Goal: Task Accomplishment & Management: Manage account settings

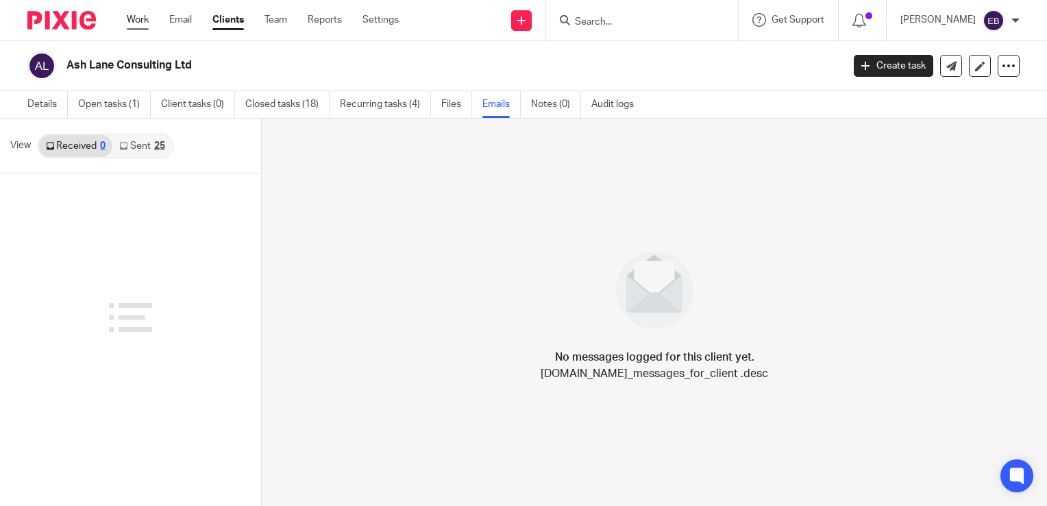
click at [137, 23] on link "Work" at bounding box center [138, 20] width 22 height 14
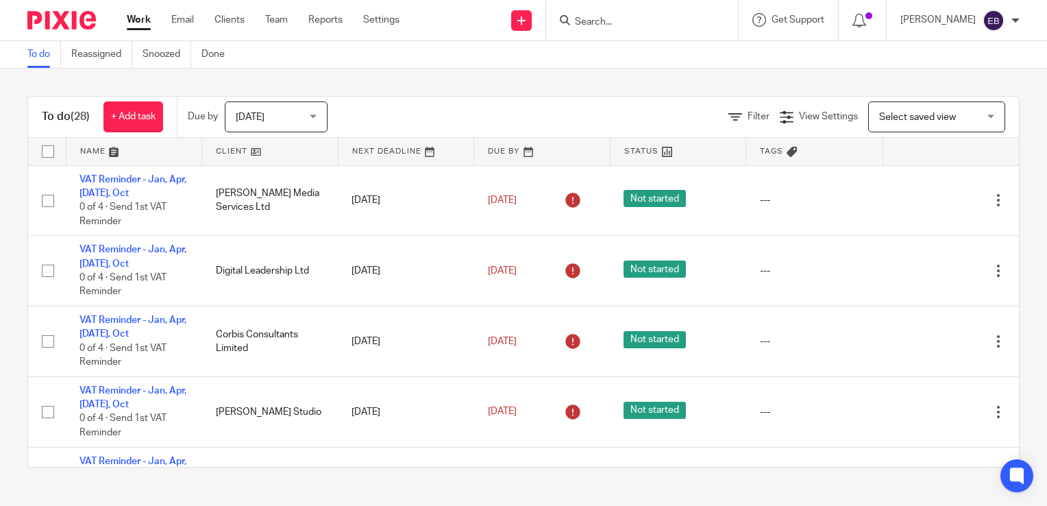
click at [667, 19] on input "Search" at bounding box center [635, 22] width 123 height 12
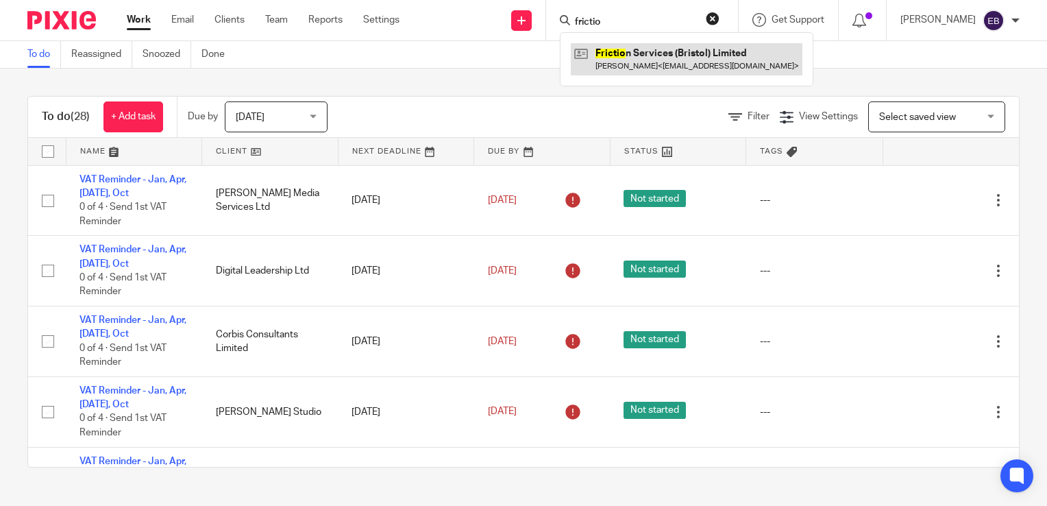
type input "frictio"
click at [716, 70] on link at bounding box center [687, 59] width 232 height 32
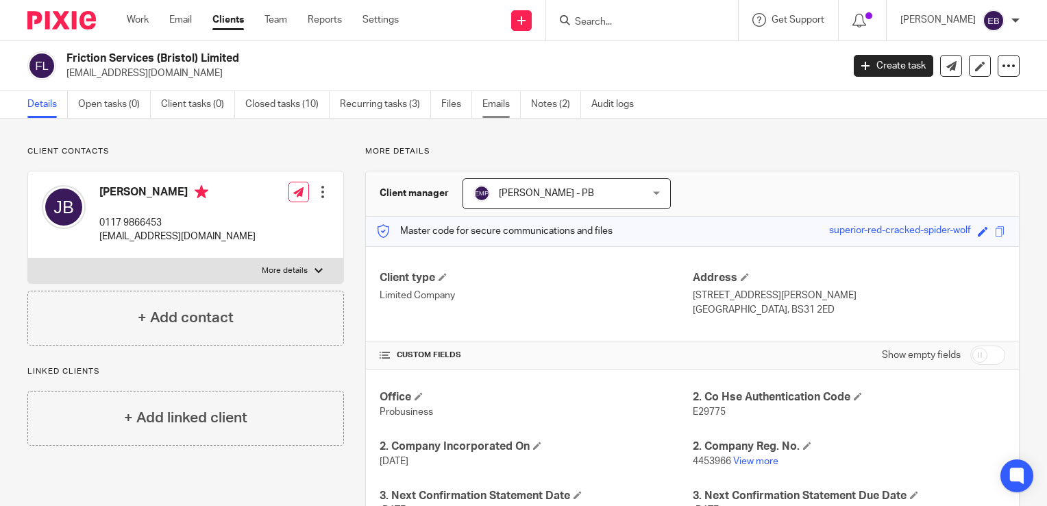
drag, startPoint x: 493, startPoint y: 103, endPoint x: 486, endPoint y: 103, distance: 7.6
click at [493, 103] on link "Emails" at bounding box center [501, 104] width 38 height 27
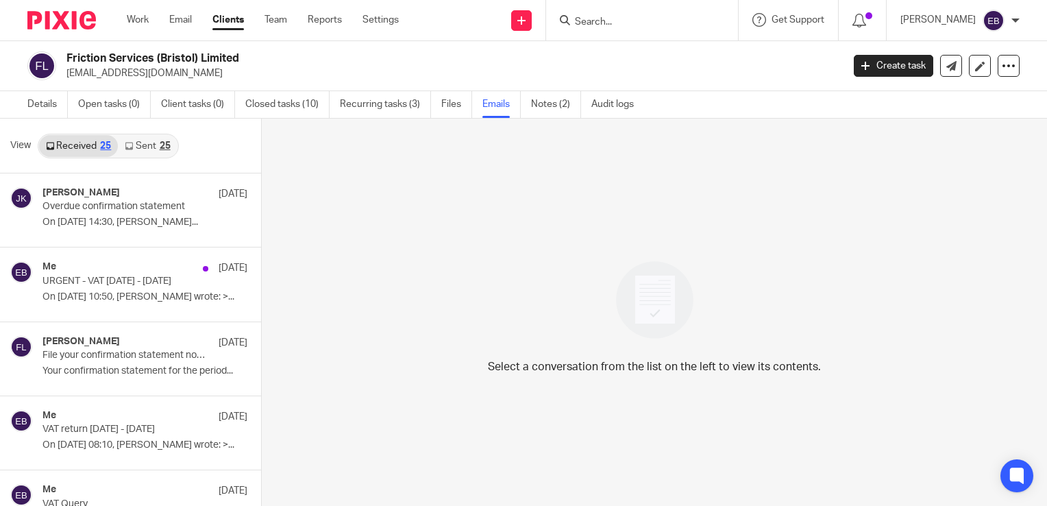
click at [143, 147] on link "Sent 25" at bounding box center [147, 146] width 59 height 22
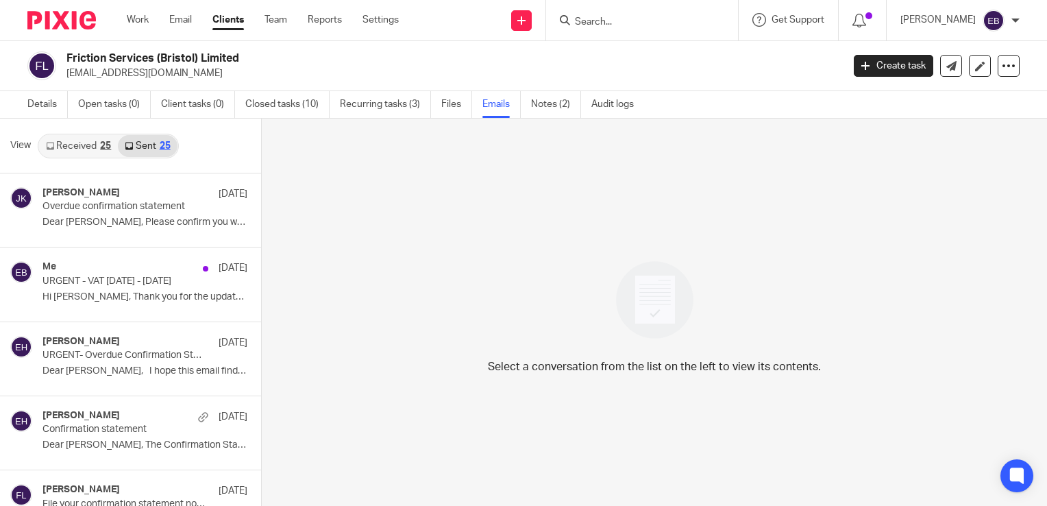
scroll to position [2, 0]
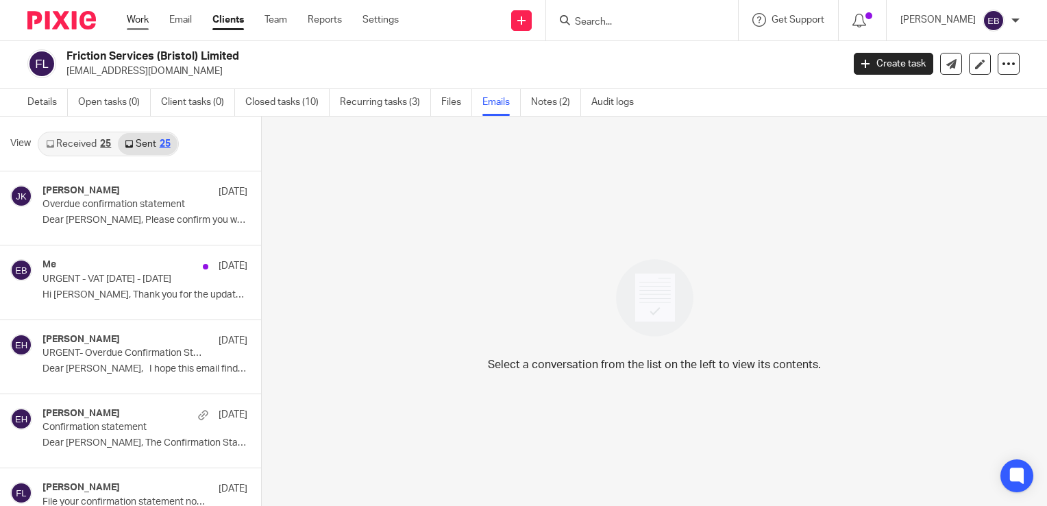
drag, startPoint x: 140, startPoint y: 18, endPoint x: 532, endPoint y: 69, distance: 395.3
click at [140, 18] on link "Work" at bounding box center [138, 20] width 22 height 14
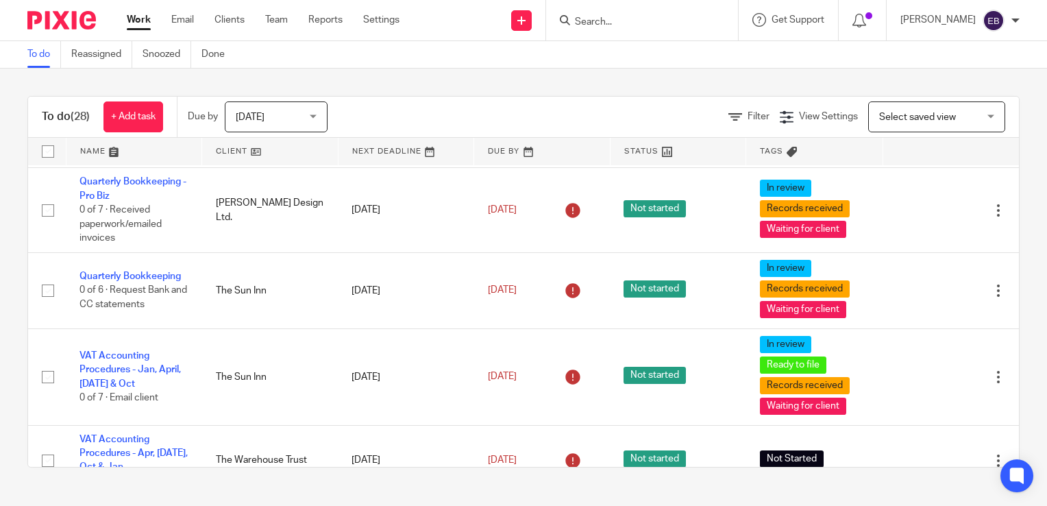
scroll to position [822, 0]
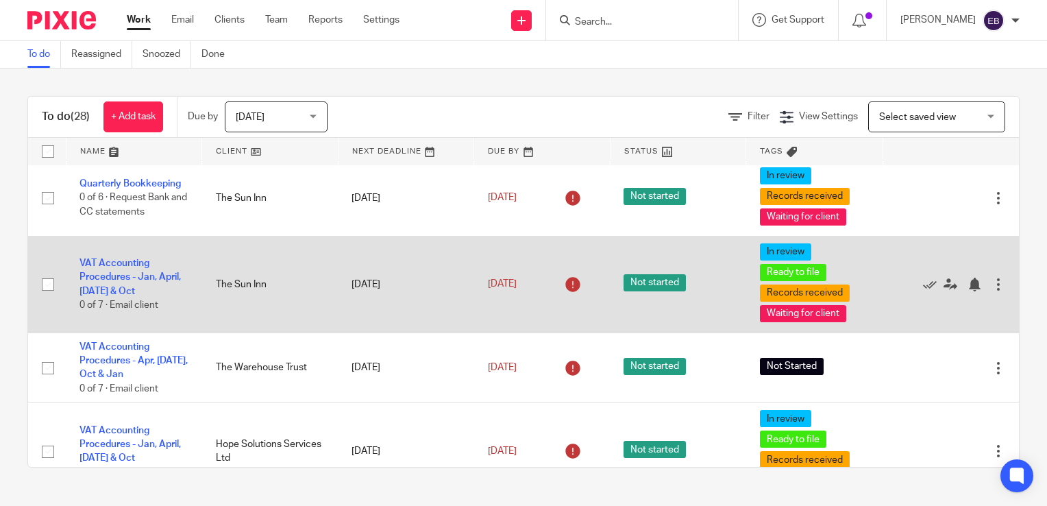
click at [992, 286] on div at bounding box center [999, 285] width 14 height 14
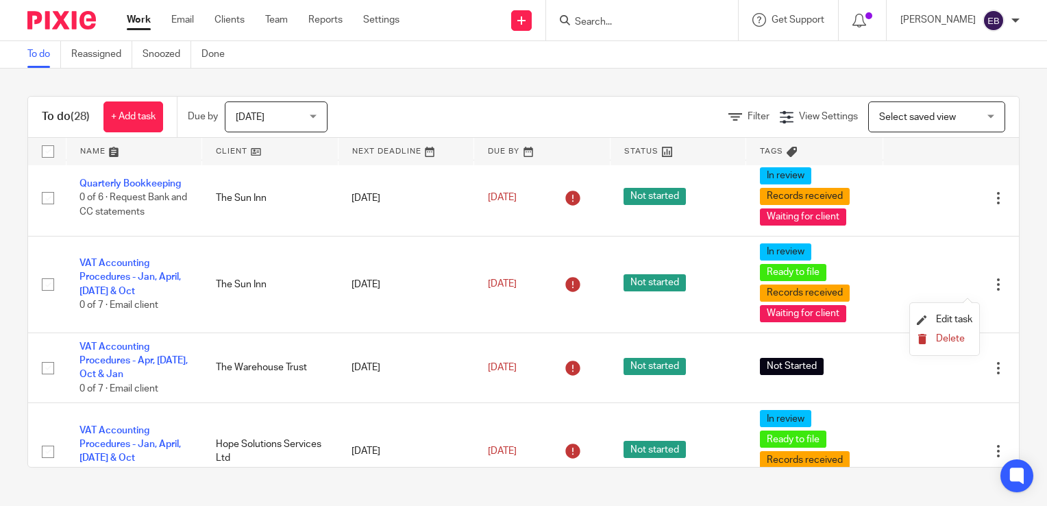
click at [932, 336] on button "Delete" at bounding box center [945, 339] width 56 height 11
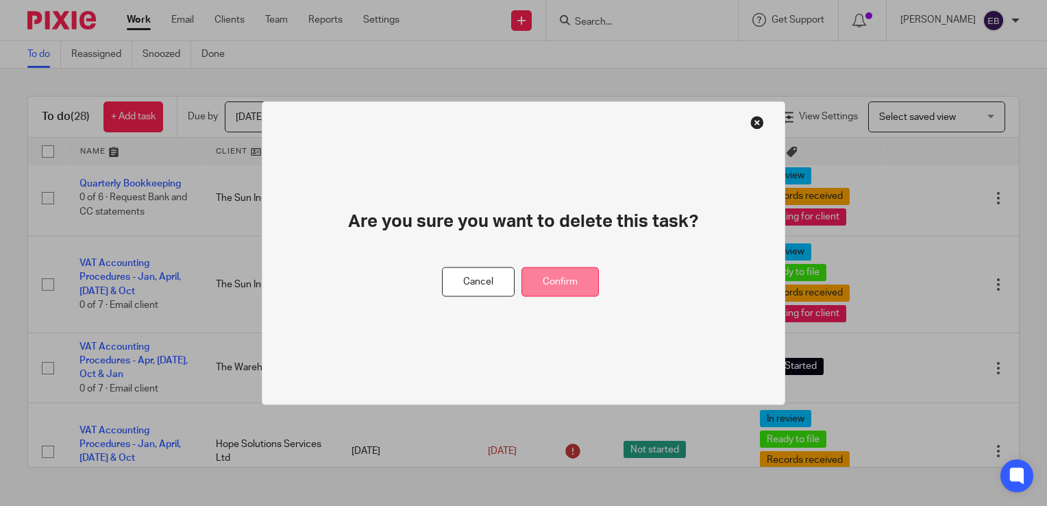
click at [576, 285] on button "Confirm" at bounding box center [560, 281] width 77 height 29
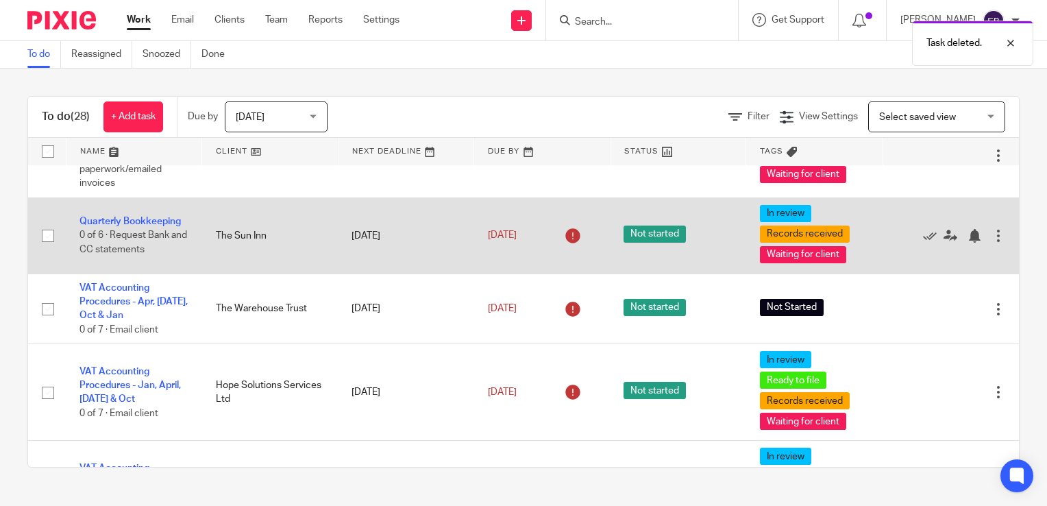
scroll to position [754, 0]
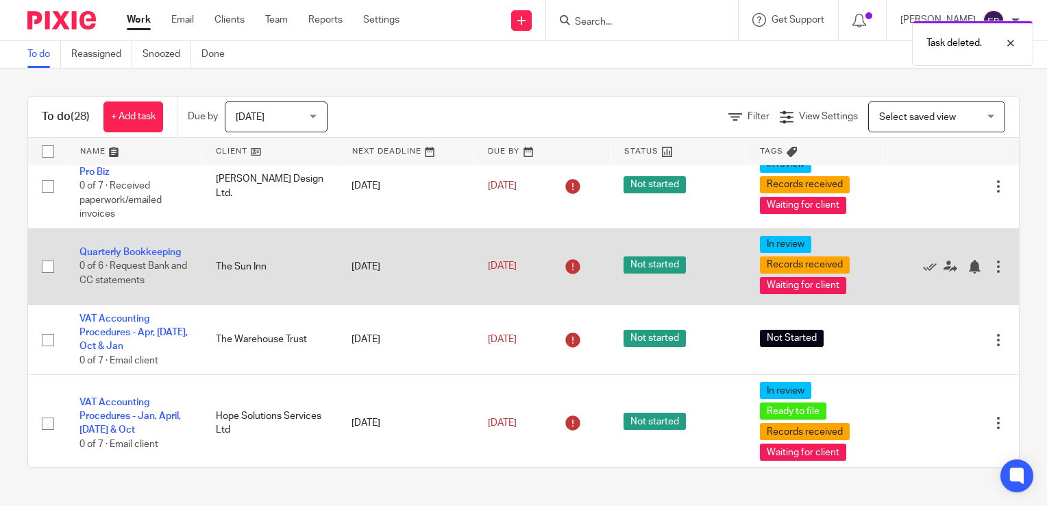
click at [992, 273] on div at bounding box center [999, 267] width 14 height 14
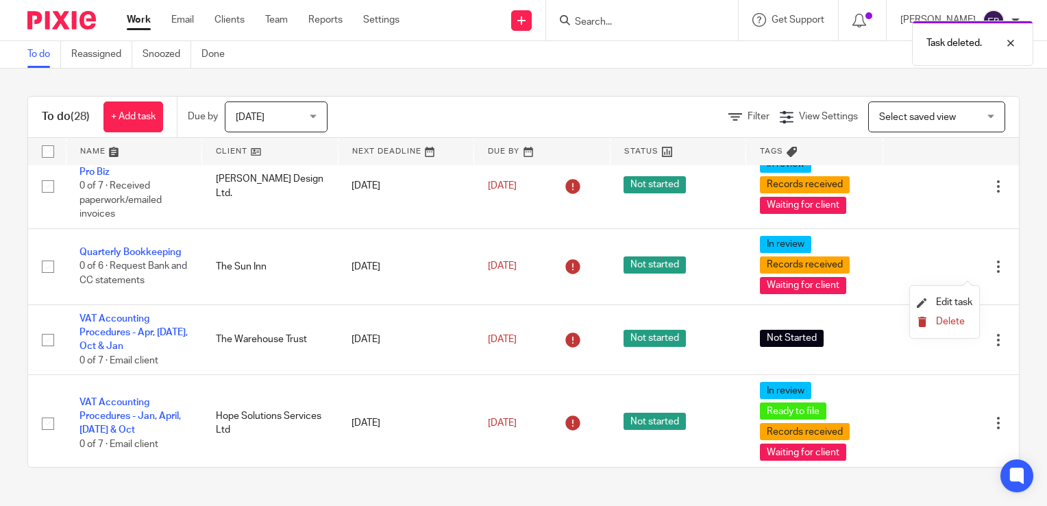
click at [924, 318] on icon "submit" at bounding box center [922, 322] width 10 height 10
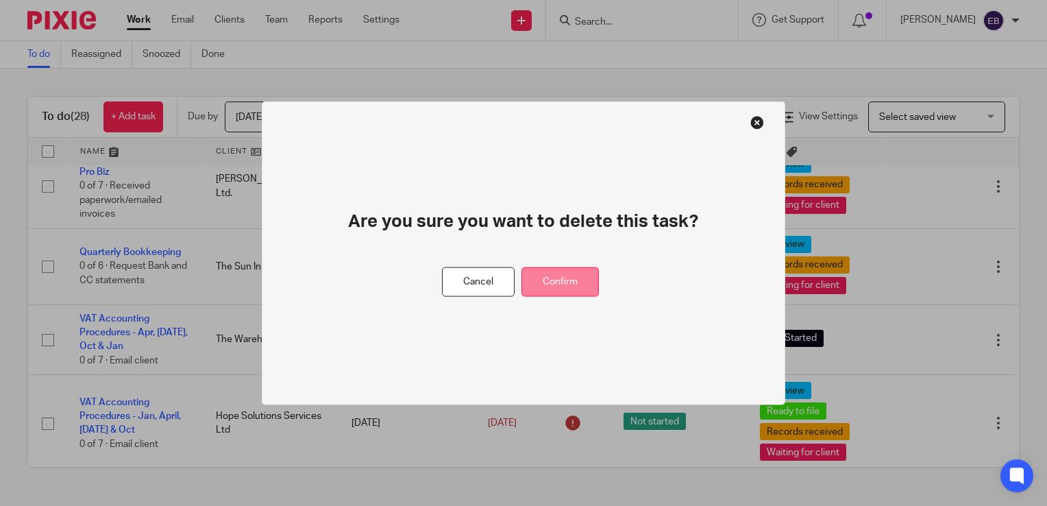
click at [578, 286] on button "Confirm" at bounding box center [560, 281] width 77 height 29
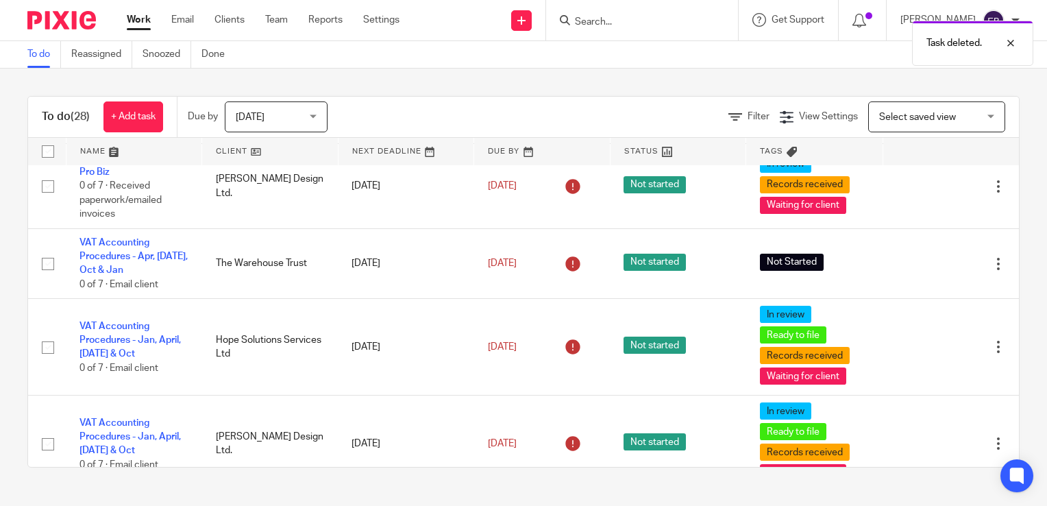
click at [625, 15] on div "Task deleted." at bounding box center [779, 40] width 510 height 52
click at [639, 23] on div "Task deleted." at bounding box center [779, 40] width 510 height 52
click at [606, 22] on input "Search" at bounding box center [635, 22] width 123 height 12
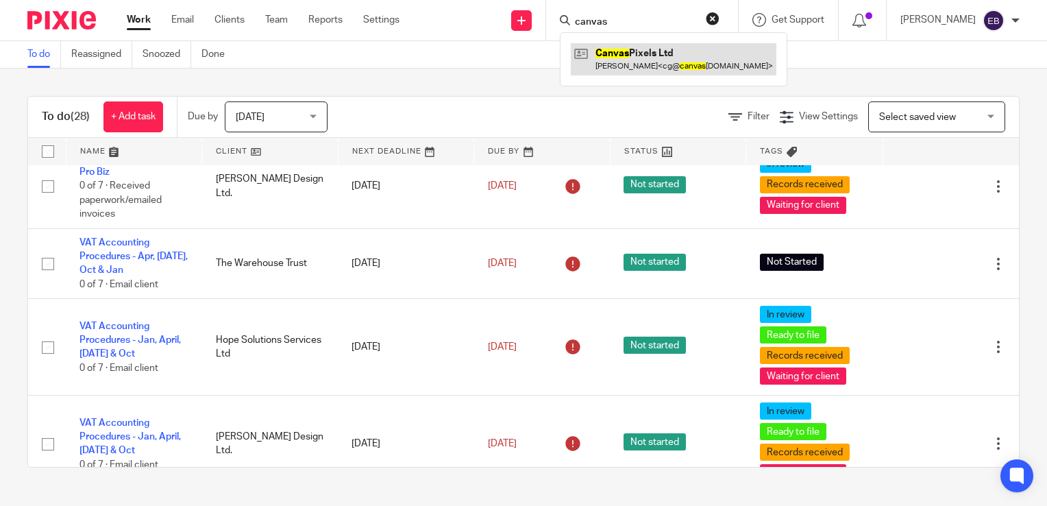
type input "canvas"
click at [640, 73] on link at bounding box center [674, 59] width 206 height 32
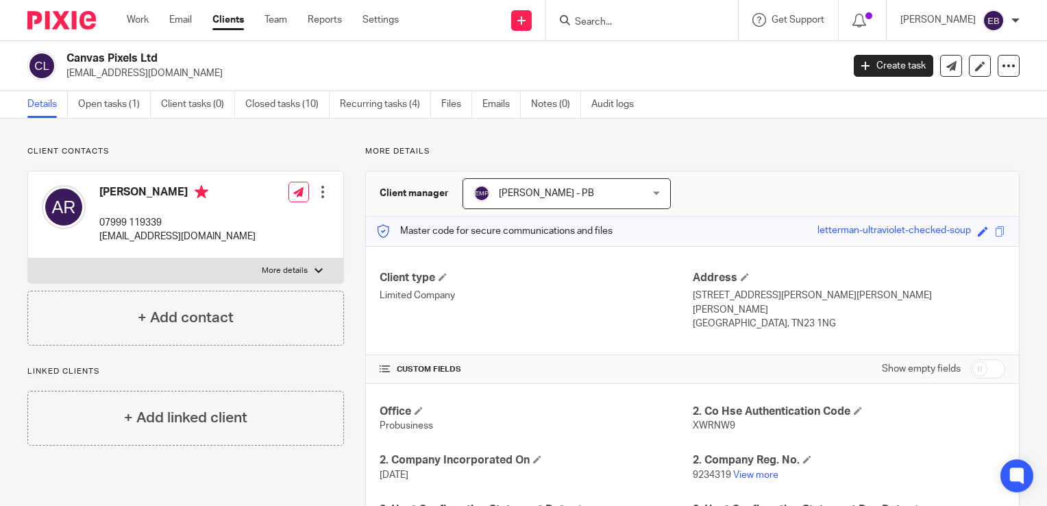
drag, startPoint x: 177, startPoint y: 76, endPoint x: 65, endPoint y: 88, distance: 113.0
click at [65, 88] on div "Canvas Pixels Ltd cg@canvaspixels.com Create task Update from Companies House E…" at bounding box center [523, 66] width 1047 height 50
copy p "cg@canvaspixels.com"
drag, startPoint x: 203, startPoint y: 189, endPoint x: 192, endPoint y: 222, distance: 34.7
click at [203, 189] on div "Alex Rogers 07999 119339 cg@canvaspixels.com Edit contact Create client from co…" at bounding box center [185, 214] width 315 height 87
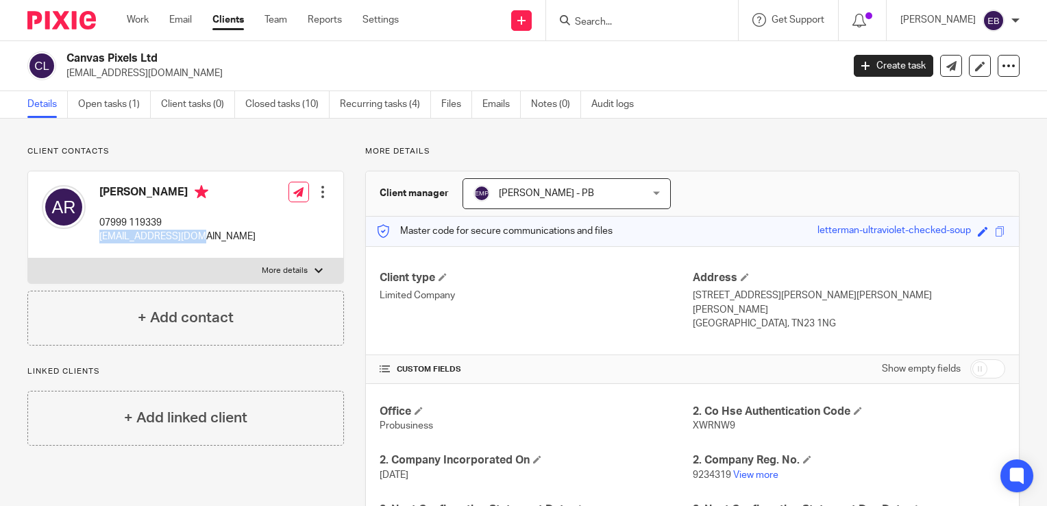
drag, startPoint x: 196, startPoint y: 245, endPoint x: 99, endPoint y: 255, distance: 97.9
click at [99, 255] on div "Alex Rogers 07999 119339 cg@canvaspixels.com Edit contact Create client from co…" at bounding box center [185, 214] width 315 height 87
copy p "cg@canvaspixels.com"
click at [107, 107] on link "Open tasks (1)" at bounding box center [114, 104] width 73 height 27
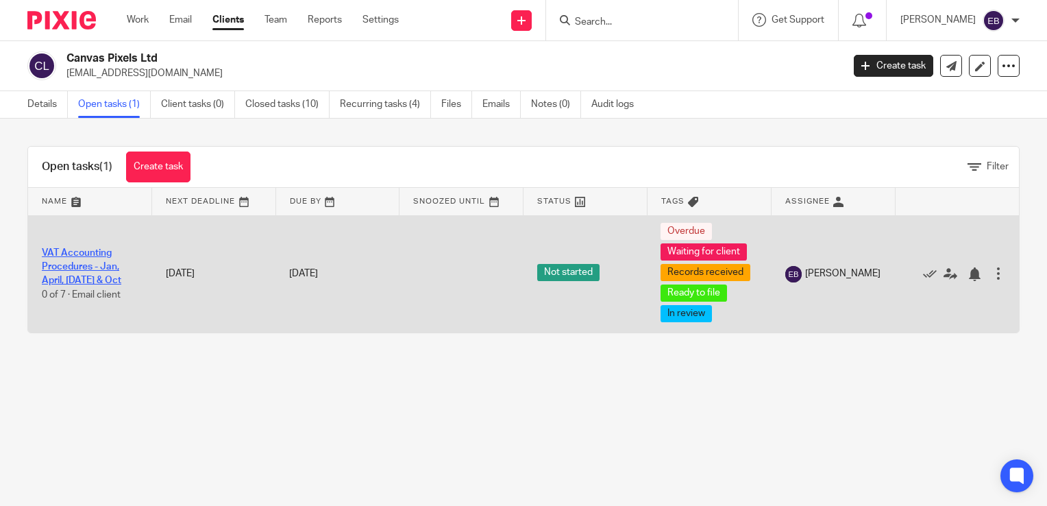
click at [68, 269] on link "VAT Accounting Procedures - Jan, April, [DATE] & Oct" at bounding box center [81, 267] width 79 height 38
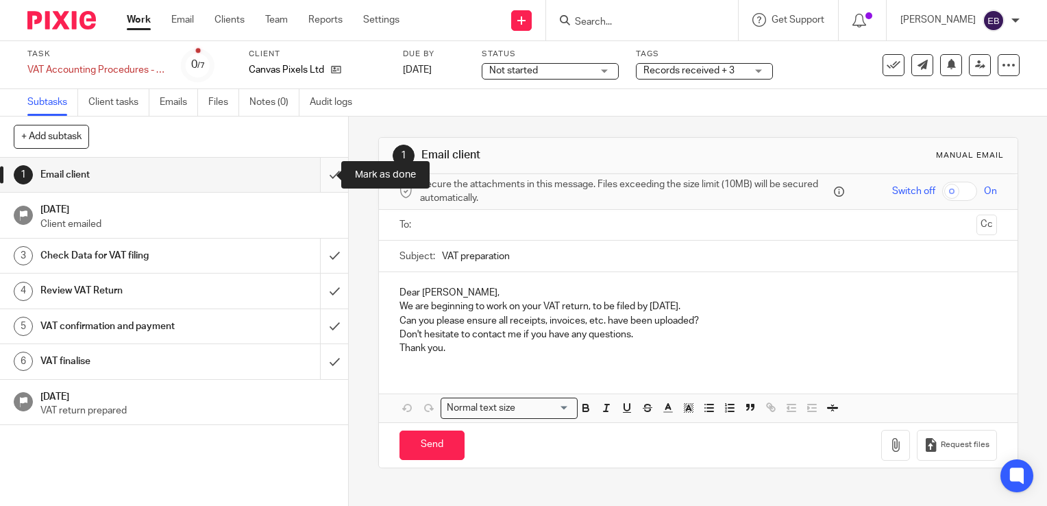
click at [313, 175] on input "submit" at bounding box center [174, 175] width 348 height 34
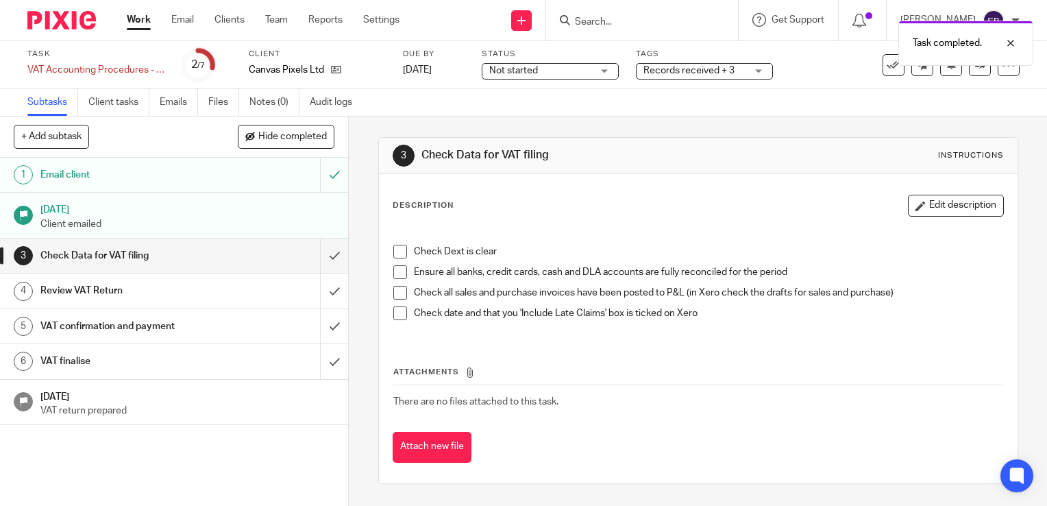
click at [623, 21] on div "Task completed." at bounding box center [779, 40] width 510 height 52
click at [624, 4] on div at bounding box center [642, 20] width 192 height 40
click at [615, 25] on input "Search" at bounding box center [635, 22] width 123 height 12
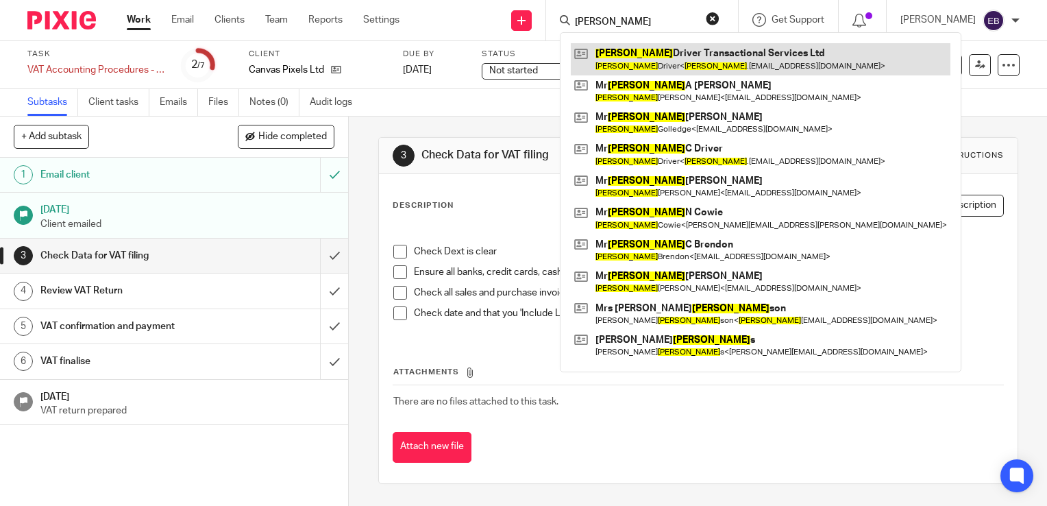
type input "robert"
click at [633, 48] on link at bounding box center [761, 59] width 380 height 32
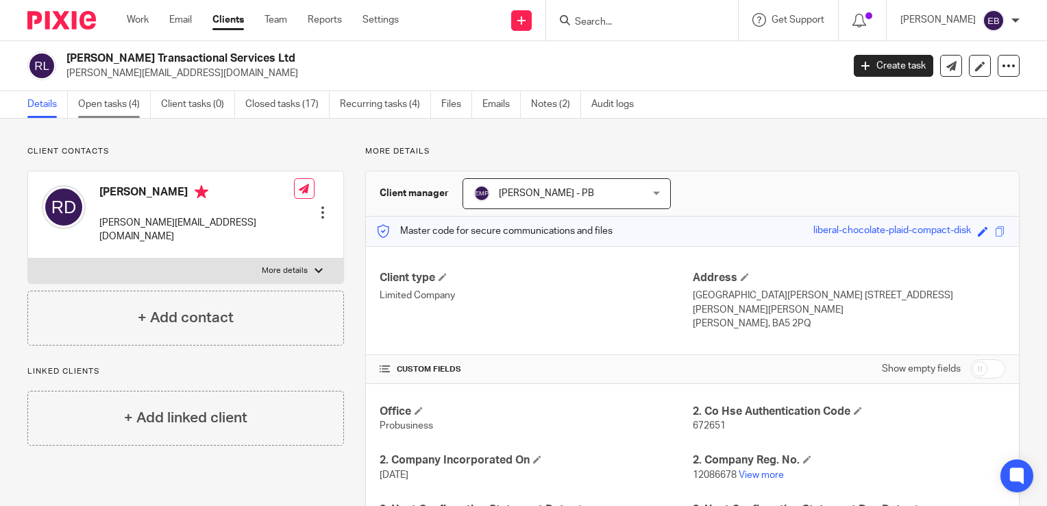
click at [120, 106] on link "Open tasks (4)" at bounding box center [114, 104] width 73 height 27
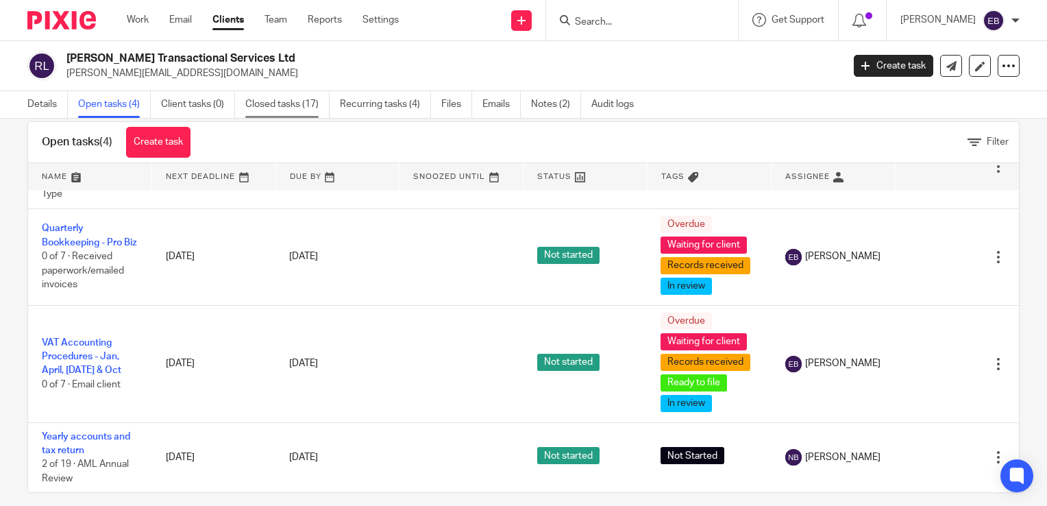
scroll to position [38, 0]
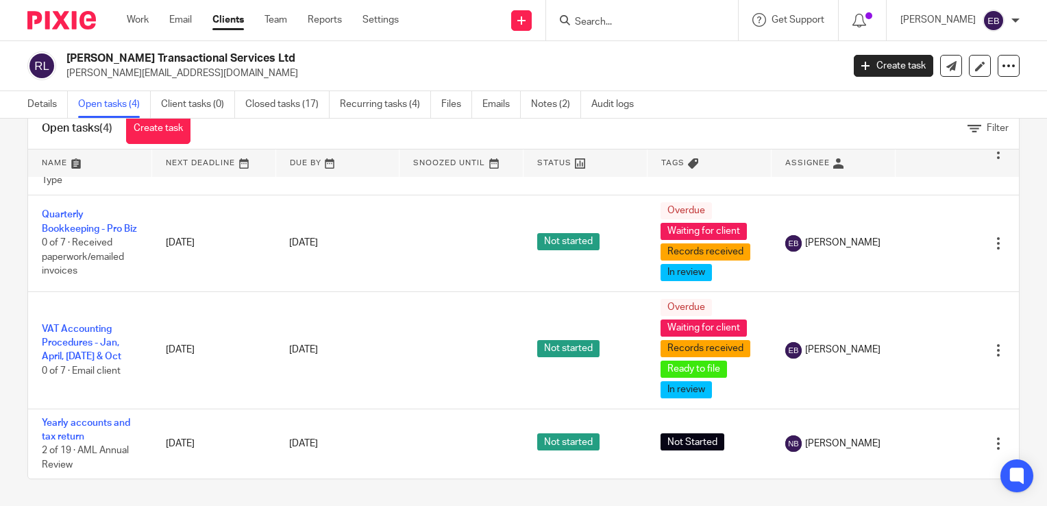
drag, startPoint x: 236, startPoint y: 79, endPoint x: 62, endPoint y: 84, distance: 174.2
click at [62, 84] on div "Robert Driver Transactional Services Ltd robert.driver@nortonrosefulbright.com …" at bounding box center [523, 66] width 1047 height 50
copy p "robert.driver@nortonrosefulbright.com"
click at [529, 75] on p "robert.driver@nortonrosefulbright.com" at bounding box center [449, 73] width 767 height 14
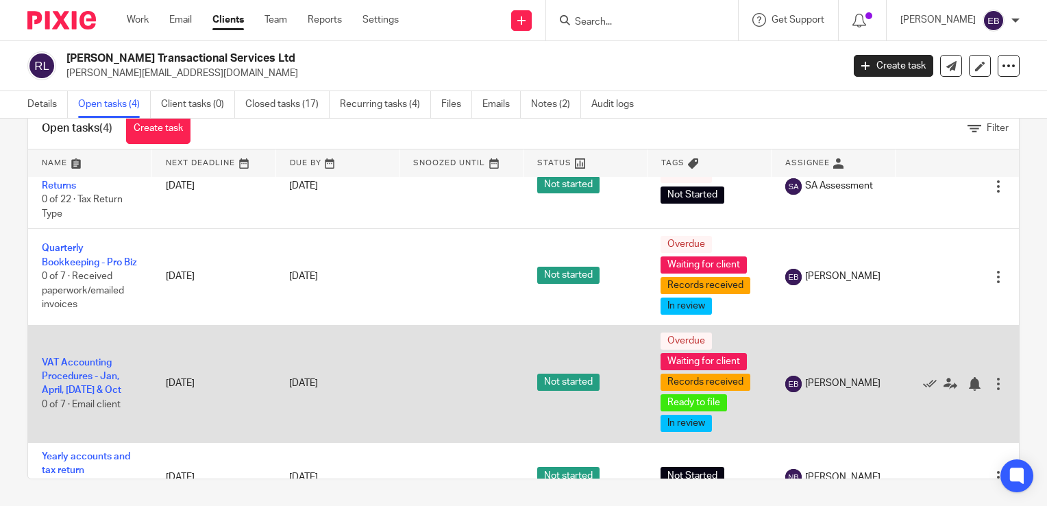
scroll to position [0, 0]
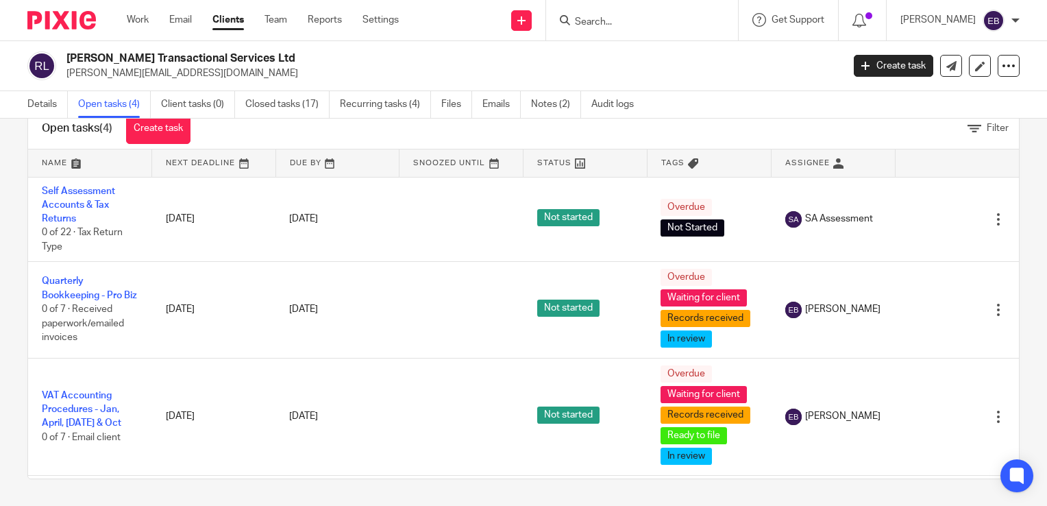
click at [308, 68] on p "[PERSON_NAME][EMAIL_ADDRESS][DOMAIN_NAME]" at bounding box center [449, 73] width 767 height 14
drag, startPoint x: 232, startPoint y: 75, endPoint x: 66, endPoint y: 70, distance: 166.6
click at [66, 70] on p "[PERSON_NAME][EMAIL_ADDRESS][DOMAIN_NAME]" at bounding box center [449, 73] width 767 height 14
click at [250, 74] on p "[PERSON_NAME][EMAIL_ADDRESS][DOMAIN_NAME]" at bounding box center [449, 73] width 767 height 14
click at [249, 75] on p "[PERSON_NAME][EMAIL_ADDRESS][DOMAIN_NAME]" at bounding box center [449, 73] width 767 height 14
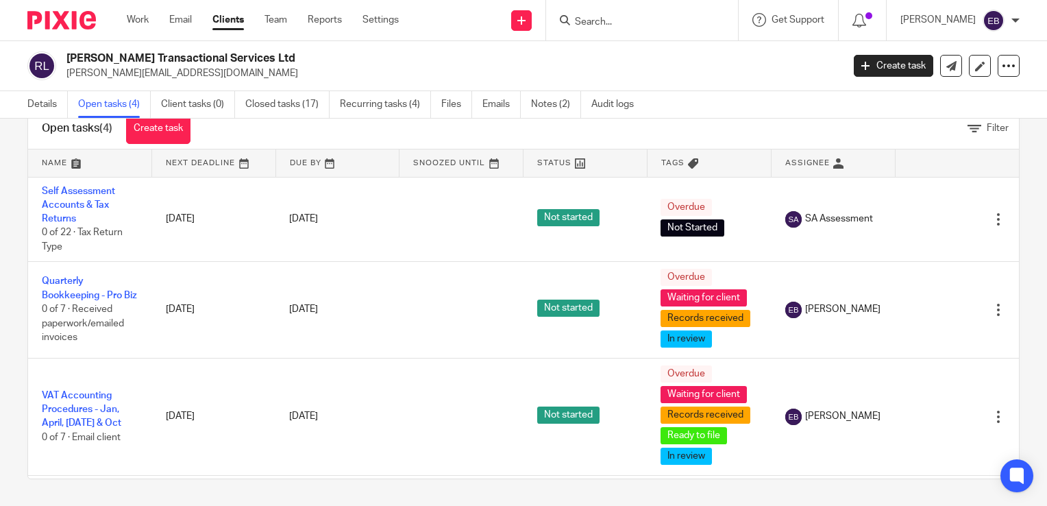
click at [314, 62] on h2 "[PERSON_NAME] Transactional Services Ltd" at bounding box center [372, 58] width 613 height 14
drag, startPoint x: 246, startPoint y: 75, endPoint x: 66, endPoint y: 78, distance: 179.6
click at [66, 78] on p "robert.driver@nortonrosefulbright.com" at bounding box center [449, 73] width 767 height 14
copy p "robert.driver@nortonrosefulbright.com"
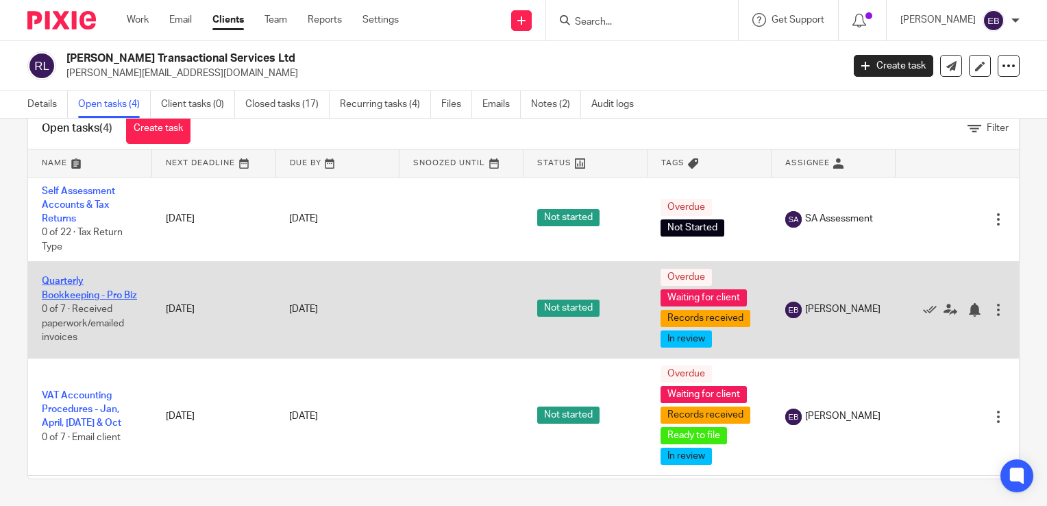
drag, startPoint x: 69, startPoint y: 291, endPoint x: 175, endPoint y: 317, distance: 110.0
click at [68, 291] on link "Quarterly Bookkeeping - Pro Biz" at bounding box center [89, 287] width 95 height 23
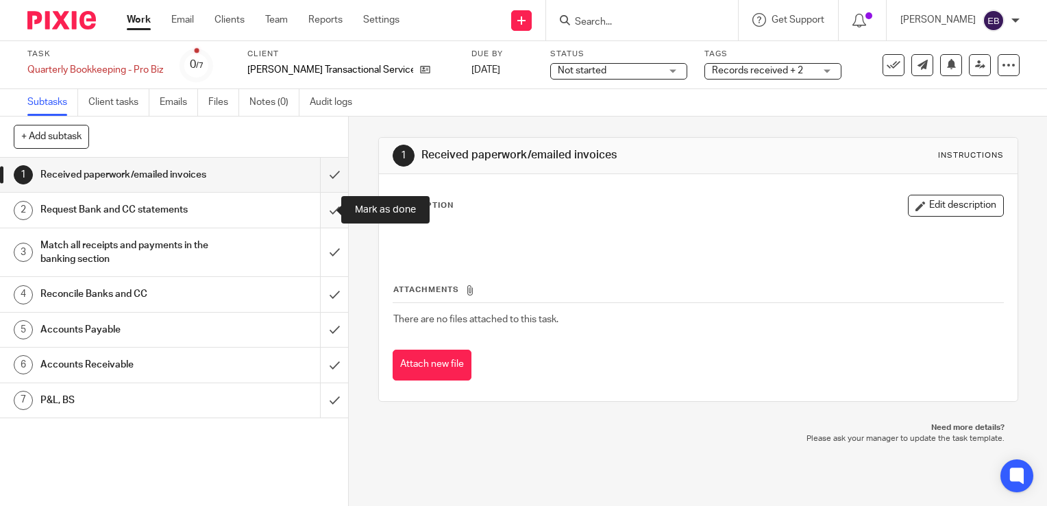
click at [319, 210] on input "submit" at bounding box center [174, 210] width 348 height 34
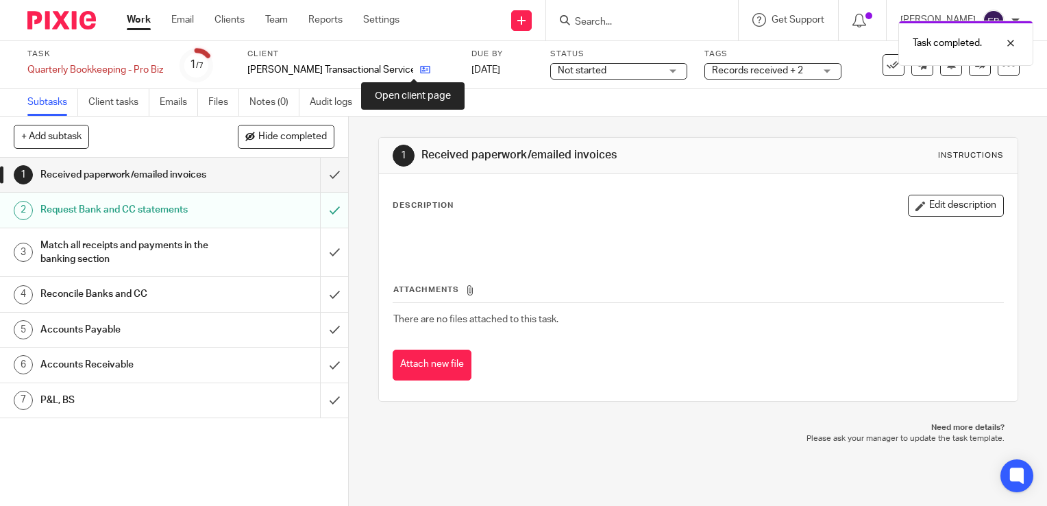
click at [420, 74] on icon at bounding box center [425, 69] width 10 height 10
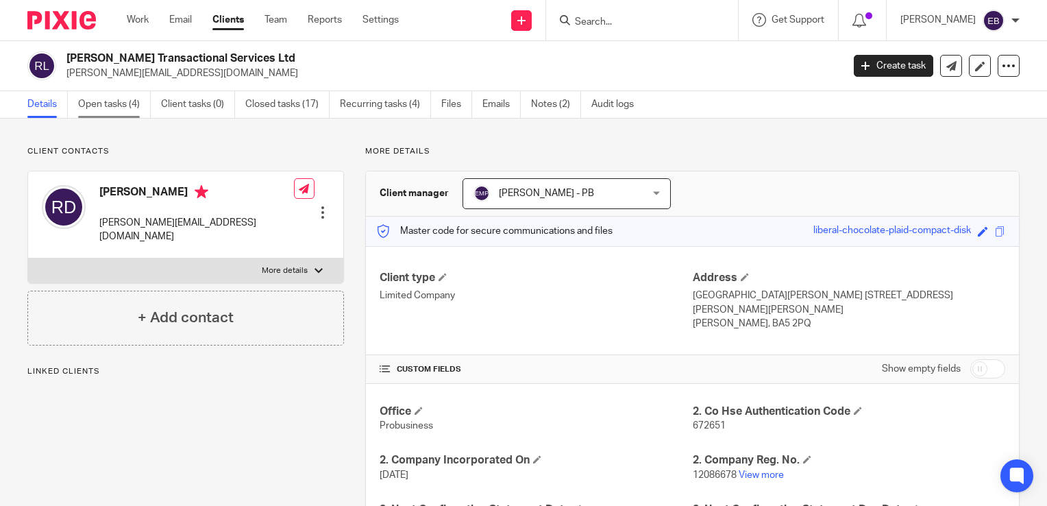
click at [103, 103] on link "Open tasks (4)" at bounding box center [114, 104] width 73 height 27
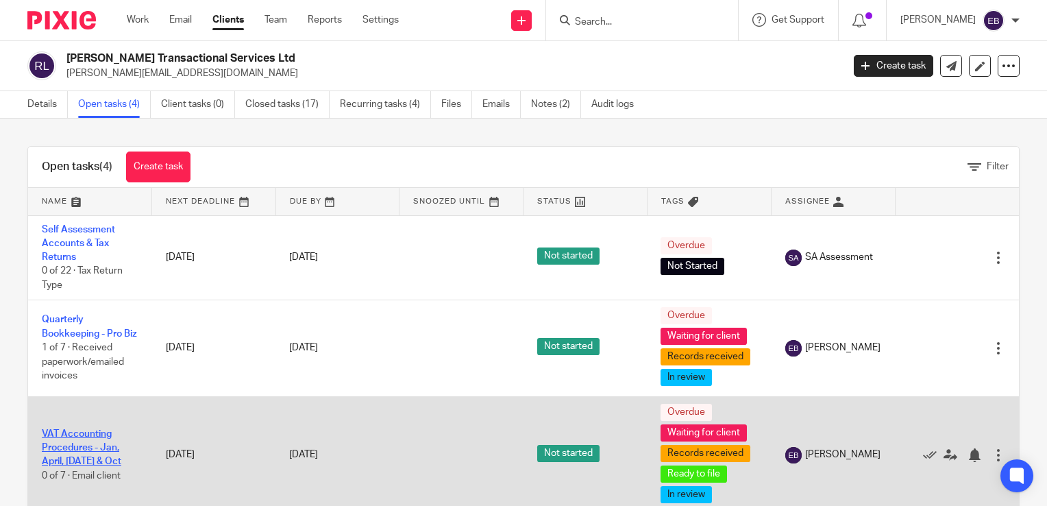
click at [66, 448] on link "VAT Accounting Procedures - Jan, April, [DATE] & Oct" at bounding box center [81, 448] width 79 height 38
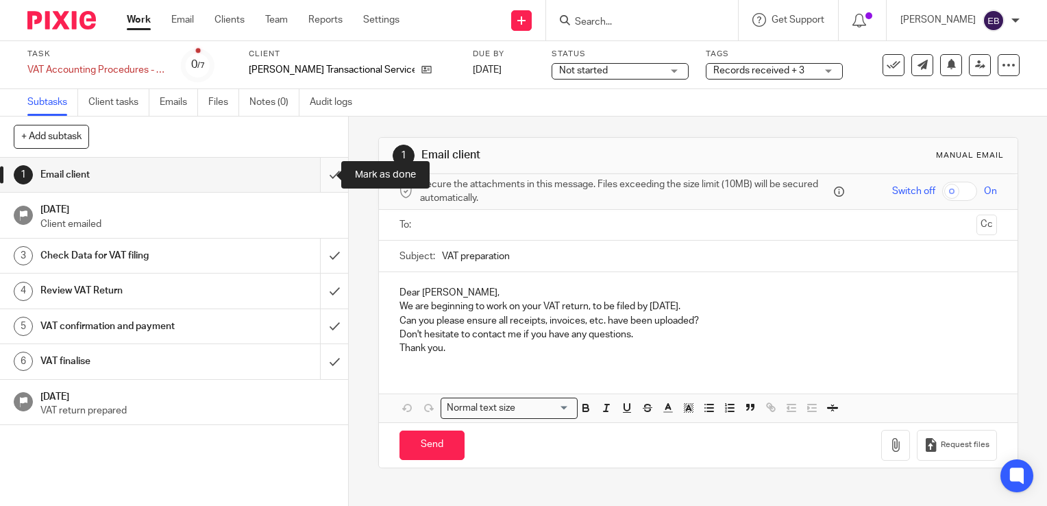
click at [317, 175] on input "submit" at bounding box center [174, 175] width 348 height 34
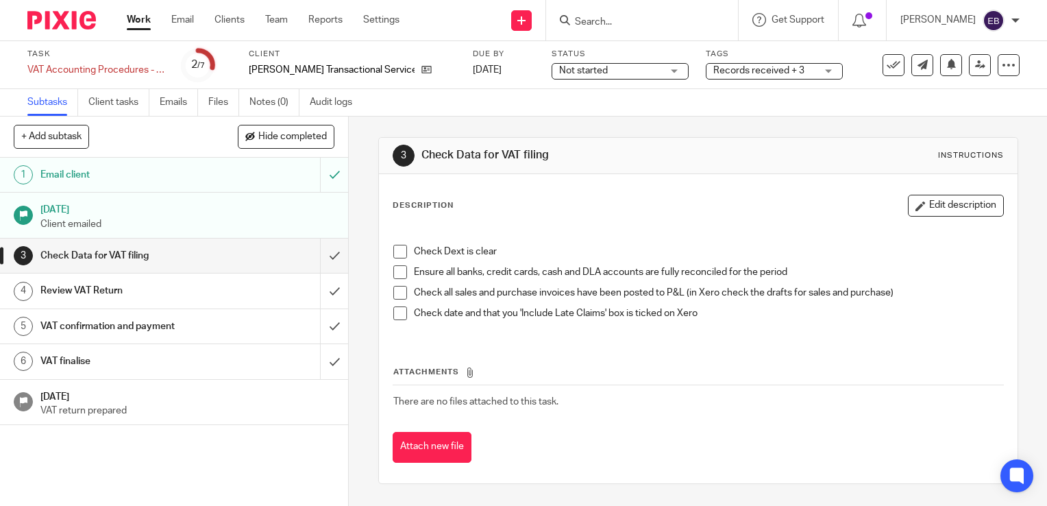
click at [628, 28] on div at bounding box center [642, 20] width 192 height 40
click at [628, 26] on input "Search" at bounding box center [635, 22] width 123 height 12
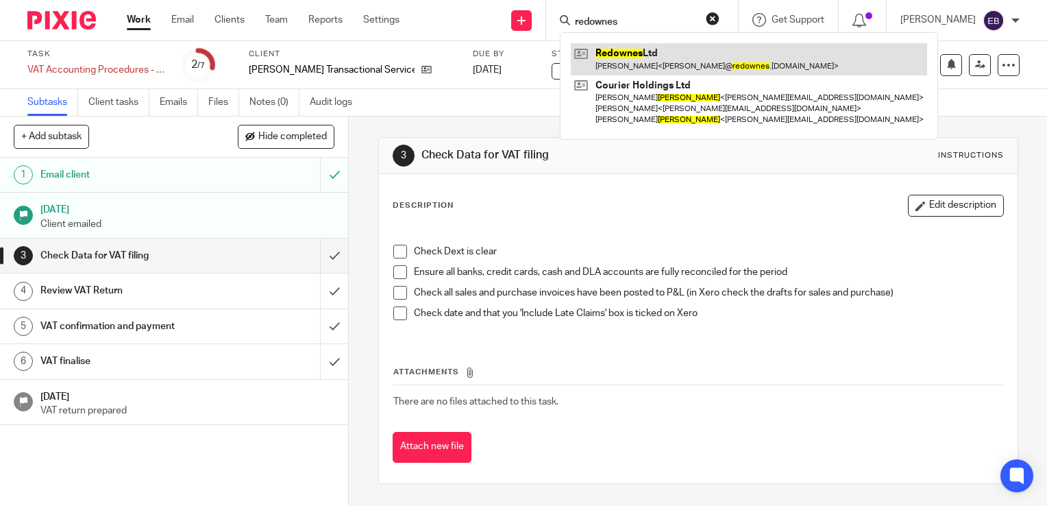
type input "redownes"
click at [647, 54] on link at bounding box center [749, 59] width 356 height 32
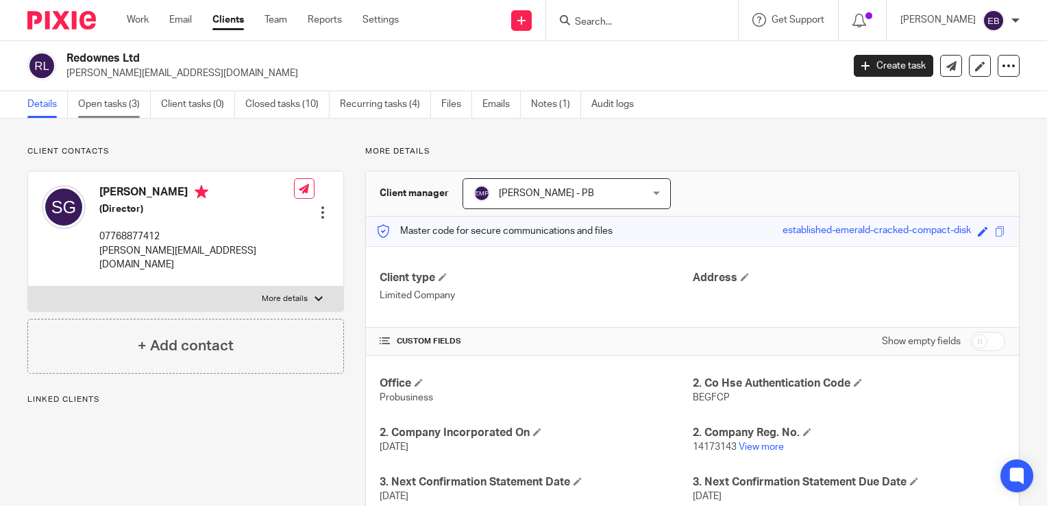
click at [104, 108] on link "Open tasks (3)" at bounding box center [114, 104] width 73 height 27
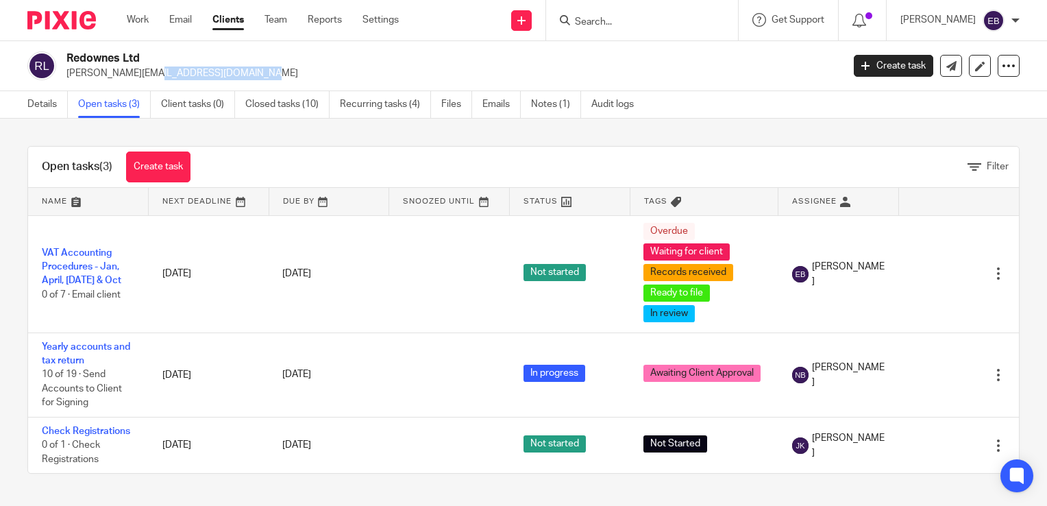
drag, startPoint x: 189, startPoint y: 77, endPoint x: 63, endPoint y: 83, distance: 126.2
click at [63, 83] on div "Redownes Ltd [PERSON_NAME][EMAIL_ADDRESS][DOMAIN_NAME] Create task Update from …" at bounding box center [523, 66] width 1047 height 50
copy p "[PERSON_NAME][EMAIL_ADDRESS][DOMAIN_NAME]"
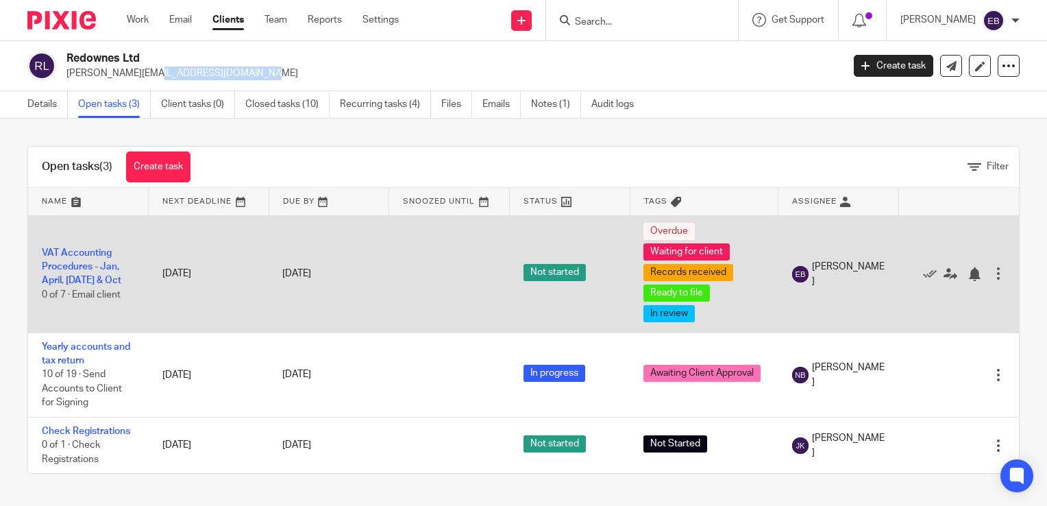
click at [85, 273] on td "VAT Accounting Procedures - Jan, April, [DATE] & Oct 0 of 7 · Email client" at bounding box center [88, 273] width 121 height 117
click at [85, 267] on link "VAT Accounting Procedures - Jan, April, [DATE] & Oct" at bounding box center [81, 267] width 79 height 38
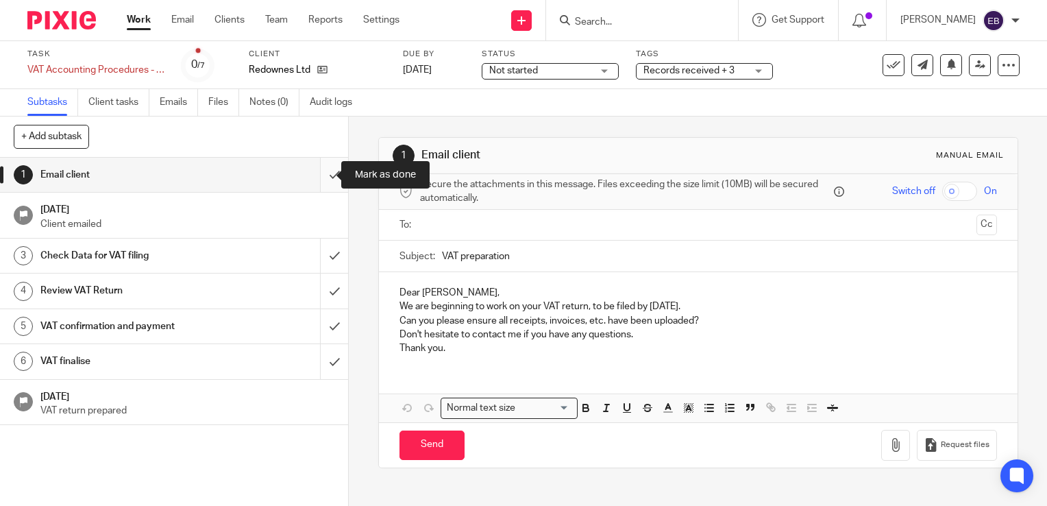
click at [319, 173] on input "submit" at bounding box center [174, 175] width 348 height 34
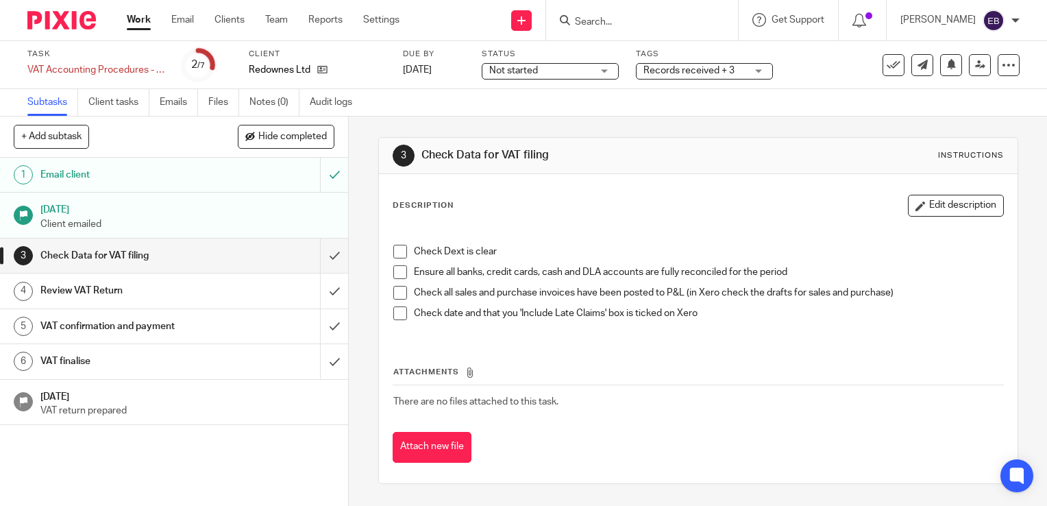
click at [598, 23] on input "Search" at bounding box center [635, 22] width 123 height 12
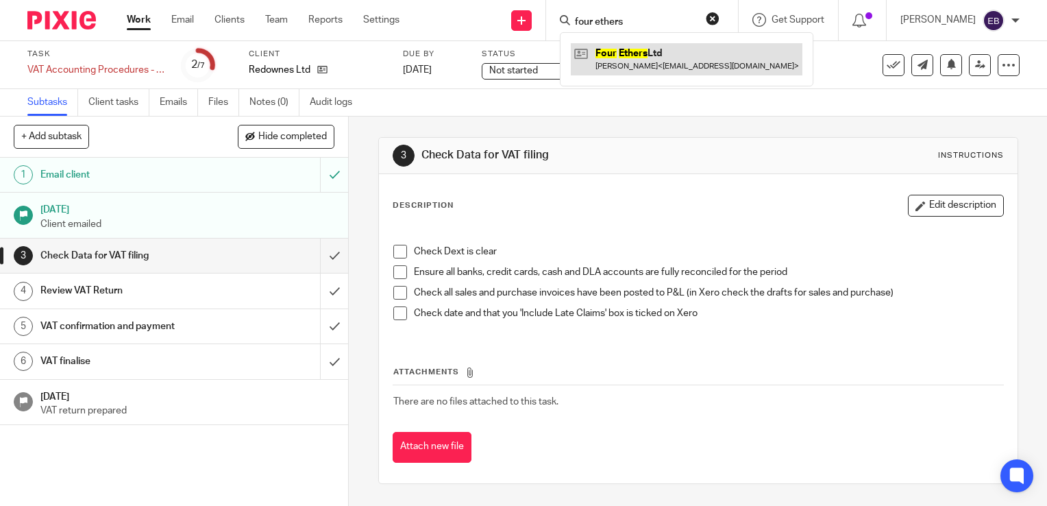
type input "four ethers"
click at [631, 56] on link at bounding box center [687, 59] width 232 height 32
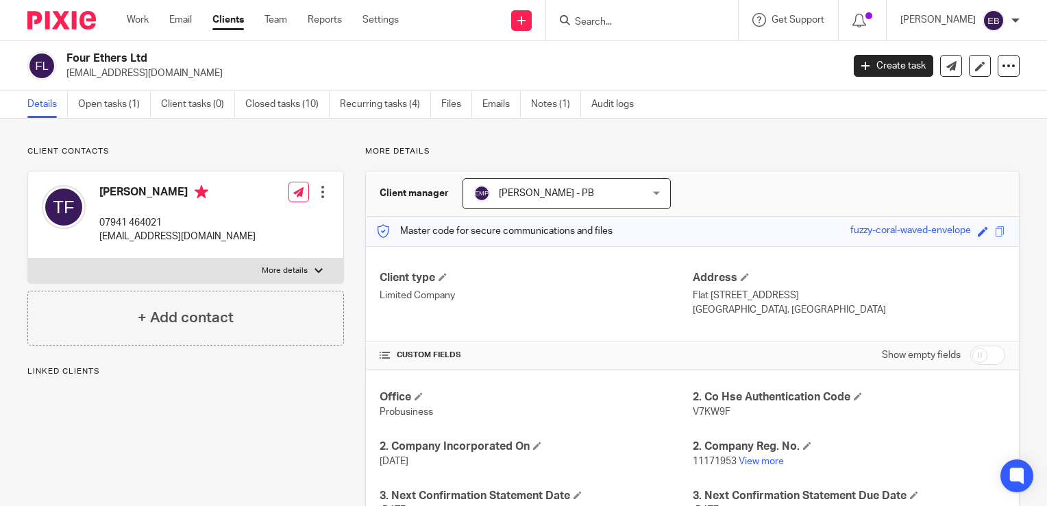
drag, startPoint x: 177, startPoint y: 76, endPoint x: 66, endPoint y: 75, distance: 111.7
click at [66, 75] on div "Four Ethers Ltd [EMAIL_ADDRESS][DOMAIN_NAME]" at bounding box center [430, 65] width 806 height 29
copy p "[EMAIL_ADDRESS][DOMAIN_NAME]"
drag, startPoint x: 218, startPoint y: 236, endPoint x: 96, endPoint y: 245, distance: 122.3
click at [96, 245] on div "[PERSON_NAME] 07941 464021 [EMAIL_ADDRESS][DOMAIN_NAME] Edit contact Create cli…" at bounding box center [185, 214] width 315 height 87
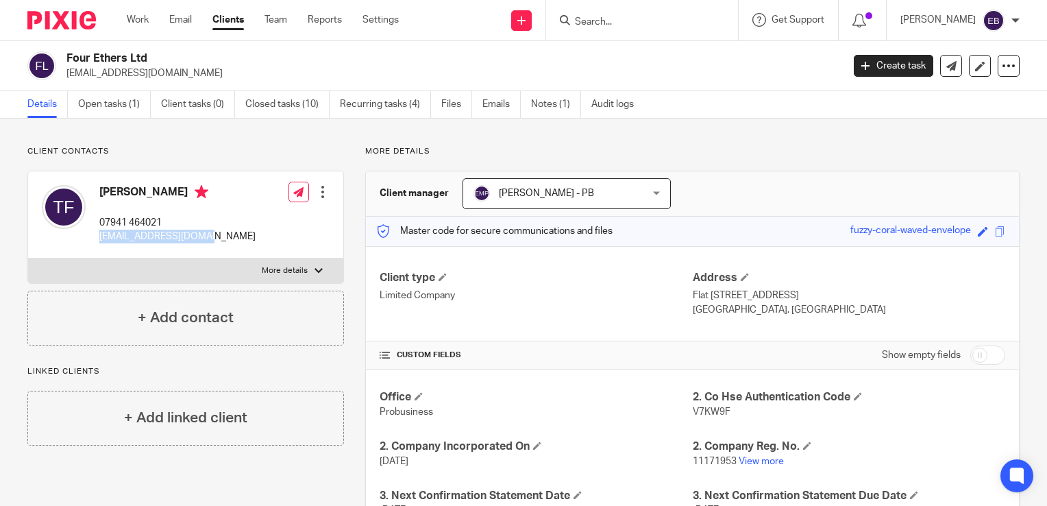
copy p "[EMAIL_ADDRESS][DOMAIN_NAME]"
click at [107, 105] on link "Open tasks (1)" at bounding box center [114, 104] width 73 height 27
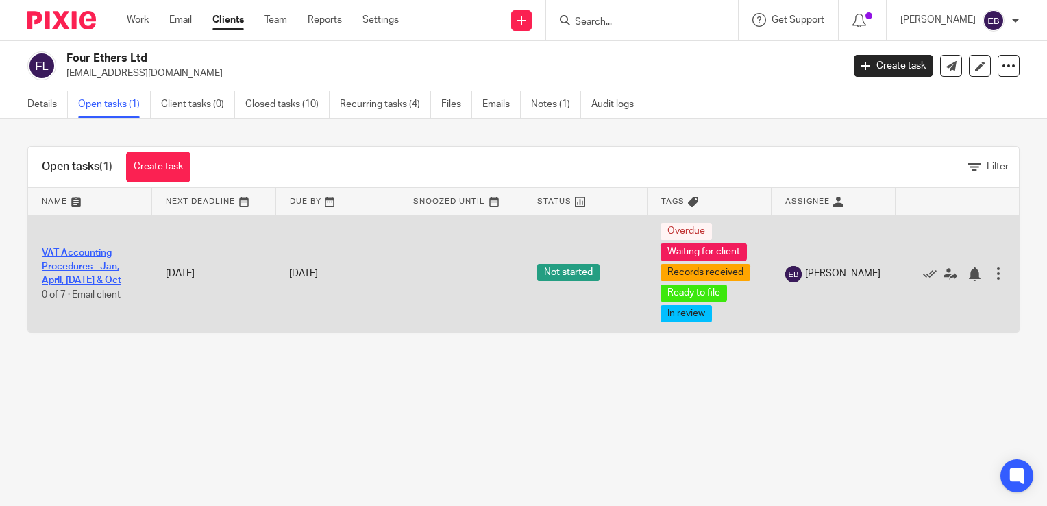
click at [66, 276] on link "VAT Accounting Procedures - Jan, April, [DATE] & Oct" at bounding box center [81, 267] width 79 height 38
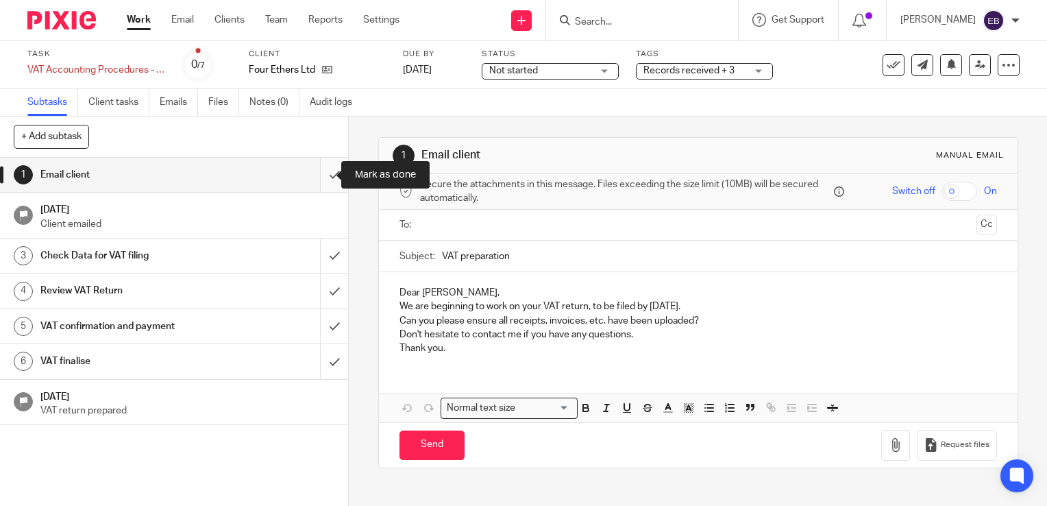
click at [313, 179] on input "submit" at bounding box center [174, 175] width 348 height 34
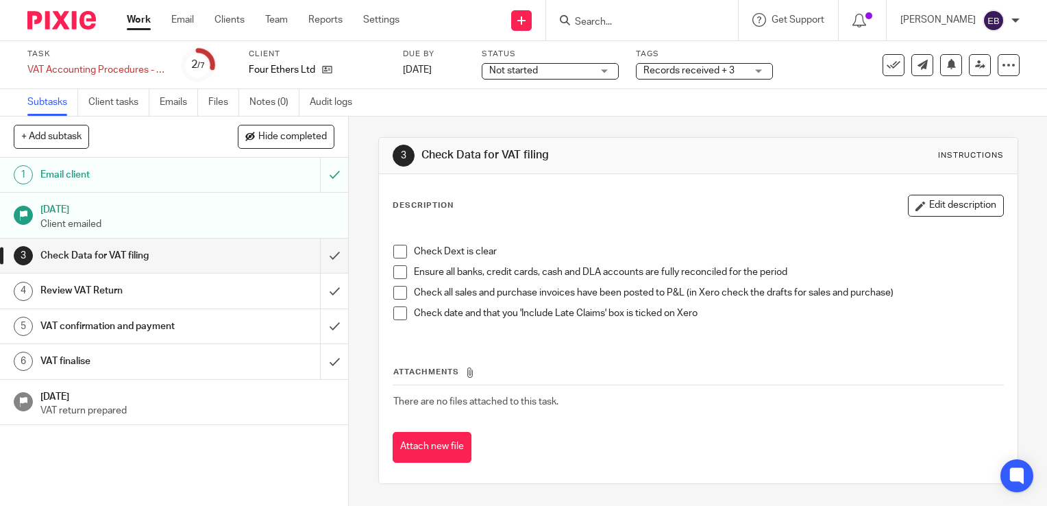
click at [613, 25] on input "Search" at bounding box center [635, 22] width 123 height 12
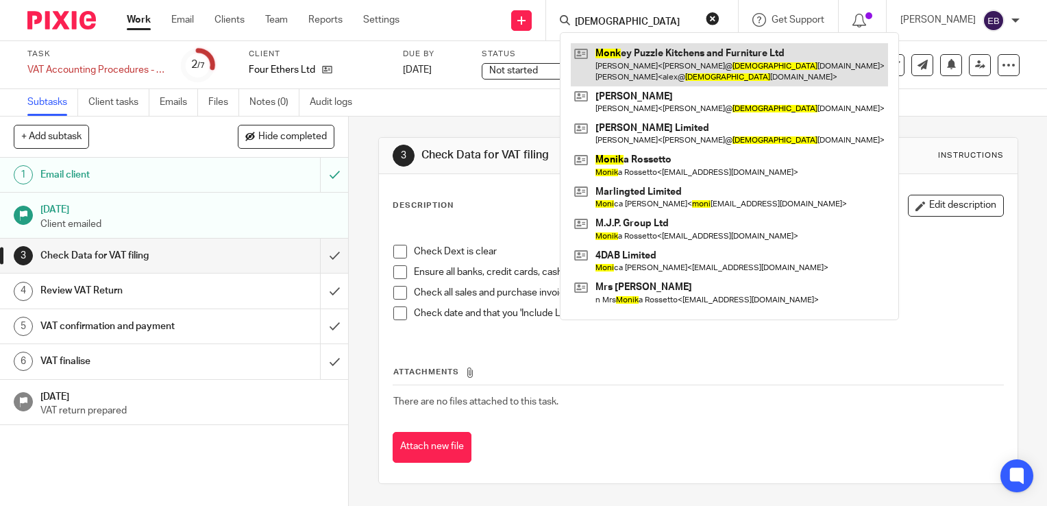
type input "monk"
click at [687, 64] on link at bounding box center [729, 64] width 317 height 42
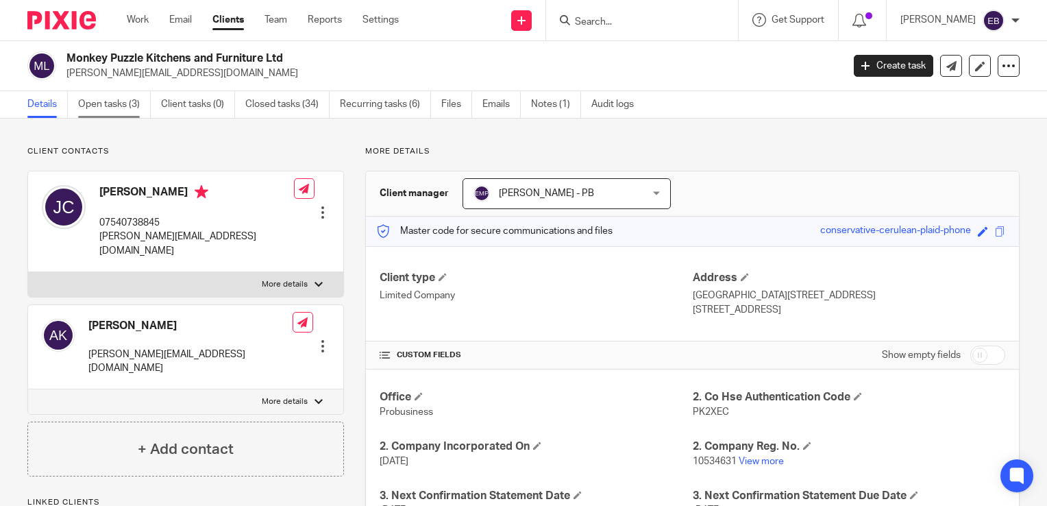
click at [115, 106] on link "Open tasks (3)" at bounding box center [114, 104] width 73 height 27
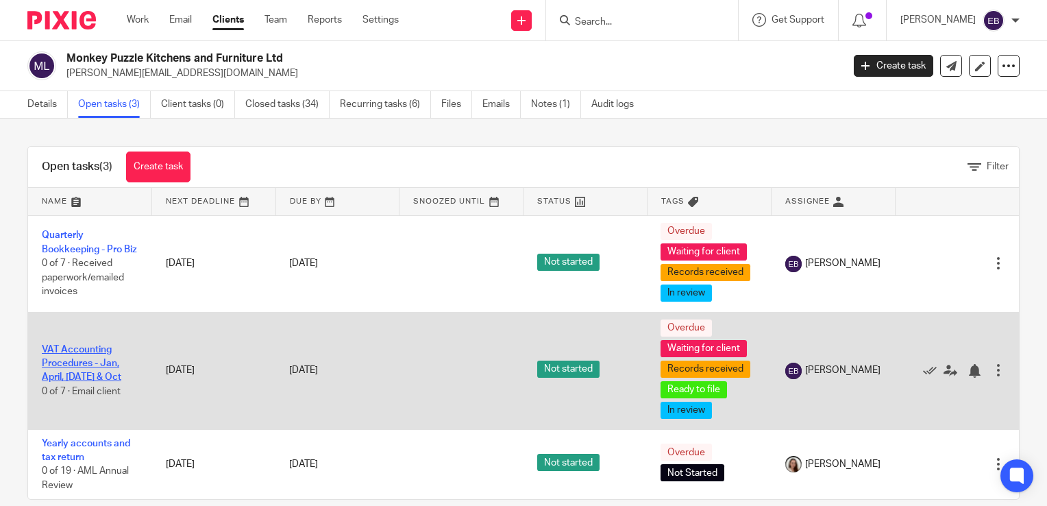
click at [66, 379] on link "VAT Accounting Procedures - Jan, April, [DATE] & Oct" at bounding box center [81, 364] width 79 height 38
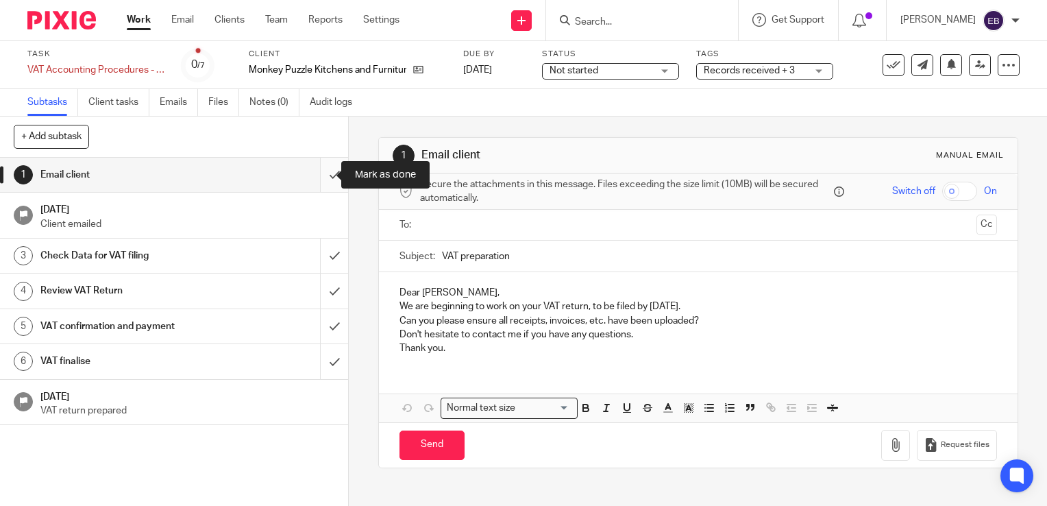
click at [323, 174] on input "submit" at bounding box center [174, 175] width 348 height 34
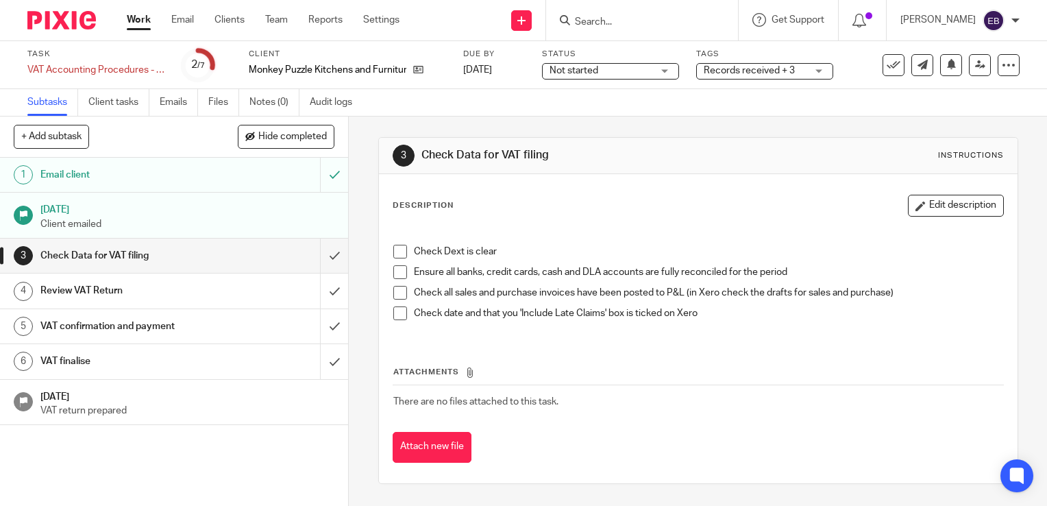
click at [644, 26] on input "Search" at bounding box center [635, 22] width 123 height 12
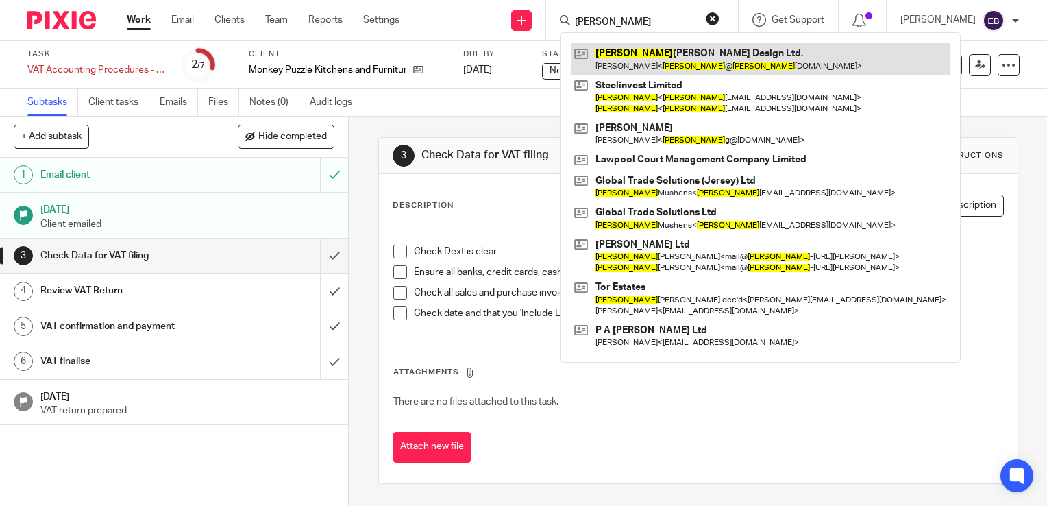
type input "[PERSON_NAME]"
click at [674, 60] on link at bounding box center [760, 59] width 379 height 32
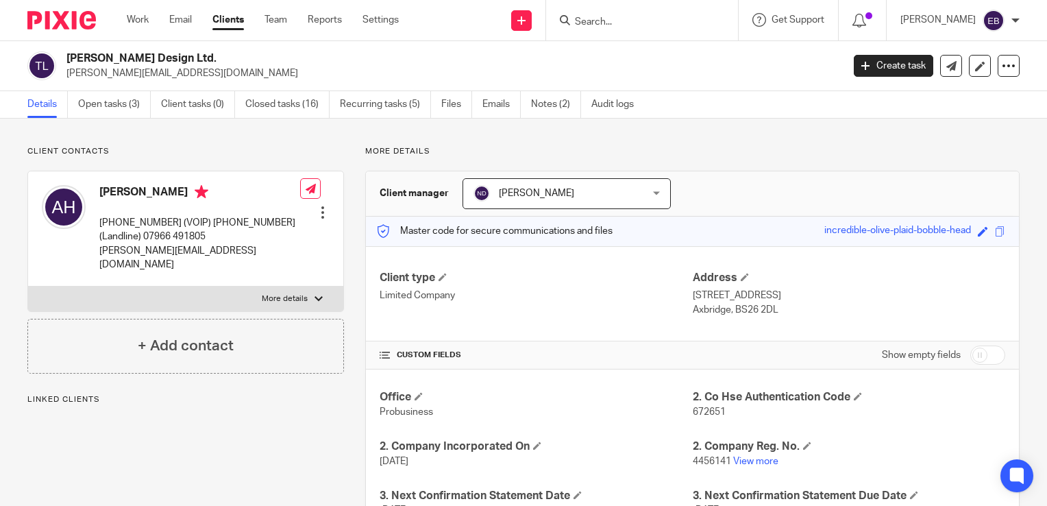
drag, startPoint x: 207, startPoint y: 78, endPoint x: 64, endPoint y: 80, distance: 142.6
click at [64, 80] on div "[PERSON_NAME] Design Ltd. [PERSON_NAME][EMAIL_ADDRESS][DOMAIN_NAME] Create task…" at bounding box center [523, 66] width 1047 height 50
copy p "[PERSON_NAME][EMAIL_ADDRESS][DOMAIN_NAME]"
drag, startPoint x: 109, startPoint y: 106, endPoint x: 230, endPoint y: 99, distance: 121.5
click at [108, 106] on link "Open tasks (3)" at bounding box center [114, 104] width 73 height 27
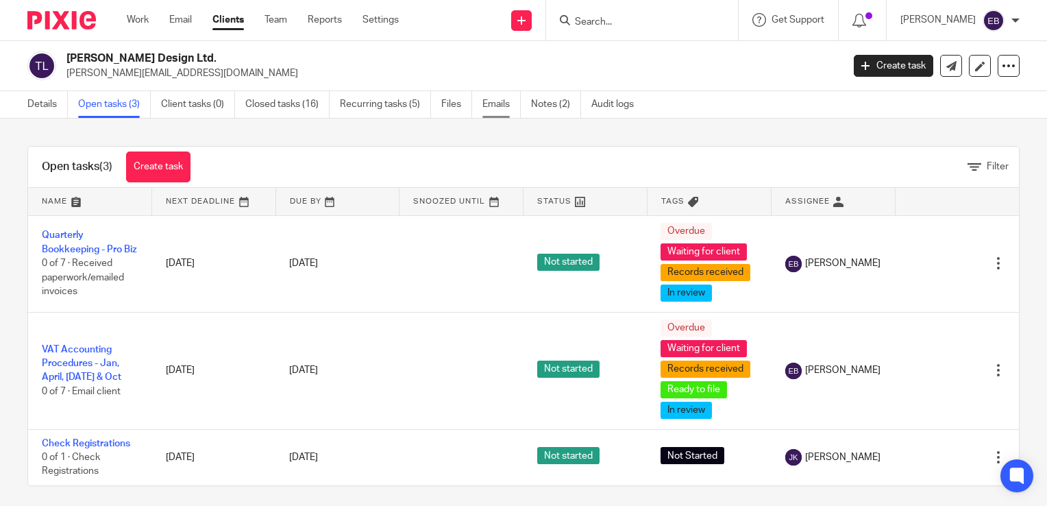
click at [494, 103] on link "Emails" at bounding box center [501, 104] width 38 height 27
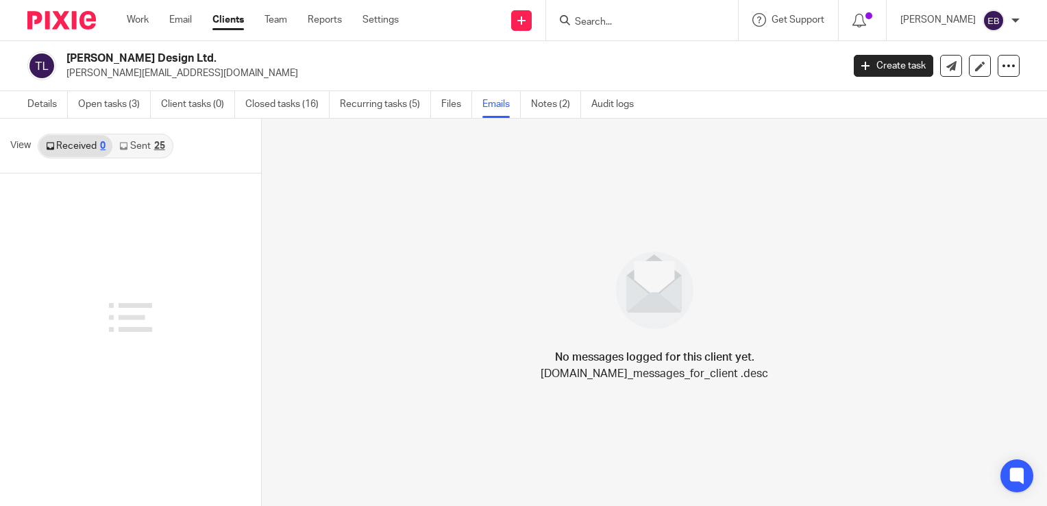
click at [156, 146] on div "25" at bounding box center [159, 146] width 11 height 10
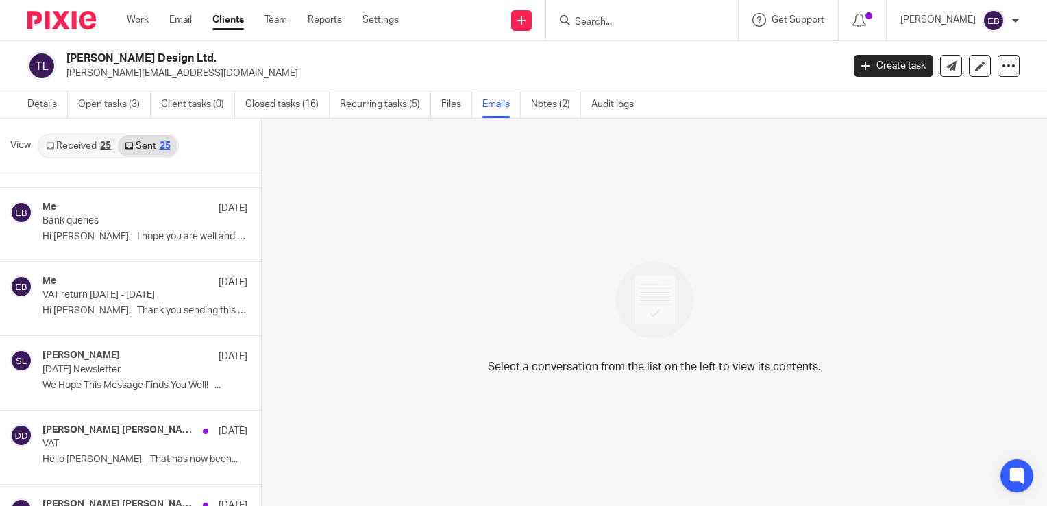
scroll to position [685, 0]
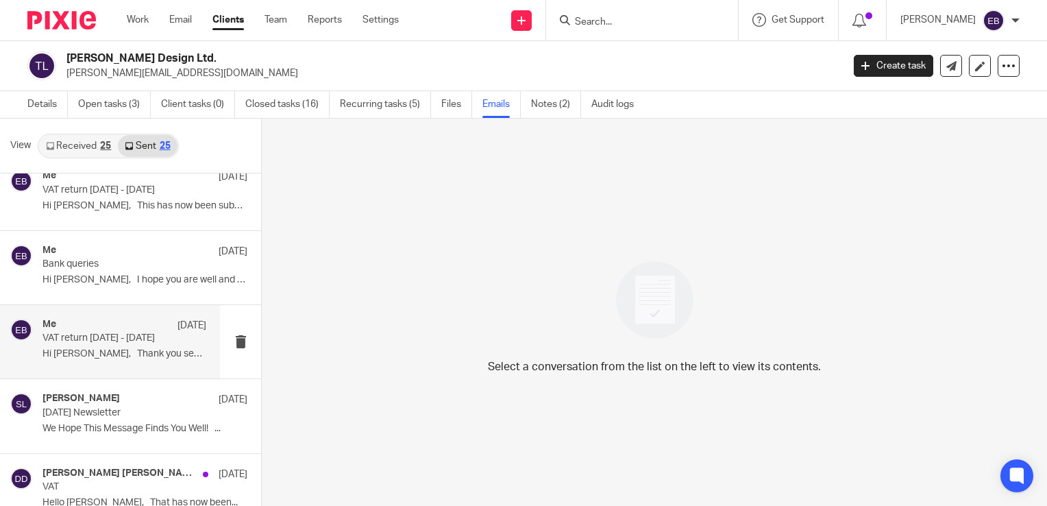
click at [157, 341] on p "VAT return 01.02.25 - 30.04.25" at bounding box center [107, 338] width 131 height 12
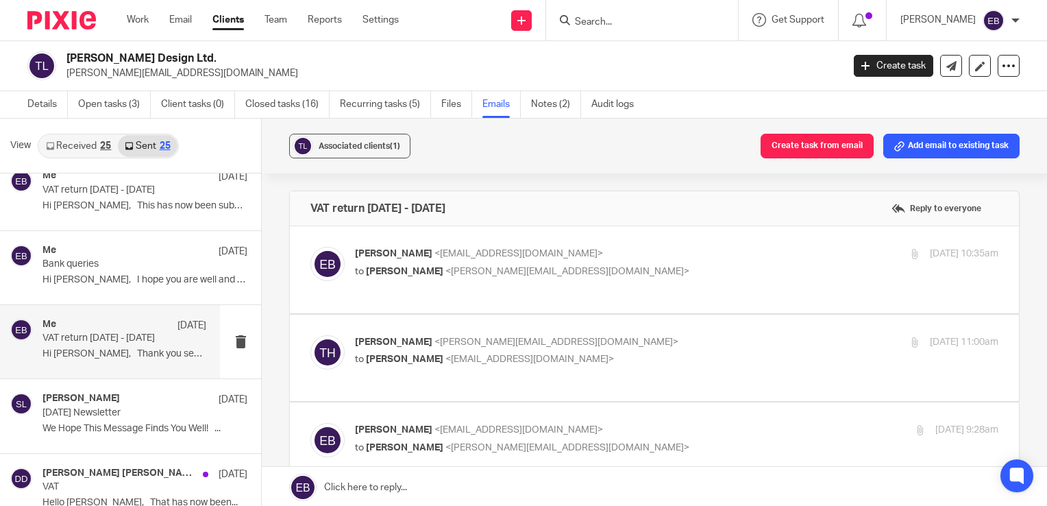
scroll to position [0, 0]
click at [615, 249] on p "Emily Belcher <emilybelcher@probusinessuk.com>" at bounding box center [569, 254] width 429 height 14
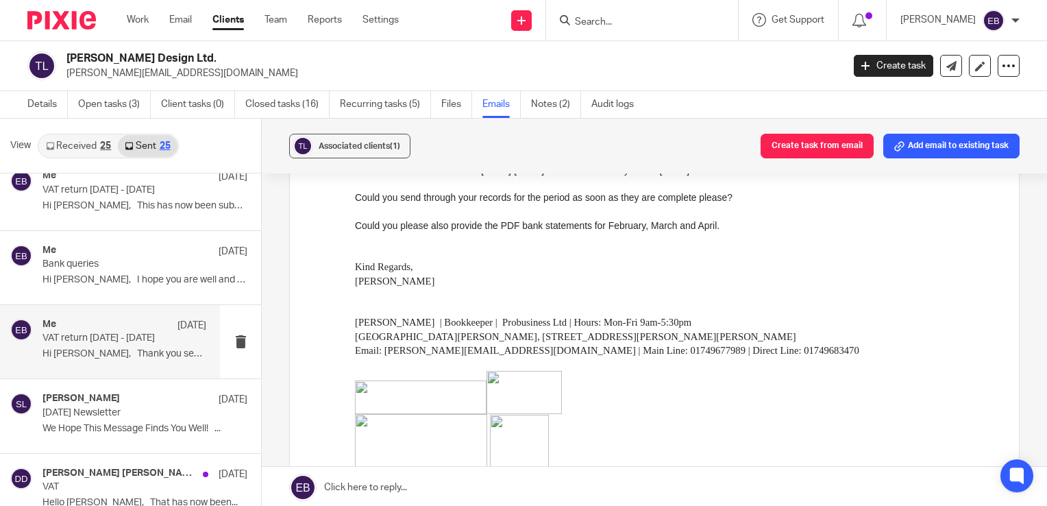
scroll to position [69, 0]
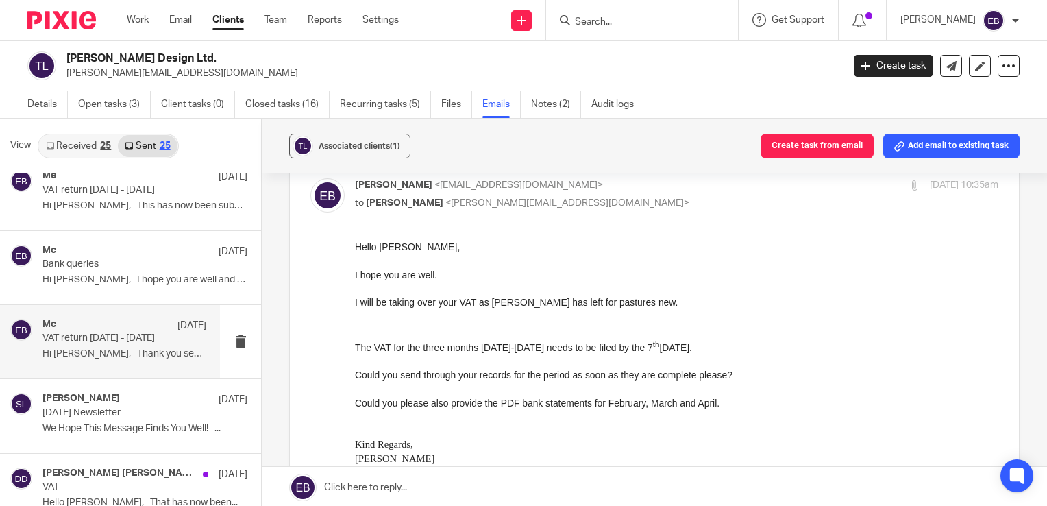
click at [663, 193] on div "Emily Belcher <emilybelcher@probusinessuk.com> to Tony Hogg <tony@tonyhoggdesig…" at bounding box center [569, 194] width 429 height 32
checkbox input "false"
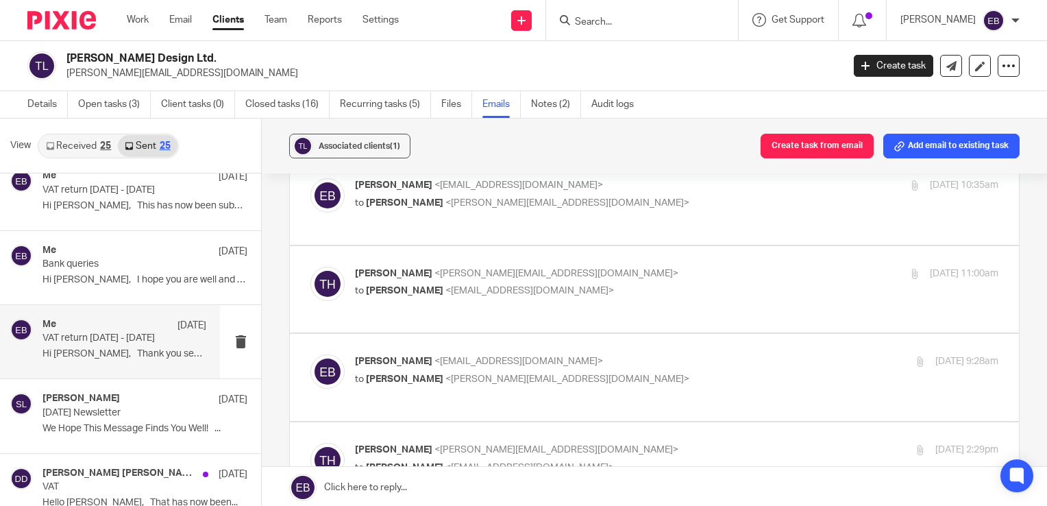
click at [680, 277] on p "Tony Hogg <tony@tonyhoggdesign.co.uk>" at bounding box center [569, 274] width 429 height 14
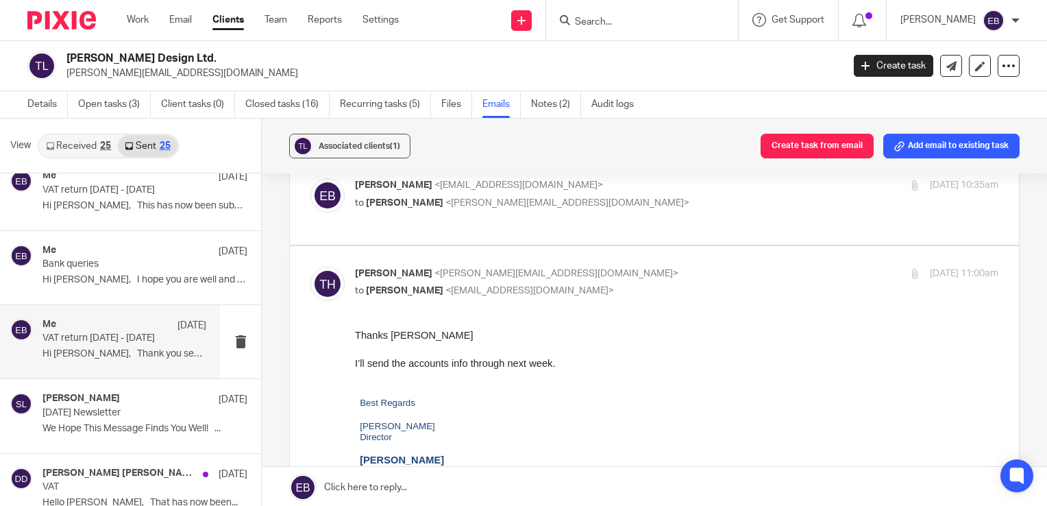
scroll to position [0, 0]
click at [680, 277] on p "Tony Hogg <tony@tonyhoggdesign.co.uk>" at bounding box center [569, 274] width 429 height 14
checkbox input "false"
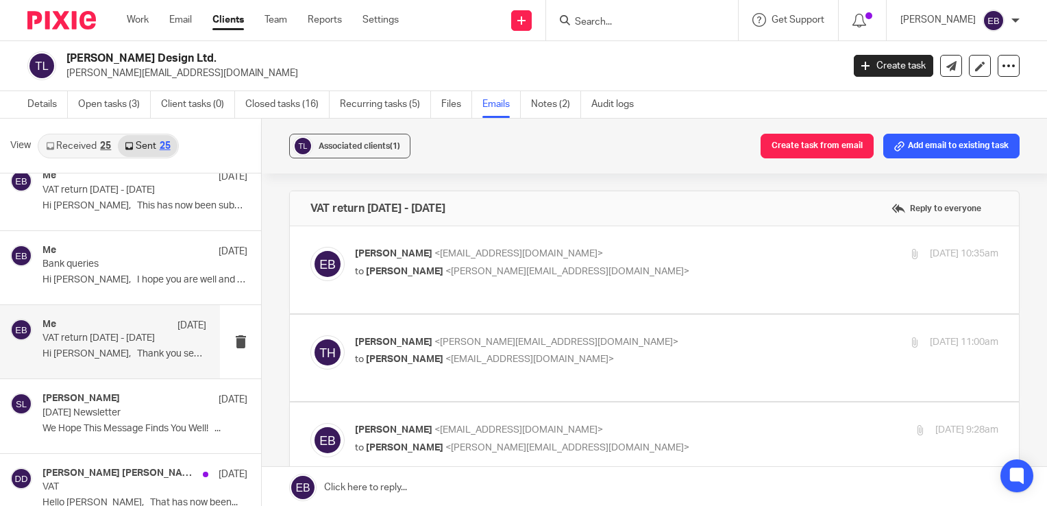
click at [679, 273] on p "to Tony Hogg <tony@tonyhoggdesign.co.uk>" at bounding box center [569, 272] width 429 height 14
checkbox input "true"
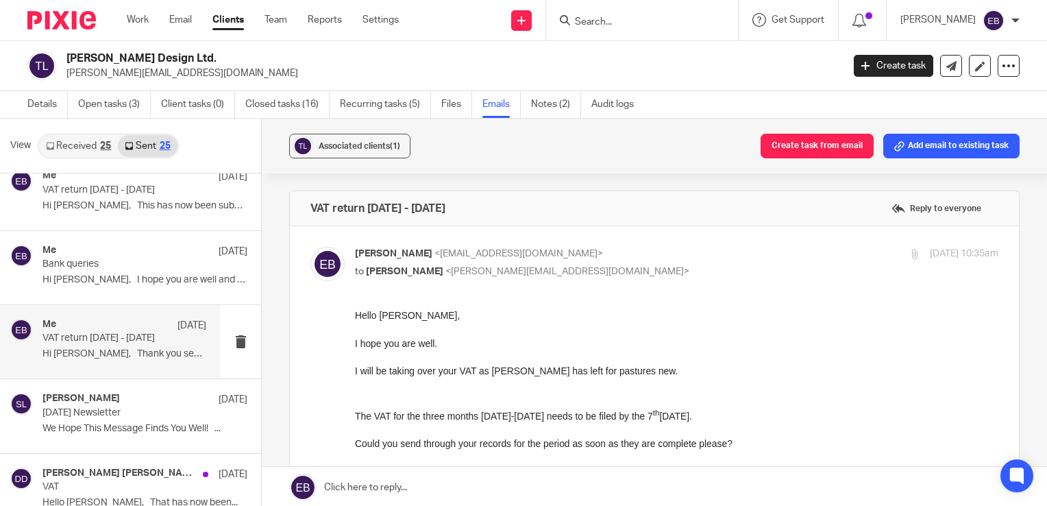
drag, startPoint x: 700, startPoint y: 622, endPoint x: 439, endPoint y: 343, distance: 382.1
drag, startPoint x: 442, startPoint y: 343, endPoint x: 726, endPoint y: 612, distance: 391.2
click html "Hello Tony, I hope you are well. I will be taking over your VAT as Diana has le…"
copy div "Hello Tony, I hope you are well."
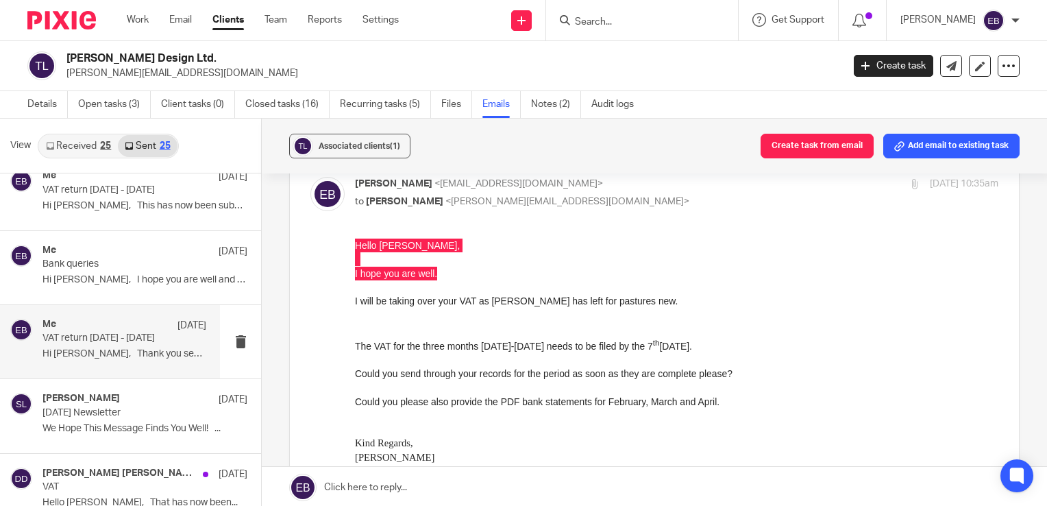
scroll to position [137, 0]
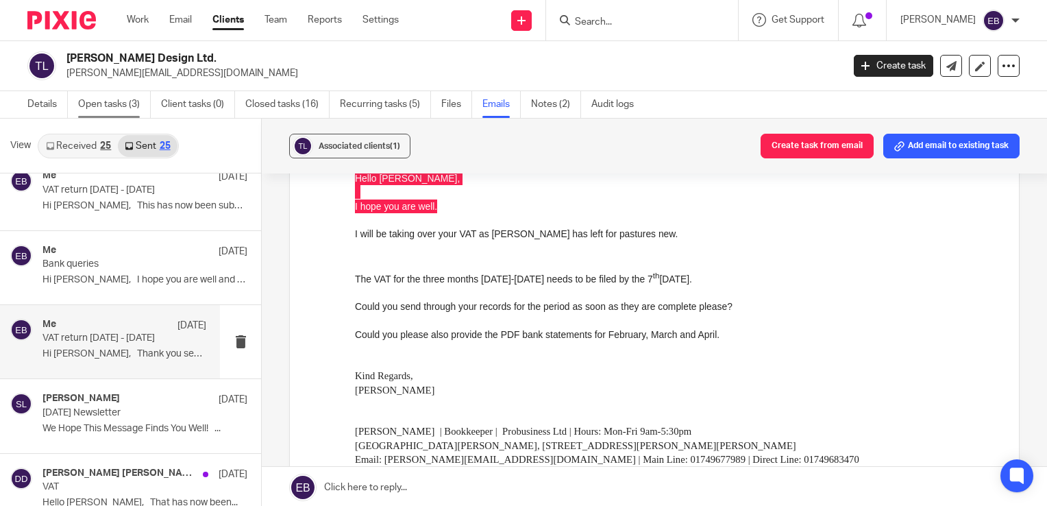
click at [96, 110] on link "Open tasks (3)" at bounding box center [114, 104] width 73 height 27
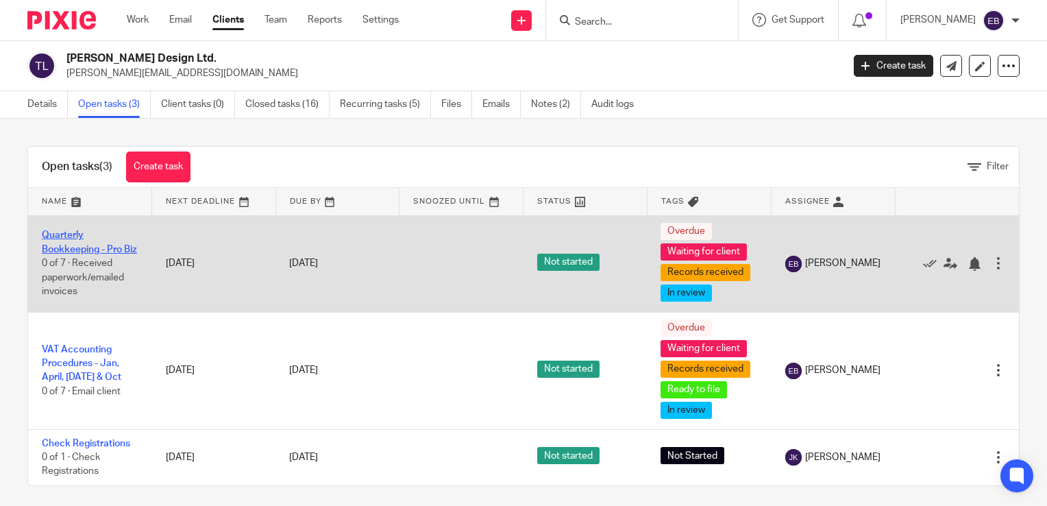
click at [67, 245] on link "Quarterly Bookkeeping - Pro Biz" at bounding box center [89, 241] width 95 height 23
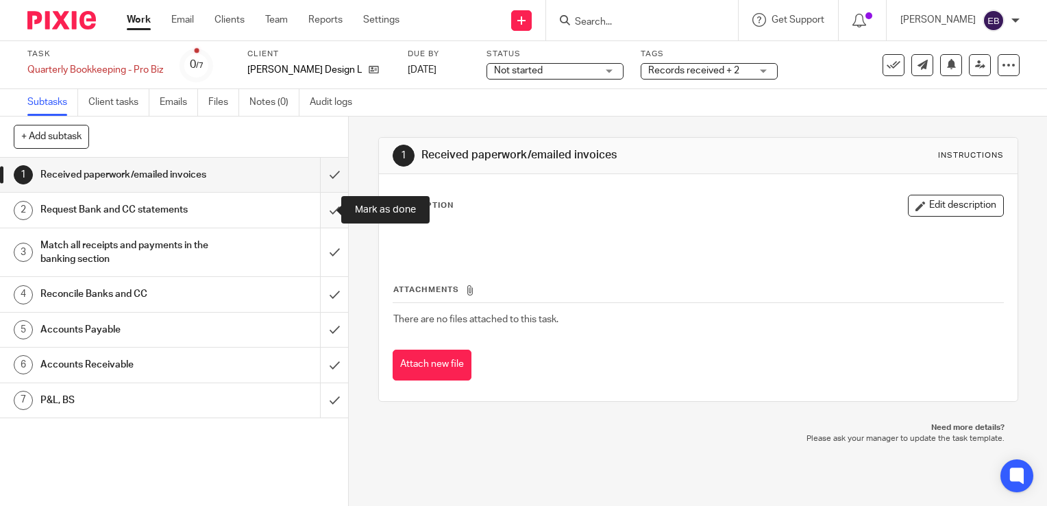
click at [320, 209] on input "submit" at bounding box center [174, 210] width 348 height 34
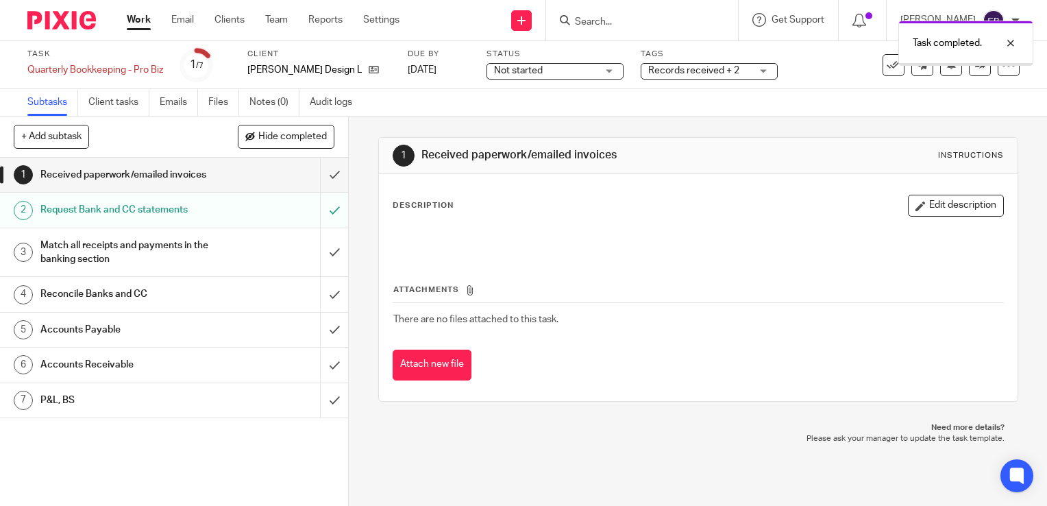
click at [369, 72] on icon at bounding box center [374, 69] width 10 height 10
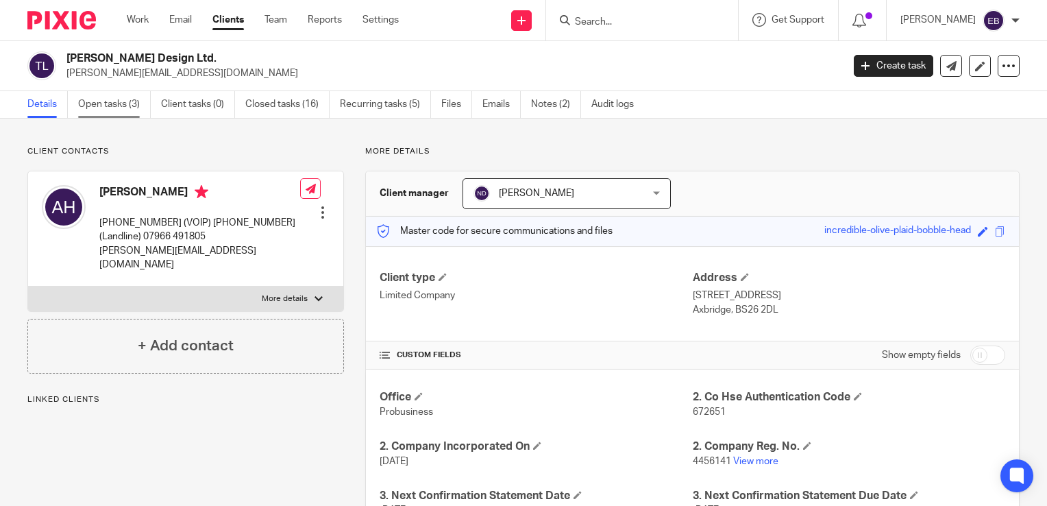
click at [120, 108] on link "Open tasks (3)" at bounding box center [114, 104] width 73 height 27
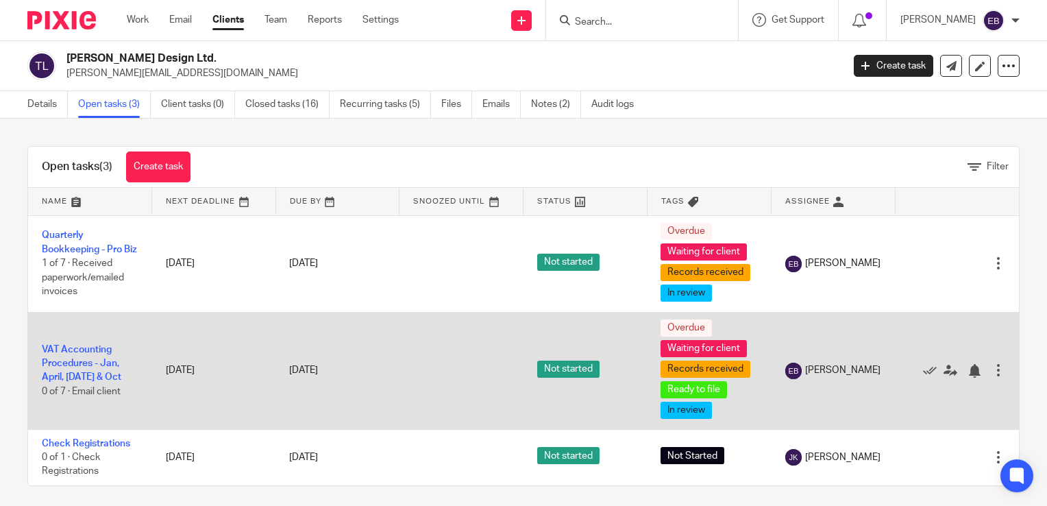
click at [90, 359] on td "VAT Accounting Procedures - Jan, April, [DATE] & Oct 0 of 7 · Email client" at bounding box center [90, 370] width 124 height 117
click at [85, 366] on link "VAT Accounting Procedures - Jan, April, [DATE] & Oct" at bounding box center [81, 364] width 79 height 38
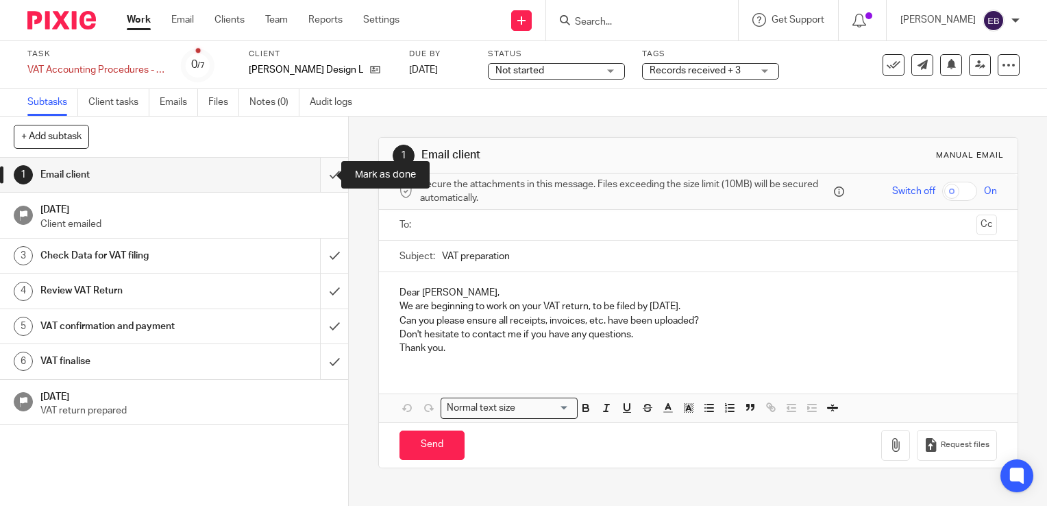
click at [326, 175] on input "submit" at bounding box center [174, 175] width 348 height 34
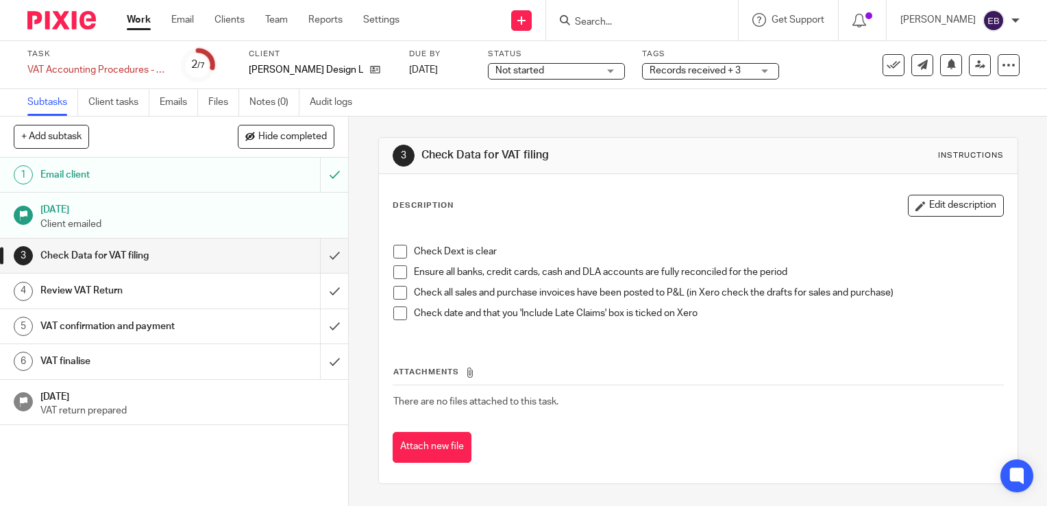
click at [604, 21] on input "Search" at bounding box center [635, 22] width 123 height 12
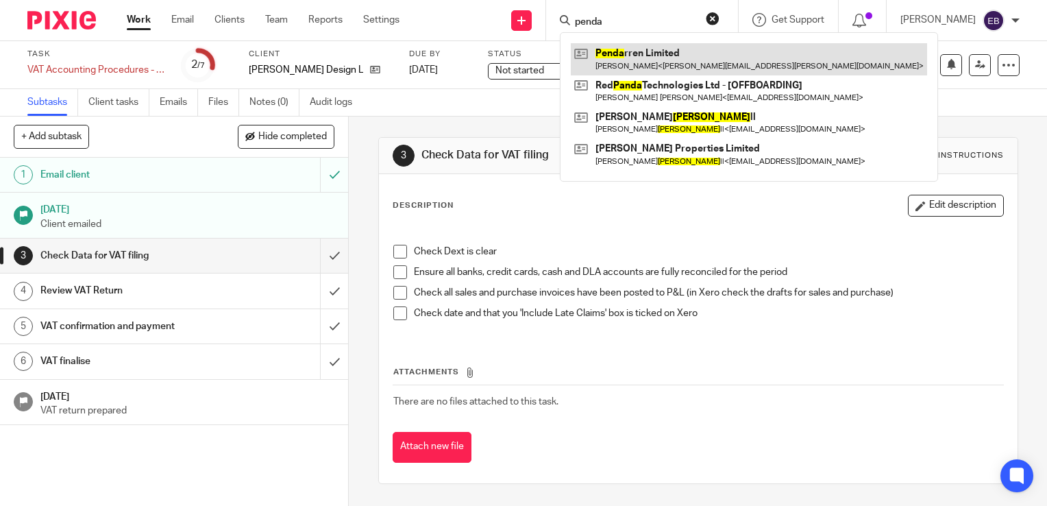
type input "penda"
click at [656, 57] on link at bounding box center [749, 59] width 356 height 32
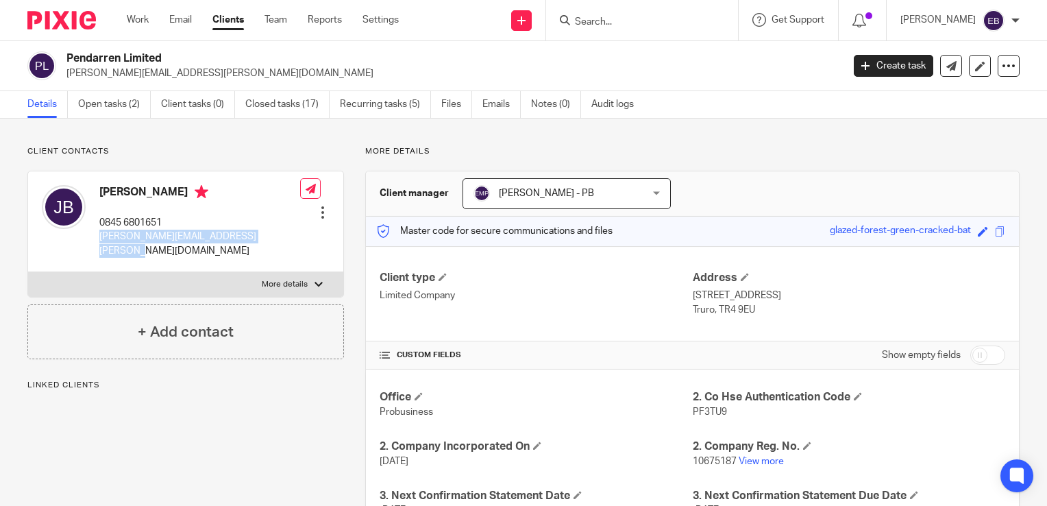
drag, startPoint x: 240, startPoint y: 236, endPoint x: 96, endPoint y: 249, distance: 144.6
click at [96, 249] on div "[PERSON_NAME] 0845 6801651 [PERSON_NAME][EMAIL_ADDRESS][PERSON_NAME][DOMAIN_NAM…" at bounding box center [185, 221] width 315 height 101
copy p "[PERSON_NAME][EMAIL_ADDRESS][PERSON_NAME][DOMAIN_NAME]"
click at [491, 104] on link "Emails" at bounding box center [501, 104] width 38 height 27
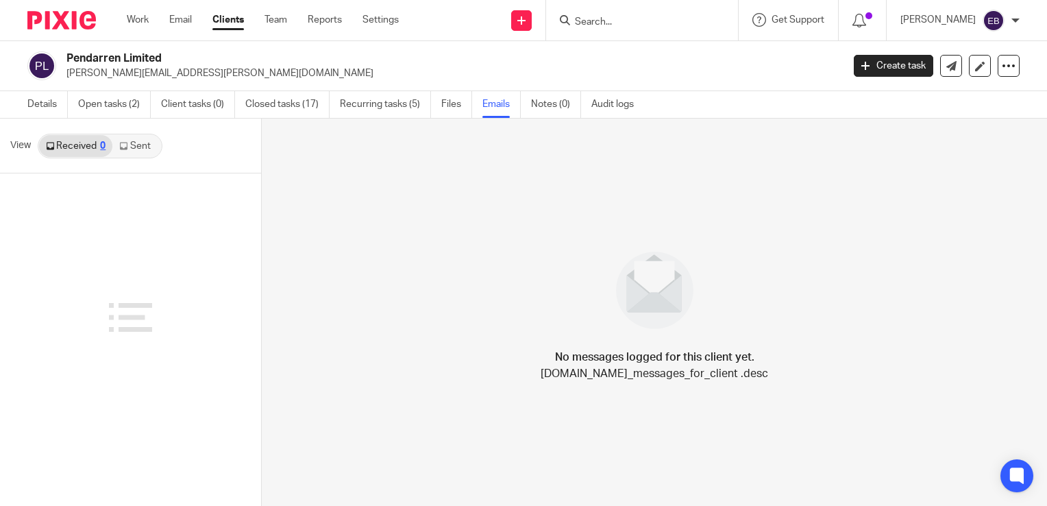
click at [140, 149] on link "Sent" at bounding box center [136, 146] width 48 height 22
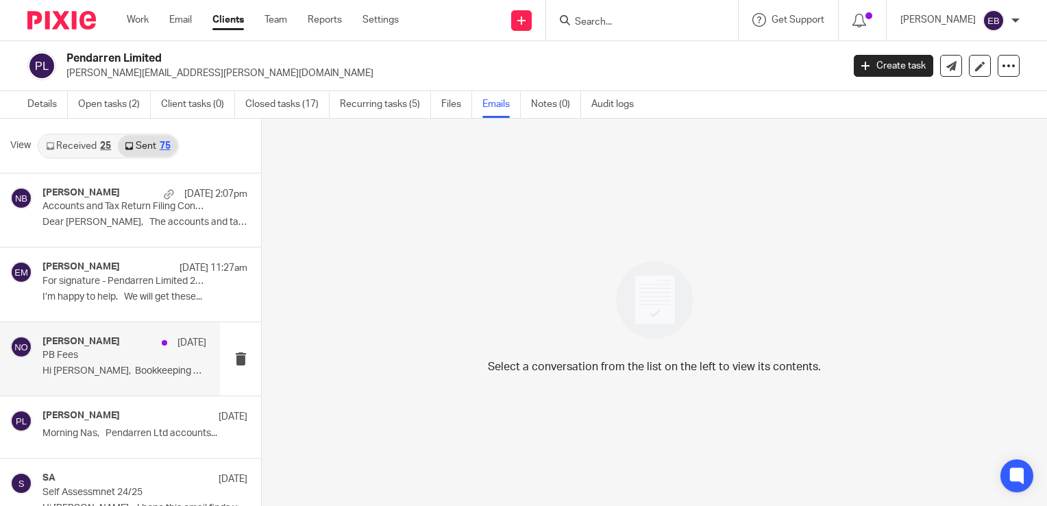
click at [120, 343] on div "[PERSON_NAME] [DATE]" at bounding box center [124, 343] width 164 height 14
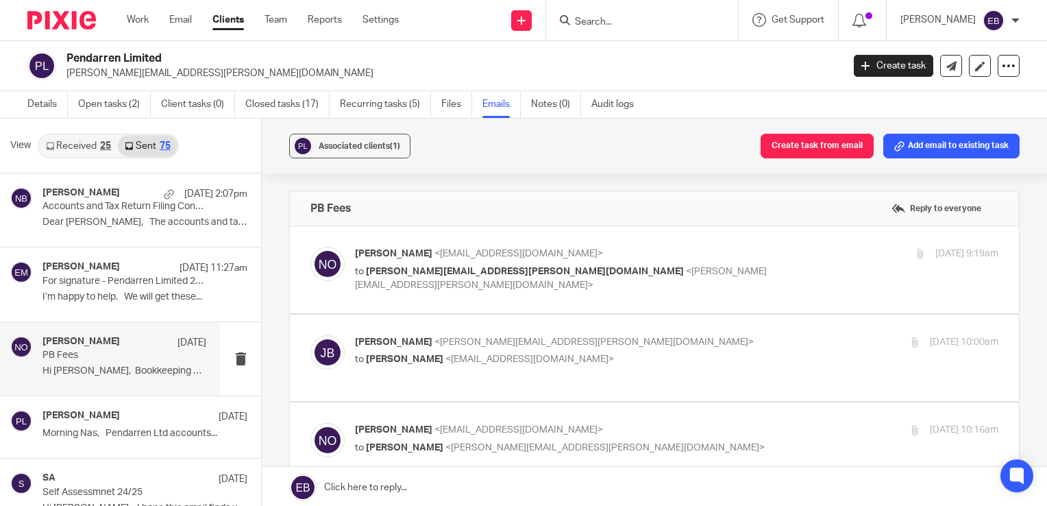
click at [697, 243] on label at bounding box center [654, 269] width 729 height 87
click at [310, 246] on input "checkbox" at bounding box center [310, 246] width 1 height 1
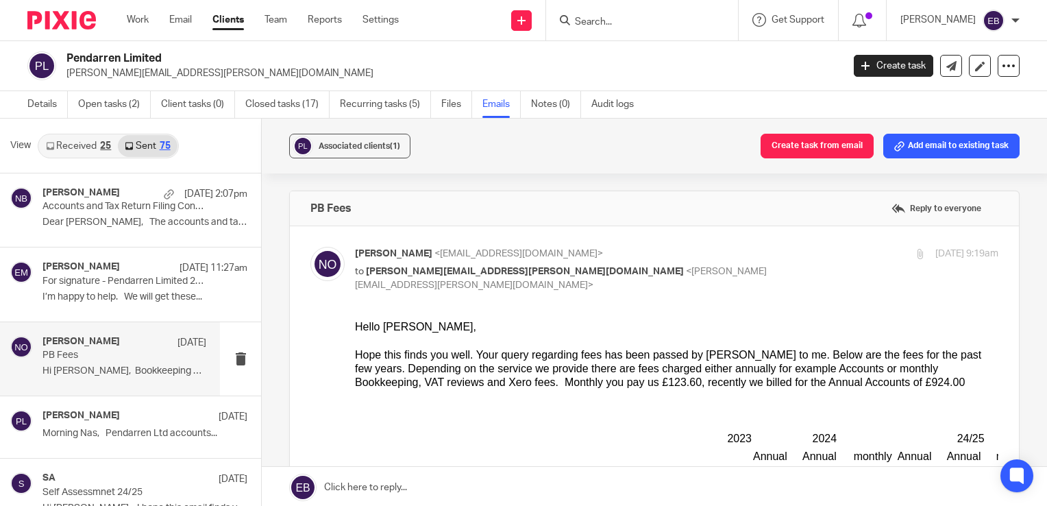
click at [784, 256] on div "14 Aug 2025 9:19am" at bounding box center [891, 254] width 214 height 14
checkbox input "false"
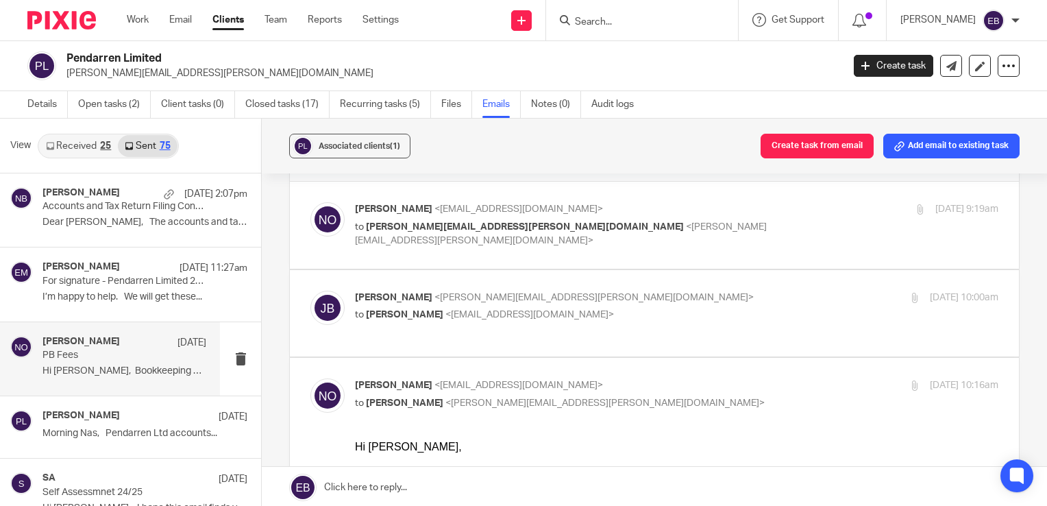
scroll to position [69, 0]
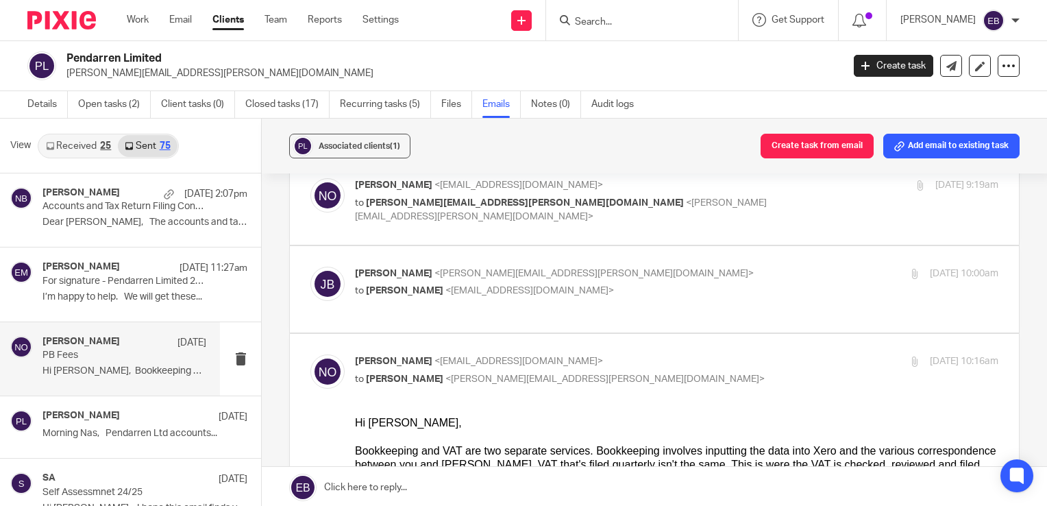
click at [765, 256] on label at bounding box center [654, 289] width 729 height 87
click at [310, 266] on input "checkbox" at bounding box center [310, 266] width 1 height 1
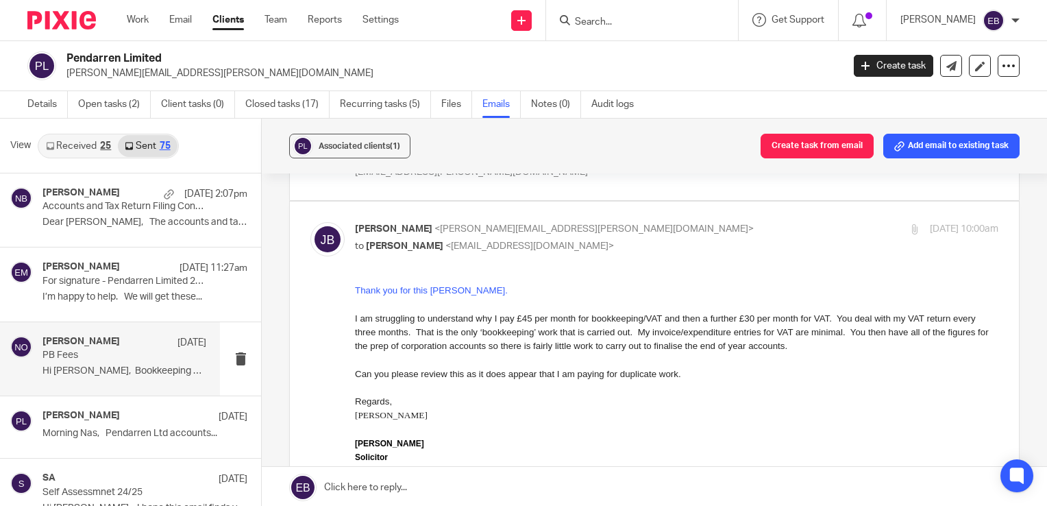
scroll to position [137, 0]
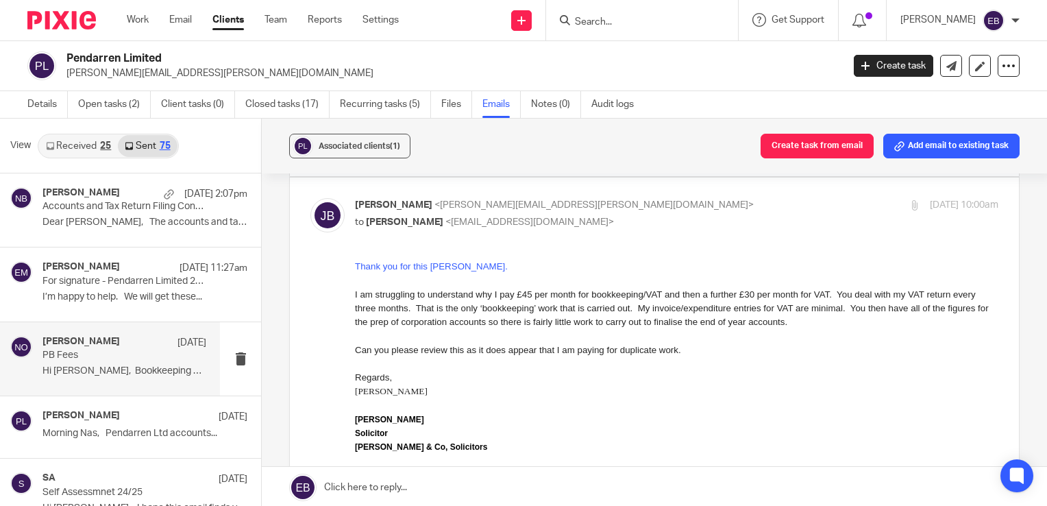
click at [707, 198] on p "Judith Buckland <judith.buckland@family-lawfirm.co.uk>" at bounding box center [569, 205] width 429 height 14
checkbox input "false"
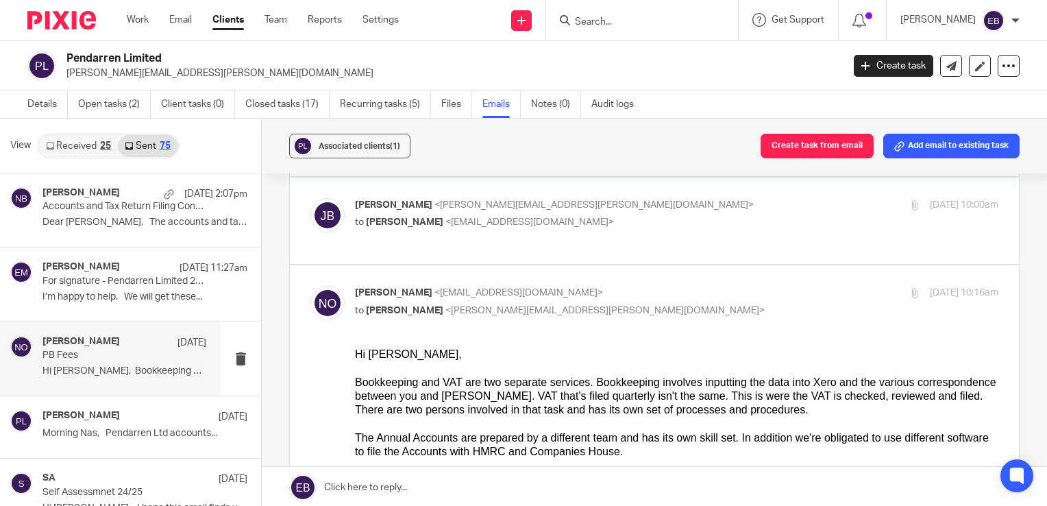
scroll to position [206, 0]
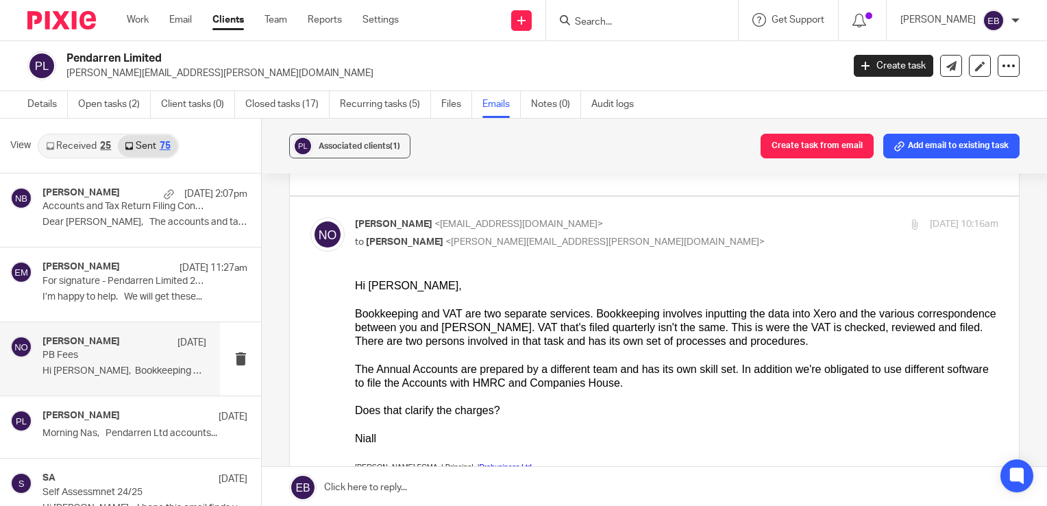
click at [310, 217] on input "checkbox" at bounding box center [310, 217] width 1 height 1
checkbox input "false"
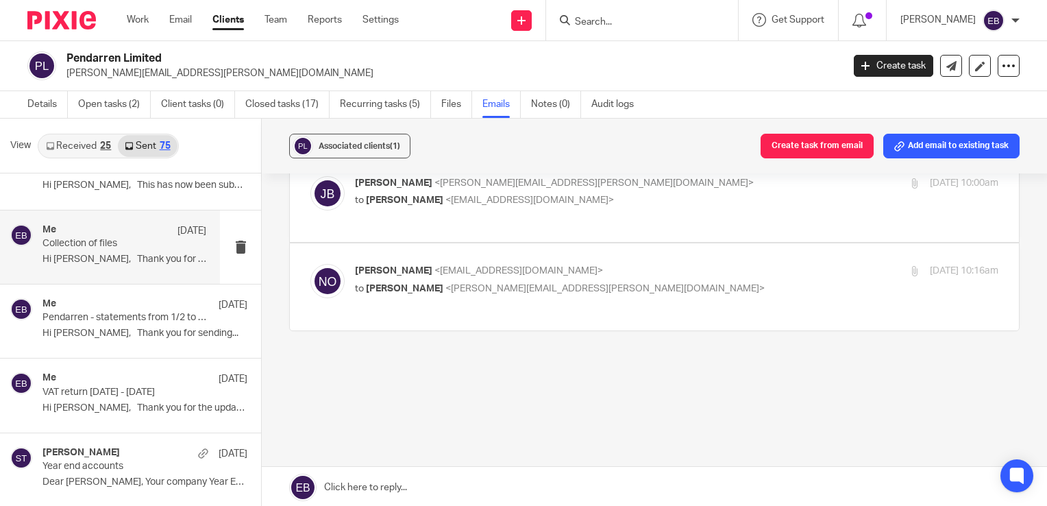
scroll to position [480, 0]
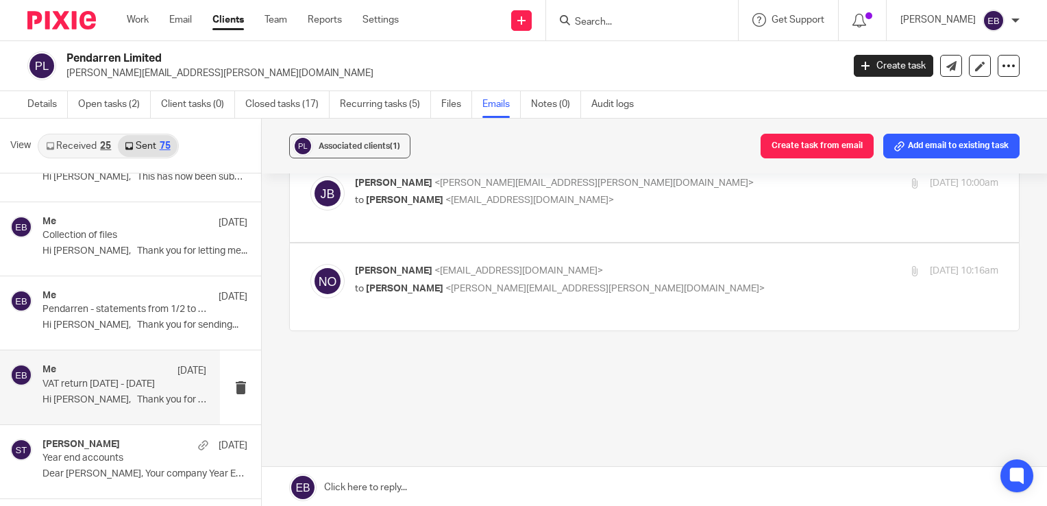
click at [133, 397] on p "Hi Judith, Thank you for the update. ..." at bounding box center [124, 400] width 164 height 12
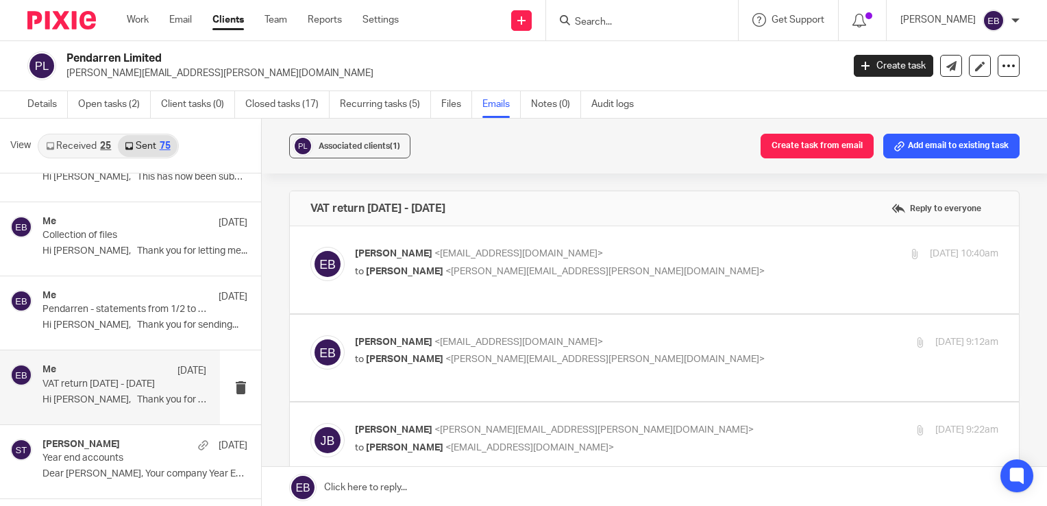
scroll to position [0, 0]
click at [651, 248] on p "Emily Belcher <emilybelcher@probusinessuk.com>" at bounding box center [569, 254] width 429 height 14
checkbox input "true"
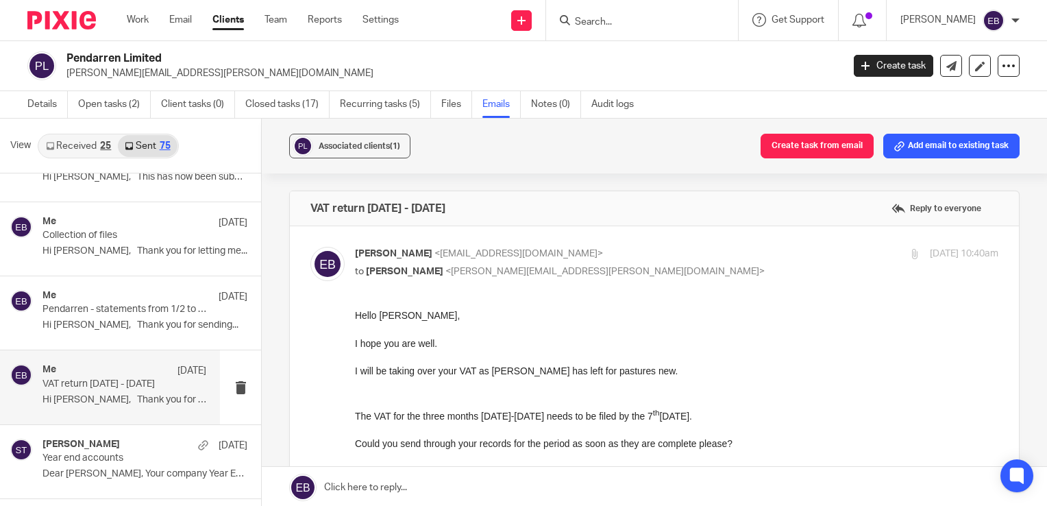
scroll to position [69, 0]
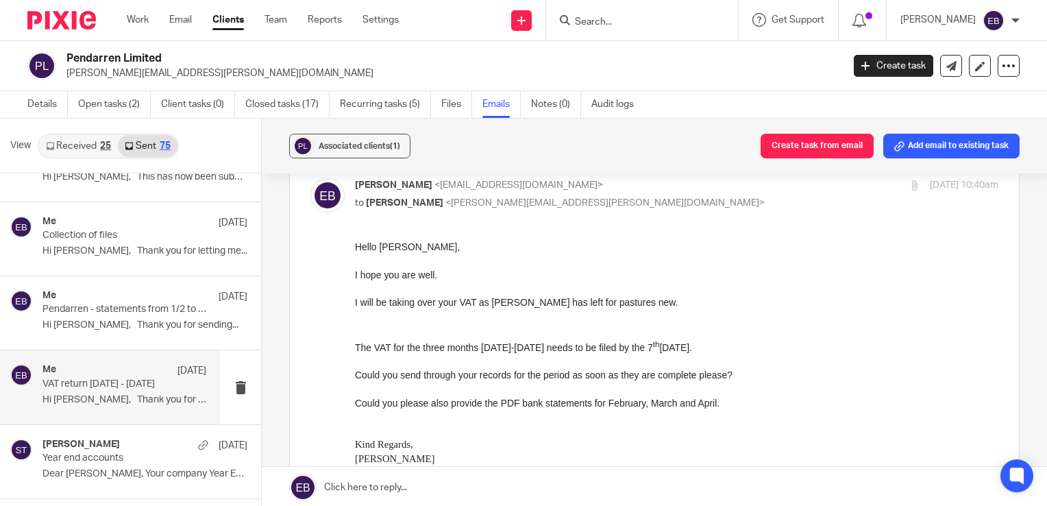
click at [435, 263] on p at bounding box center [676, 261] width 643 height 14
drag, startPoint x: 447, startPoint y: 280, endPoint x: 354, endPoint y: 244, distance: 99.1
copy div "Hello Judith, I hope you are well."
click at [622, 24] on input "Search" at bounding box center [635, 22] width 123 height 12
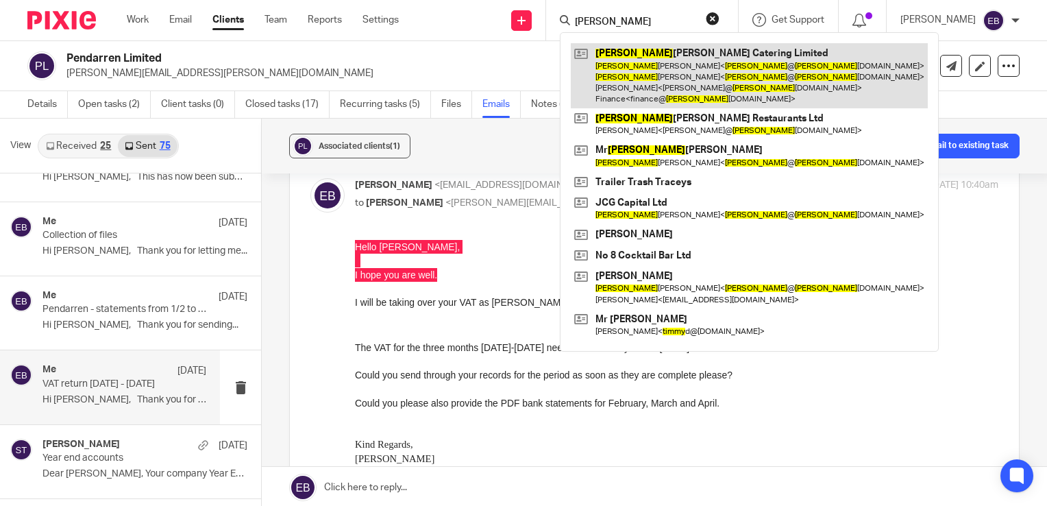
type input "jimmy"
click at [645, 79] on link at bounding box center [749, 75] width 357 height 65
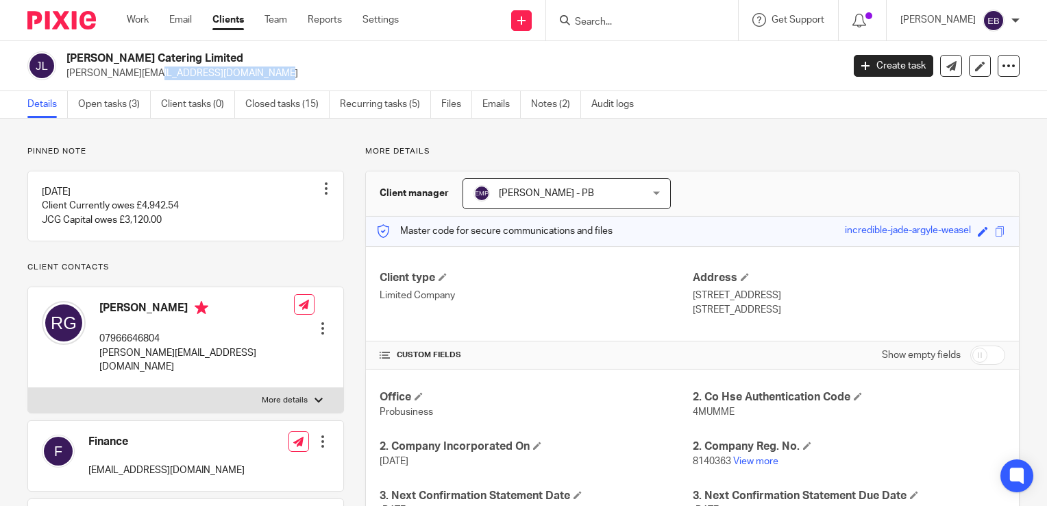
drag, startPoint x: 202, startPoint y: 78, endPoint x: 66, endPoint y: 77, distance: 136.4
click at [66, 77] on div "Jimmy Garcia Catering Limited richard@jimmyspopup.com" at bounding box center [430, 65] width 806 height 29
copy p "richard@jimmyspopup.com"
drag, startPoint x: 223, startPoint y: 366, endPoint x: 99, endPoint y: 373, distance: 125.0
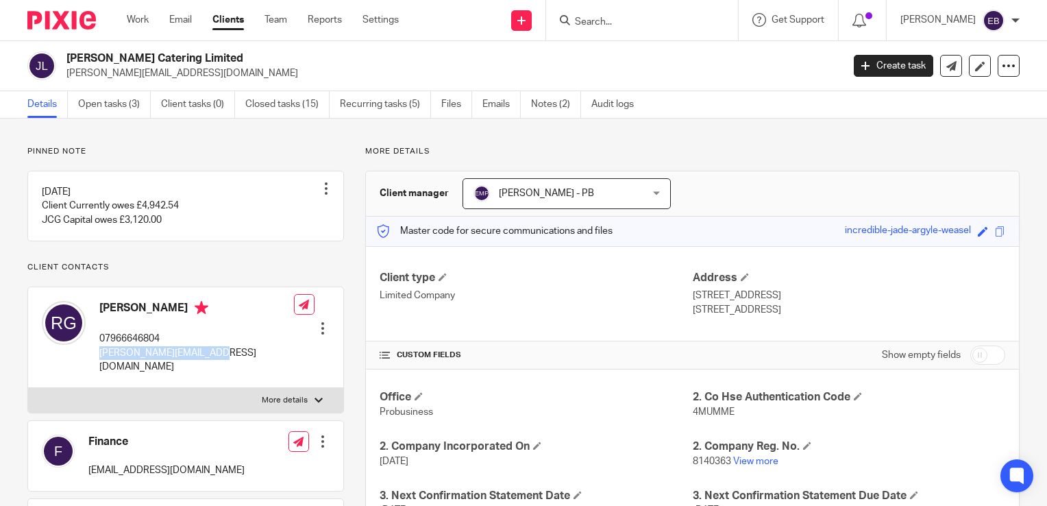
click at [99, 373] on div "Richard Groves 07966646804 richard@jimmyspopup.com Edit contact Create client f…" at bounding box center [185, 337] width 315 height 101
copy p "richard@jimmyspopup.com"
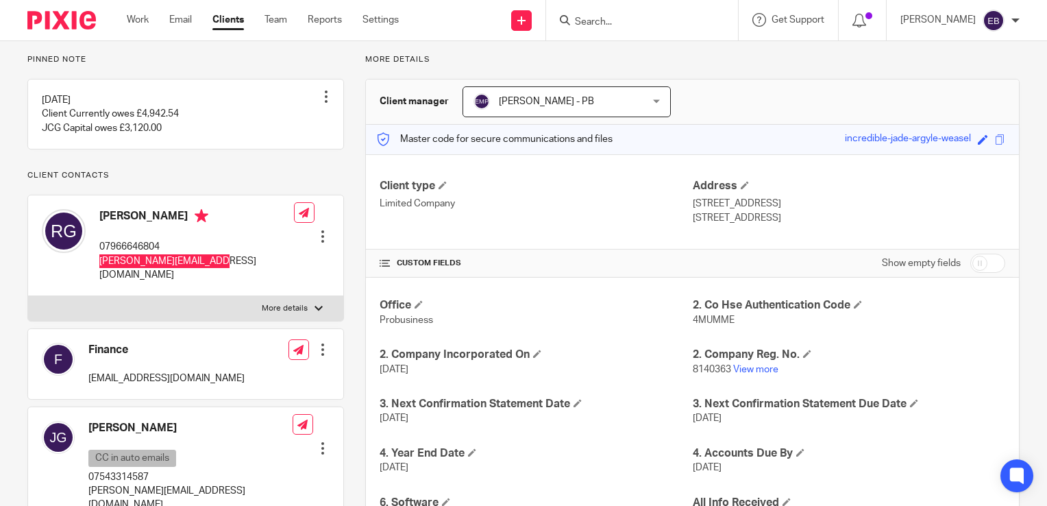
scroll to position [69, 0]
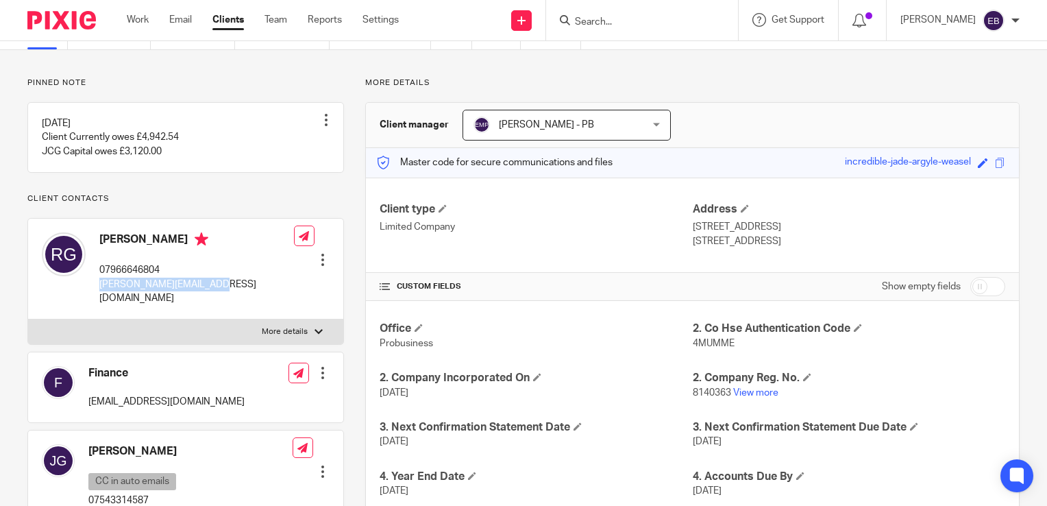
click at [222, 297] on div "Richard Groves 07966646804 richard@jimmyspopup.com Edit contact Create client f…" at bounding box center [185, 269] width 315 height 101
drag, startPoint x: 219, startPoint y: 297, endPoint x: 97, endPoint y: 308, distance: 122.5
click at [97, 308] on div "Richard Groves 07966646804 richard@jimmyspopup.com Edit contact Create client f…" at bounding box center [185, 269] width 315 height 101
copy p "richard@jimmyspopup.com"
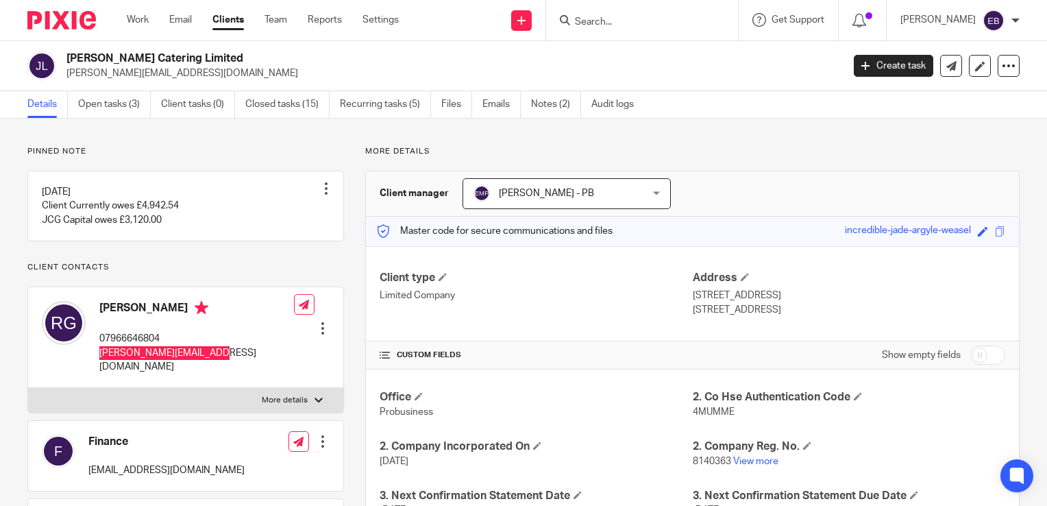
scroll to position [0, 0]
click at [115, 102] on link "Open tasks (3)" at bounding box center [114, 104] width 73 height 27
click at [637, 25] on input "Search" at bounding box center [635, 22] width 123 height 12
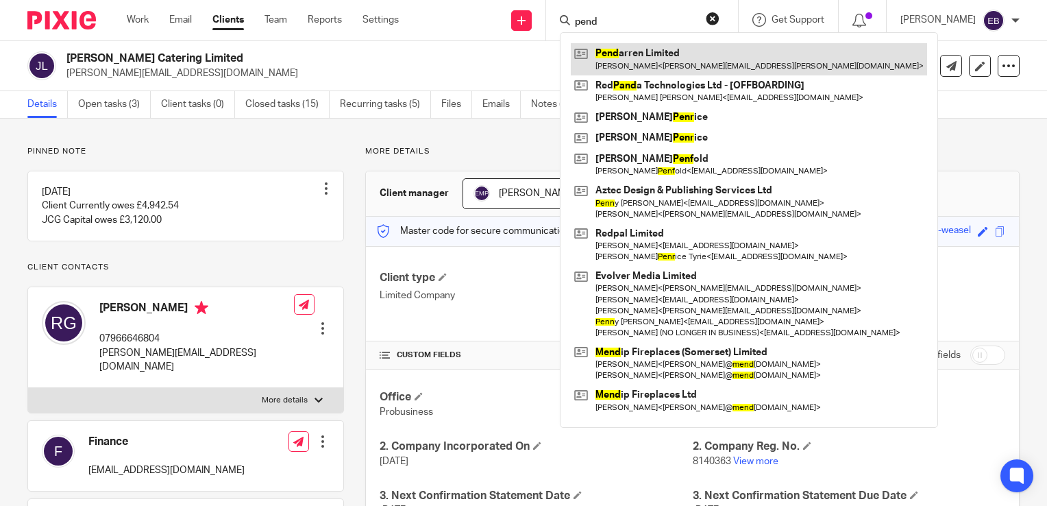
type input "pend"
click at [666, 62] on link at bounding box center [749, 59] width 356 height 32
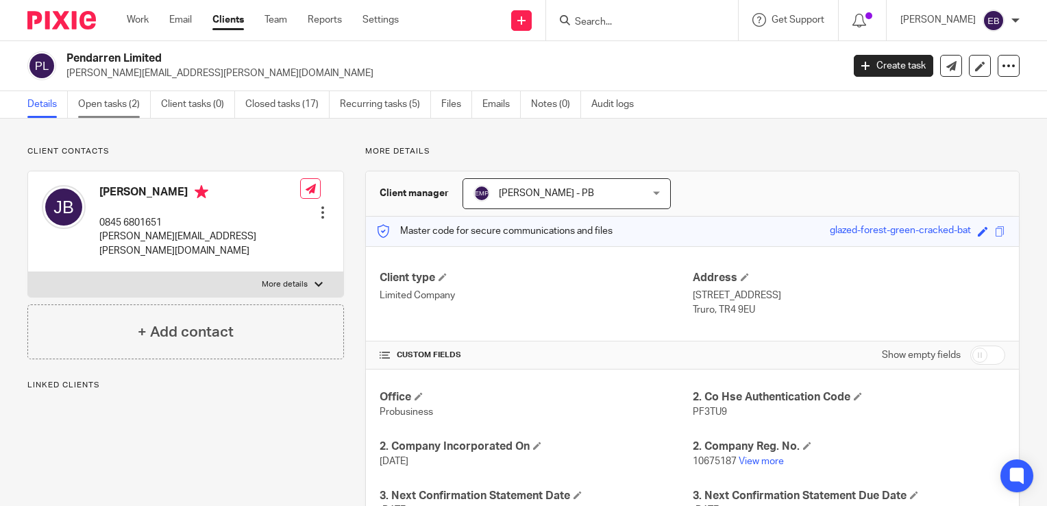
click at [110, 112] on link "Open tasks (2)" at bounding box center [114, 104] width 73 height 27
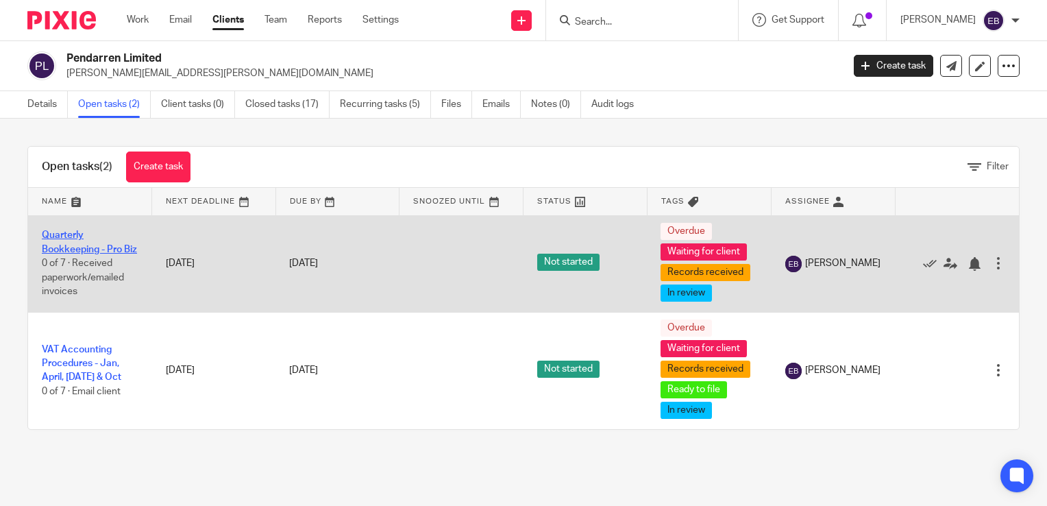
click at [54, 241] on link "Quarterly Bookkeeping - Pro Biz" at bounding box center [89, 241] width 95 height 23
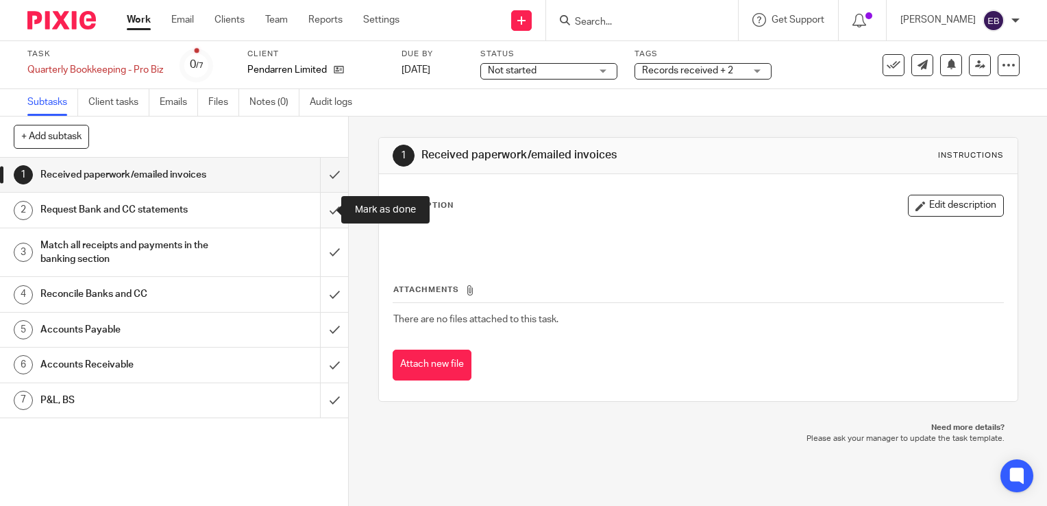
click at [322, 212] on input "submit" at bounding box center [174, 210] width 348 height 34
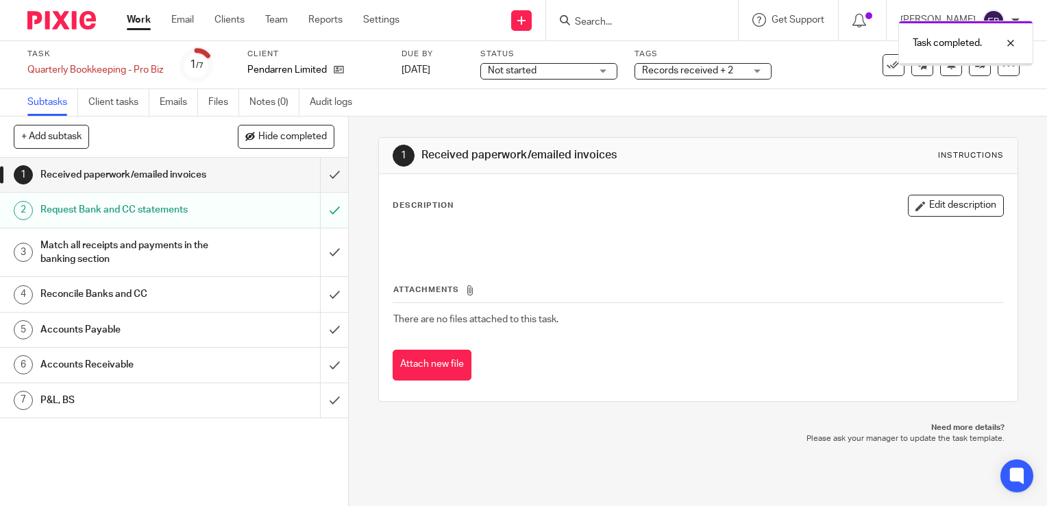
click at [340, 75] on link at bounding box center [335, 70] width 17 height 14
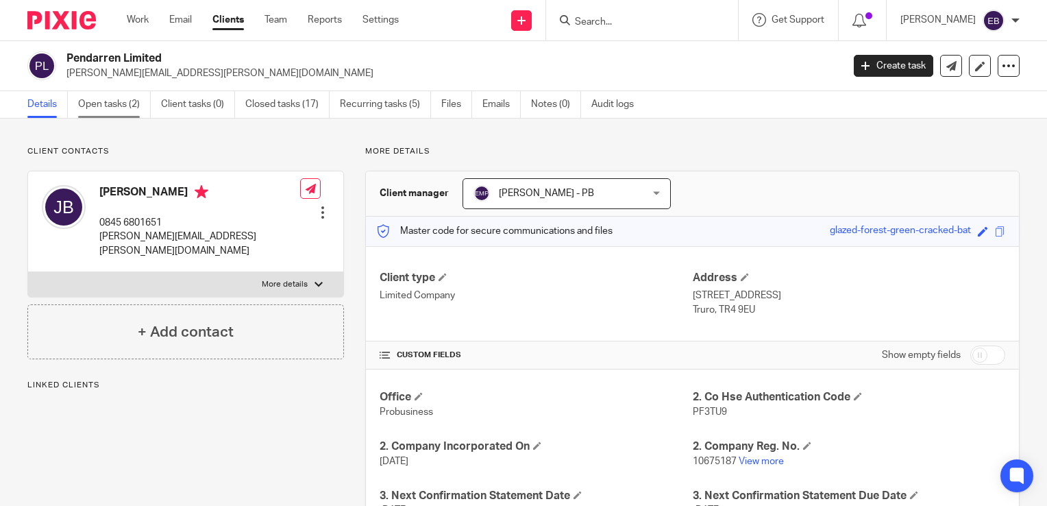
click at [112, 106] on link "Open tasks (2)" at bounding box center [114, 104] width 73 height 27
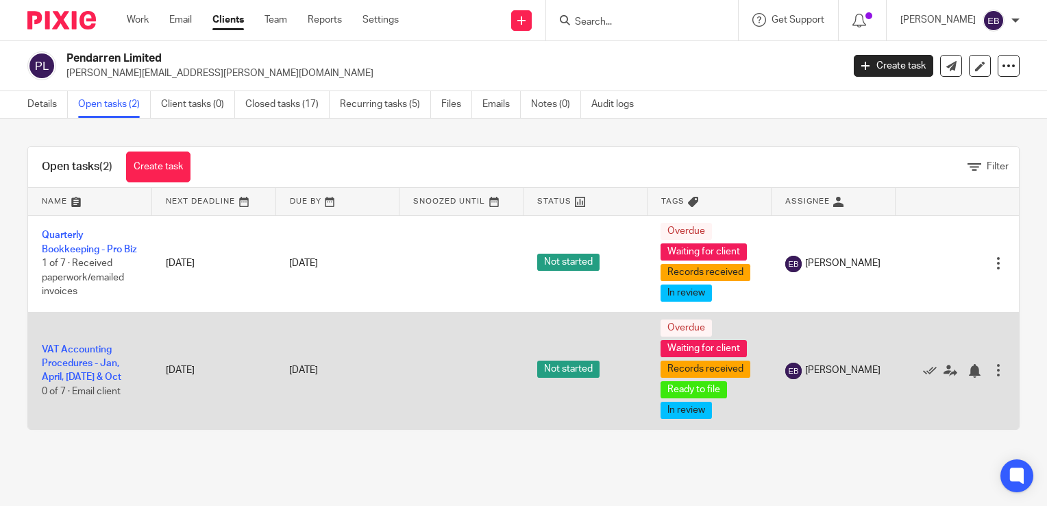
click at [73, 373] on td "VAT Accounting Procedures - Jan, April, [DATE] & Oct 0 of 7 · Email client" at bounding box center [90, 370] width 124 height 117
click at [71, 380] on link "VAT Accounting Procedures - Jan, April, [DATE] & Oct" at bounding box center [81, 364] width 79 height 38
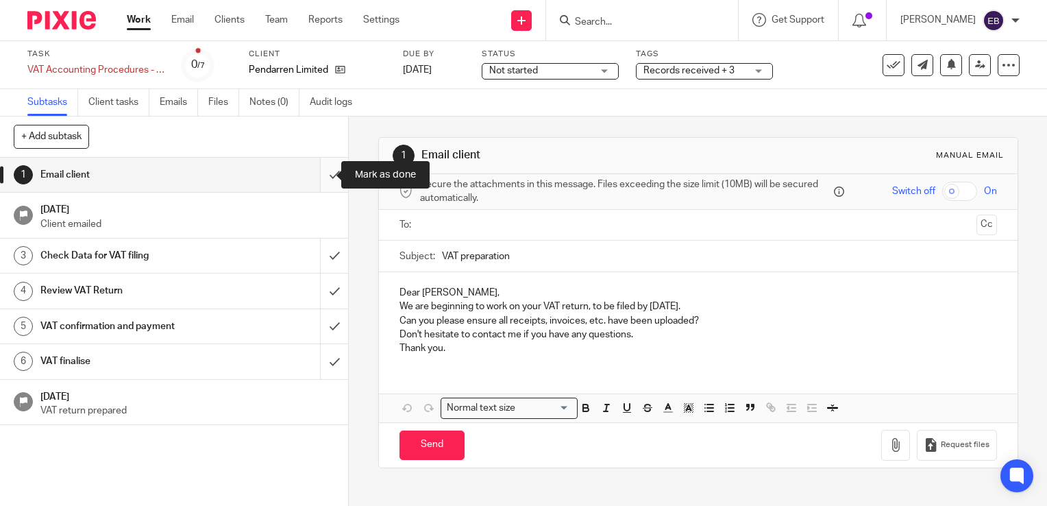
click at [323, 177] on input "submit" at bounding box center [174, 175] width 348 height 34
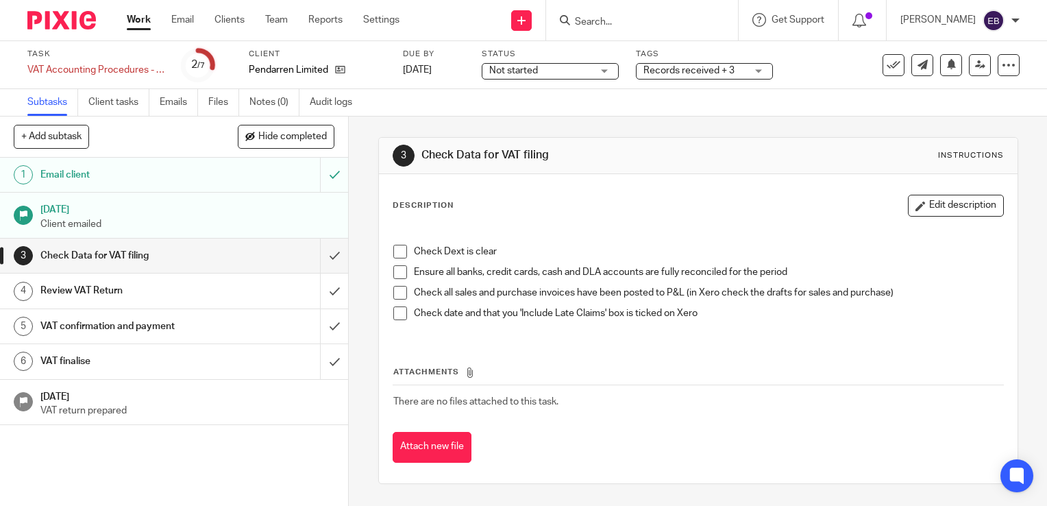
click at [656, 28] on form at bounding box center [647, 20] width 146 height 17
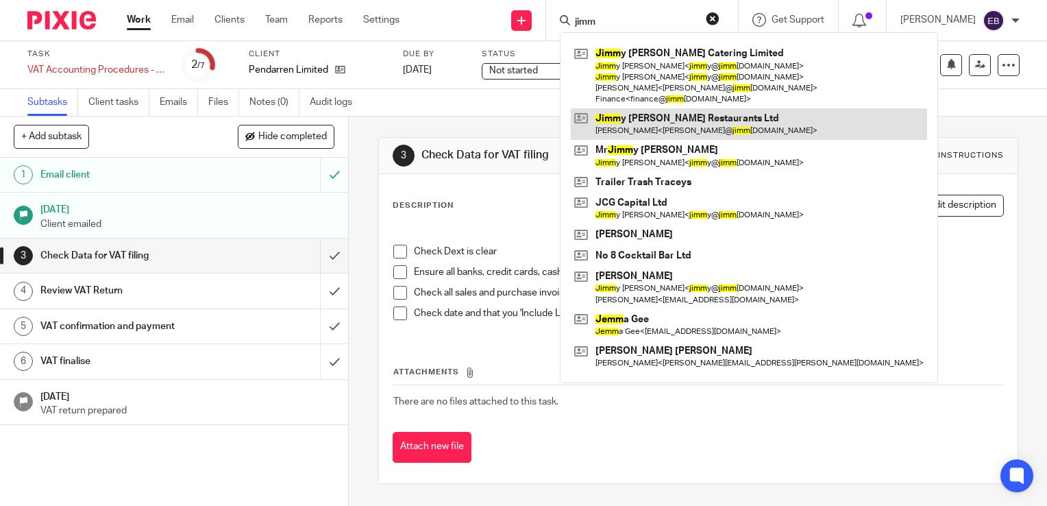
type input "jimm"
click at [696, 122] on link at bounding box center [749, 124] width 356 height 32
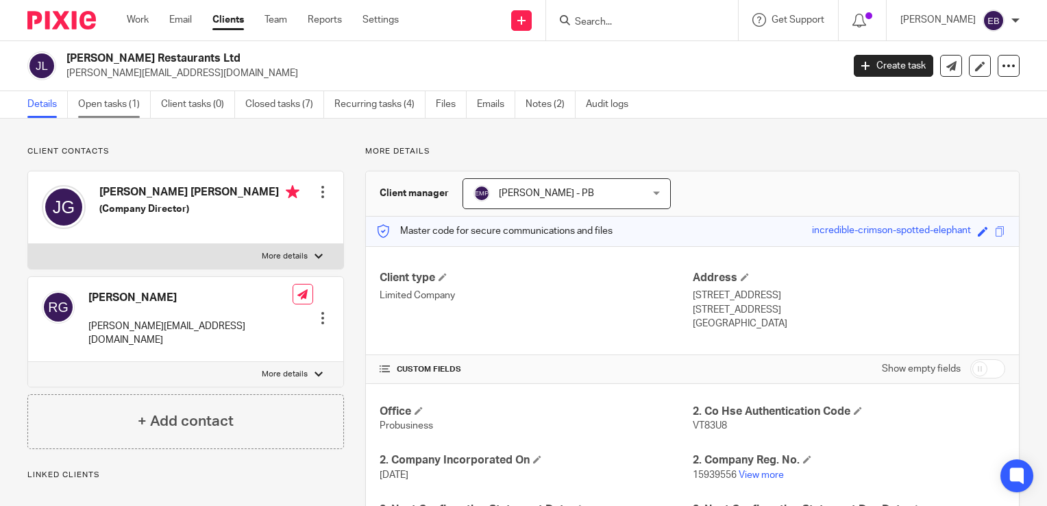
click at [93, 106] on link "Open tasks (1)" at bounding box center [114, 104] width 73 height 27
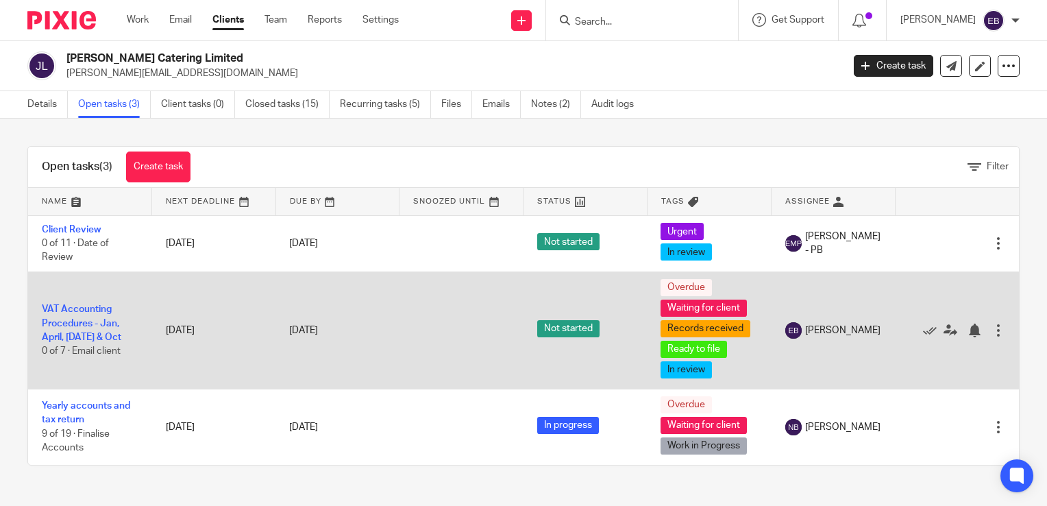
click at [79, 330] on td "VAT Accounting Procedures - Jan, April, [DATE] & Oct 0 of 7 · Email client" at bounding box center [90, 329] width 124 height 117
click at [79, 338] on link "VAT Accounting Procedures - Jan, April, [DATE] & Oct" at bounding box center [81, 323] width 79 height 38
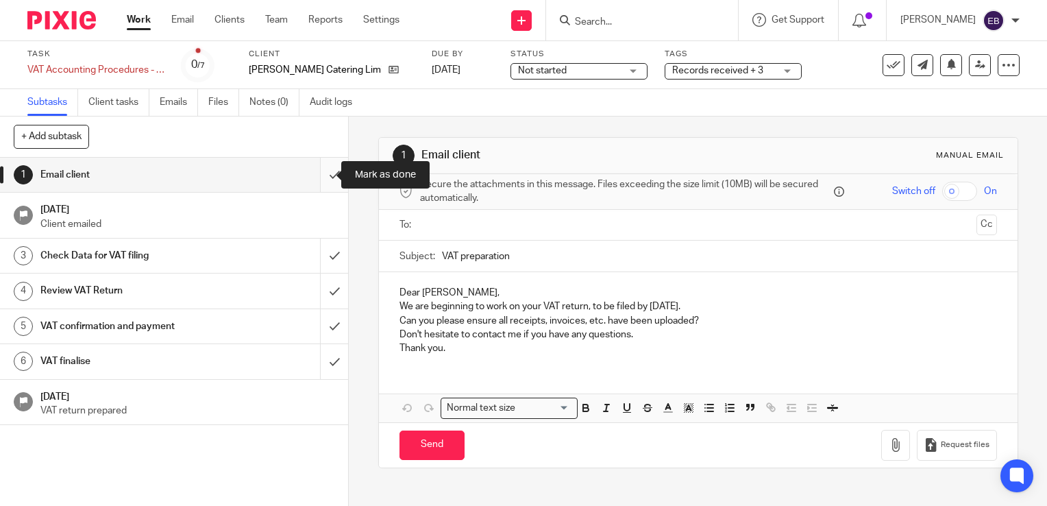
click at [321, 182] on input "submit" at bounding box center [174, 175] width 348 height 34
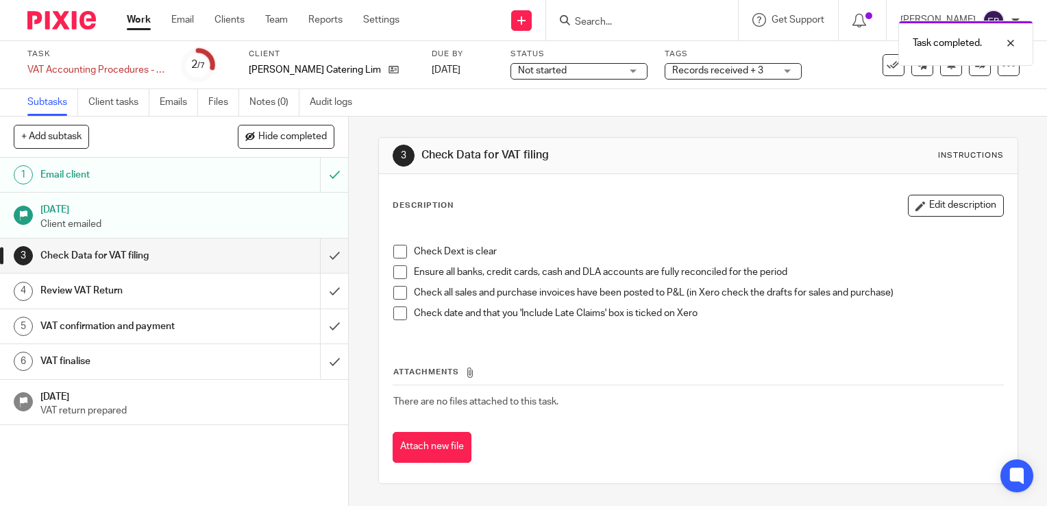
click at [615, 18] on div "Task completed." at bounding box center [779, 40] width 510 height 52
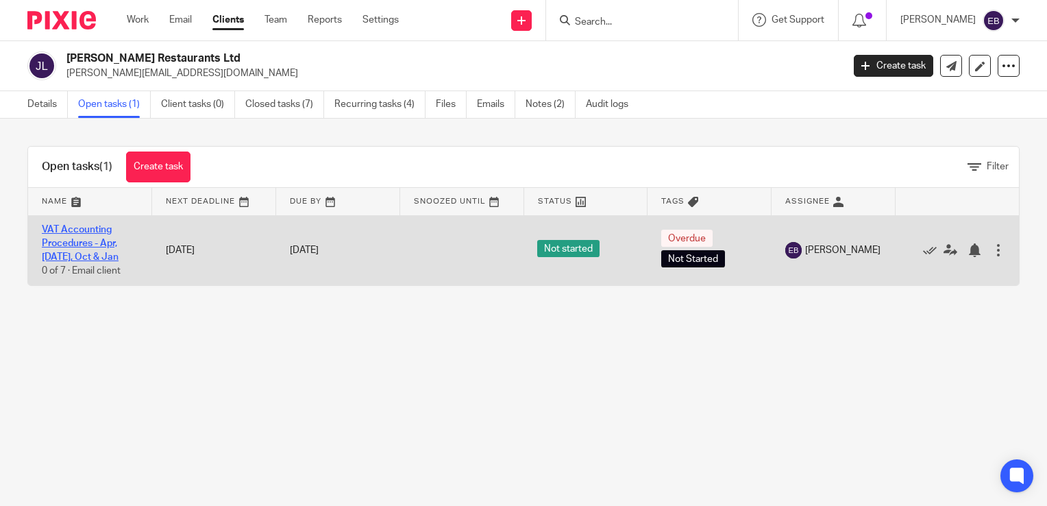
click at [83, 228] on link "VAT Accounting Procedures - Apr, [DATE], Oct & Jan" at bounding box center [80, 244] width 77 height 38
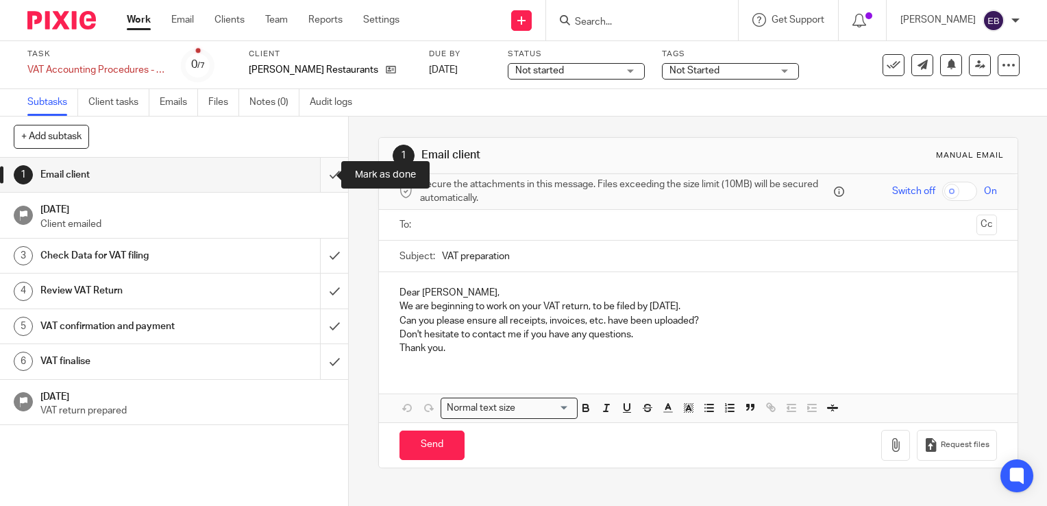
click at [323, 173] on input "submit" at bounding box center [174, 175] width 348 height 34
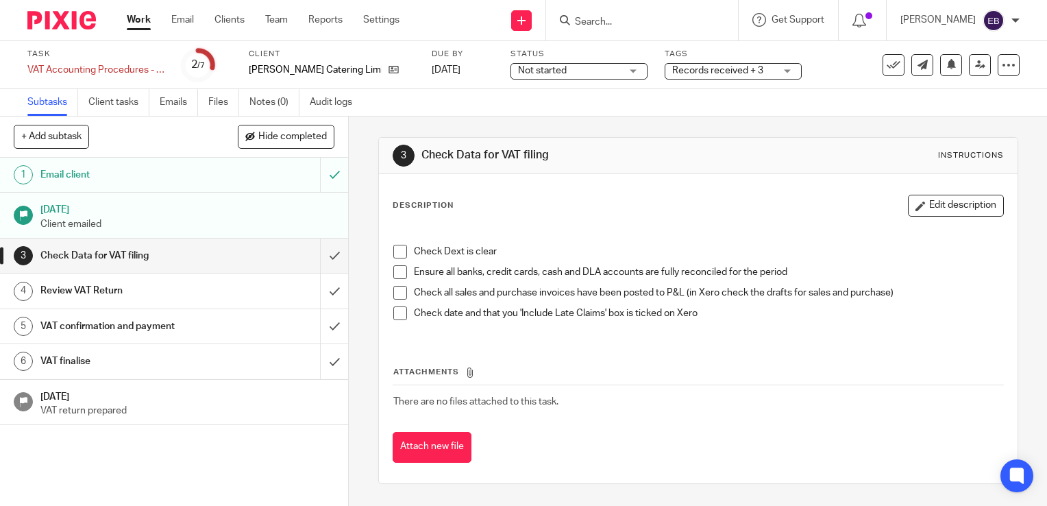
click at [617, 19] on input "Search" at bounding box center [635, 22] width 123 height 12
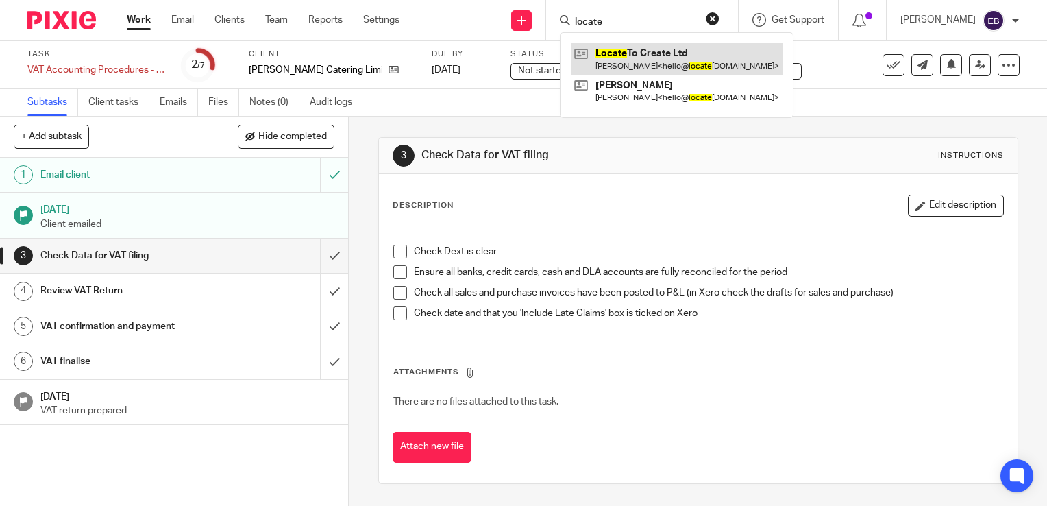
type input "locate"
click at [642, 53] on link at bounding box center [677, 59] width 212 height 32
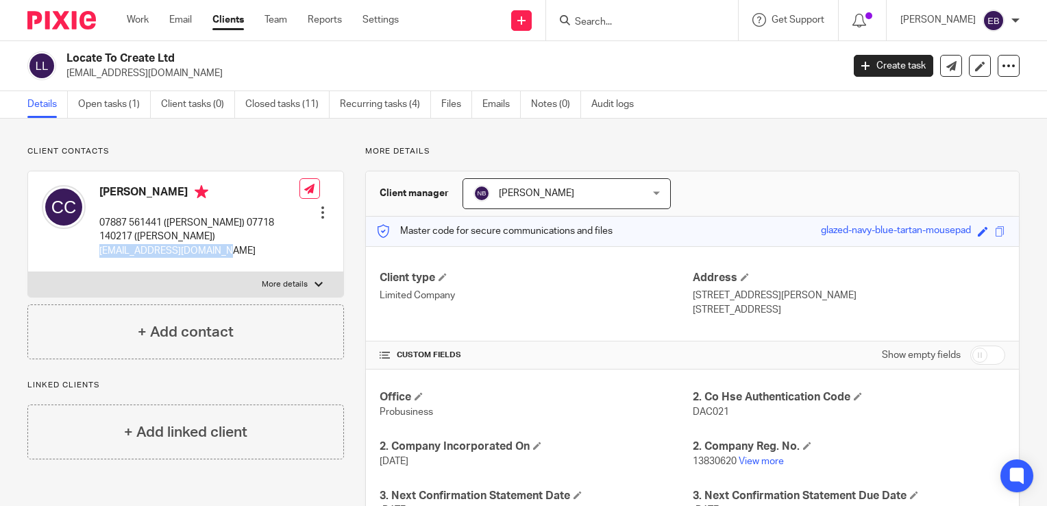
drag, startPoint x: 221, startPoint y: 254, endPoint x: 99, endPoint y: 257, distance: 122.0
click at [99, 257] on p "[EMAIL_ADDRESS][DOMAIN_NAME]" at bounding box center [199, 251] width 200 height 14
copy p "[EMAIL_ADDRESS][DOMAIN_NAME]"
click at [103, 111] on link "Open tasks (1)" at bounding box center [114, 104] width 73 height 27
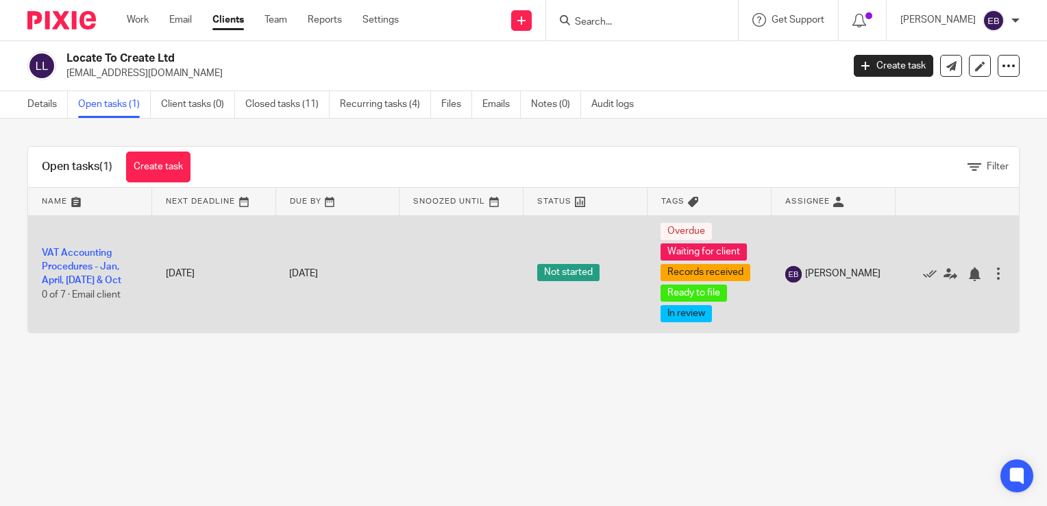
click at [71, 274] on td "VAT Accounting Procedures - Jan, April, Jul & Oct 0 of 7 · Email client" at bounding box center [90, 273] width 124 height 117
click at [68, 269] on link "VAT Accounting Procedures - Jan, April, [DATE] & Oct" at bounding box center [81, 267] width 79 height 38
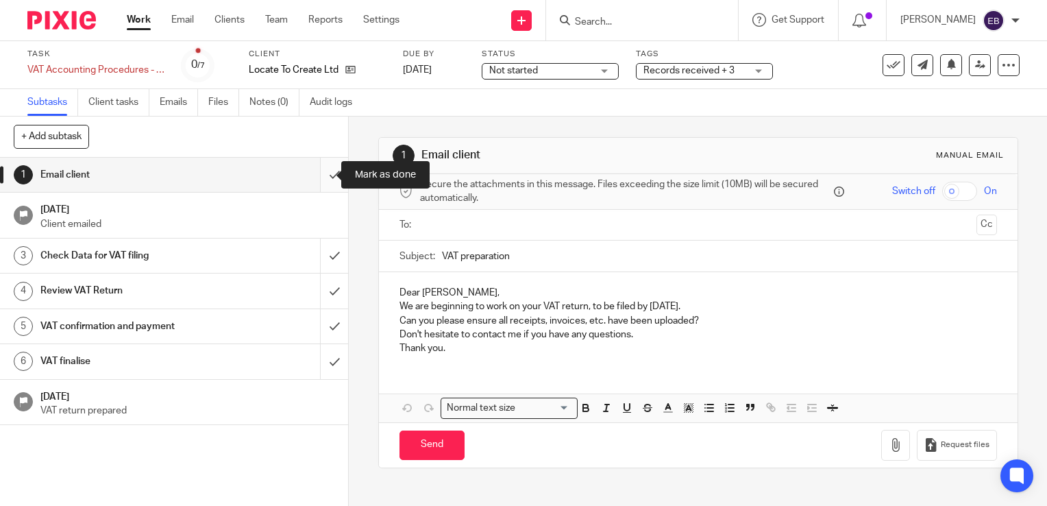
click at [315, 181] on input "submit" at bounding box center [174, 175] width 348 height 34
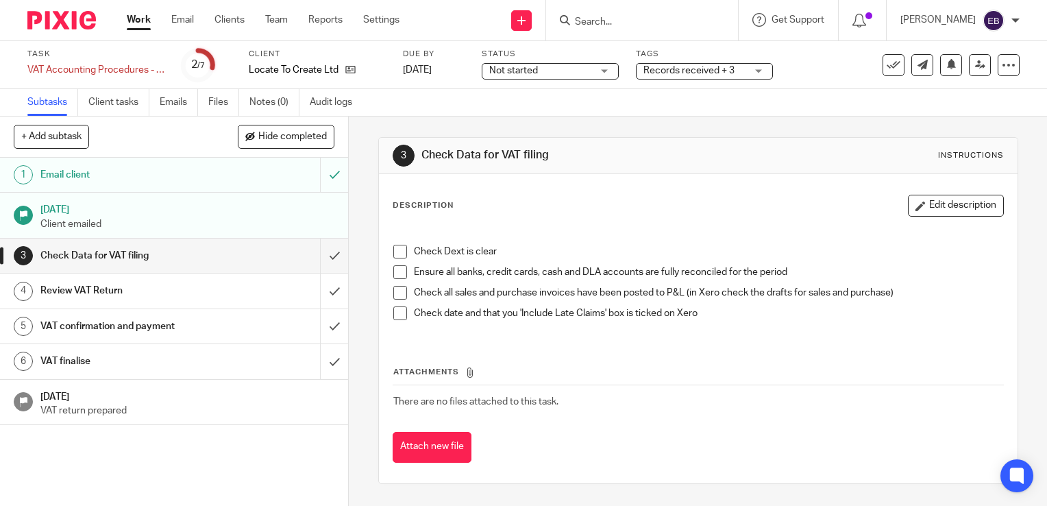
click at [611, 23] on input "Search" at bounding box center [635, 22] width 123 height 12
type input "x"
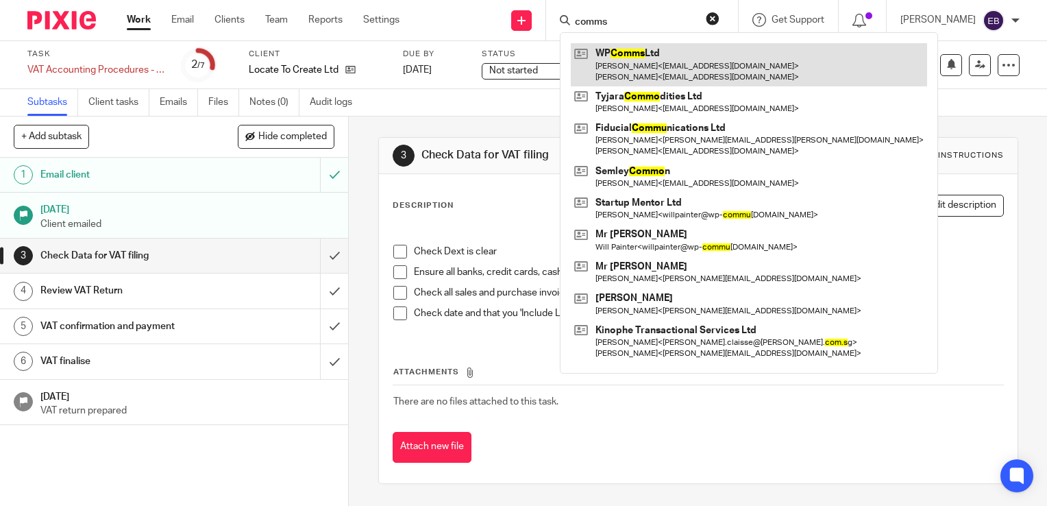
type input "comms"
click at [614, 51] on link at bounding box center [749, 64] width 356 height 42
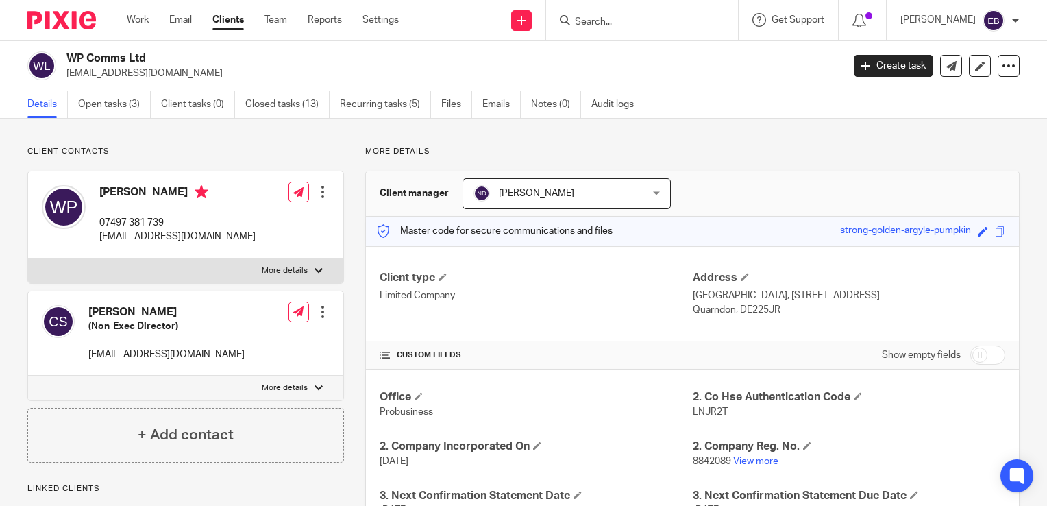
drag, startPoint x: 269, startPoint y: 241, endPoint x: 94, endPoint y: 249, distance: 175.0
click at [94, 249] on div "William Painter 07497 381 739 willpainter@wp-communications.com Edit contact Cr…" at bounding box center [185, 214] width 315 height 87
copy p "[EMAIL_ADDRESS][DOMAIN_NAME]"
click at [494, 102] on link "Emails" at bounding box center [501, 104] width 38 height 27
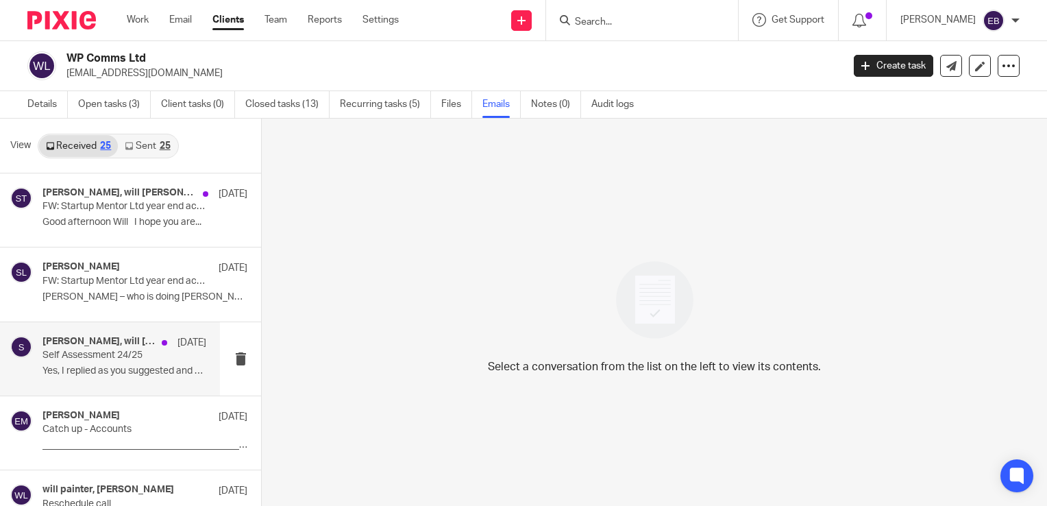
click at [155, 360] on p "Self Assessment 24/25" at bounding box center [107, 356] width 131 height 12
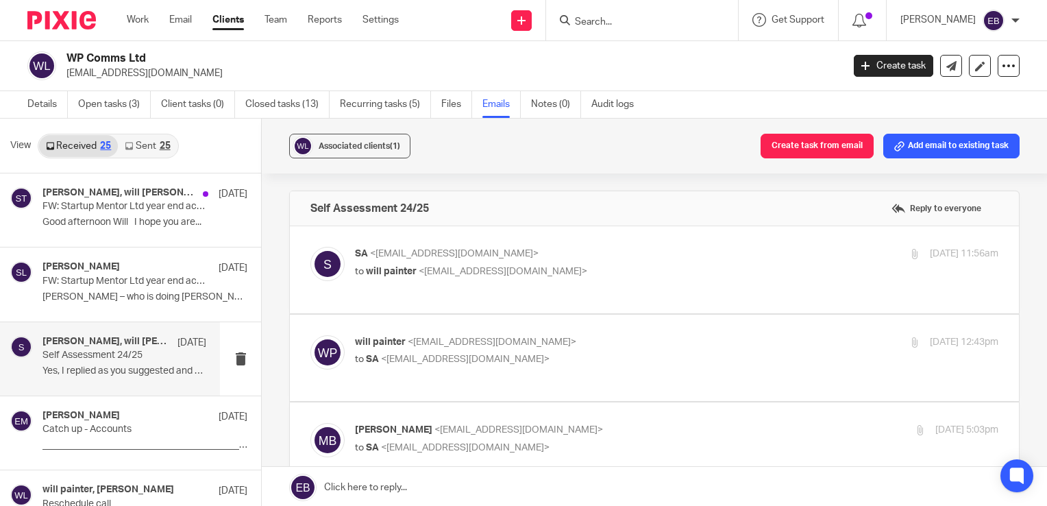
click at [649, 263] on div "SA <sa@probusinessuk.com> to will painter <willpainter@wp-communications.com>" at bounding box center [569, 263] width 429 height 32
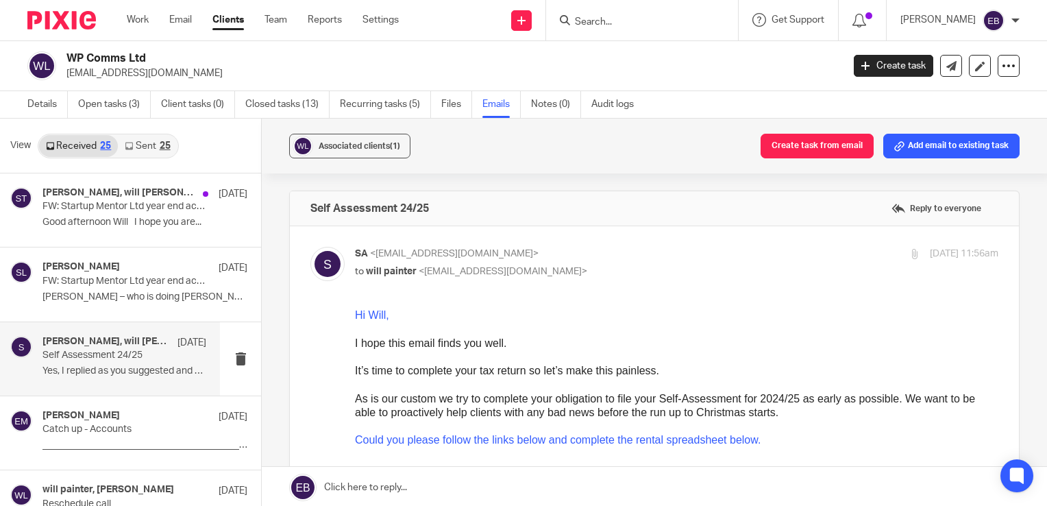
click at [650, 265] on p "to will painter <willpainter@wp-communications.com>" at bounding box center [569, 272] width 429 height 14
checkbox input "false"
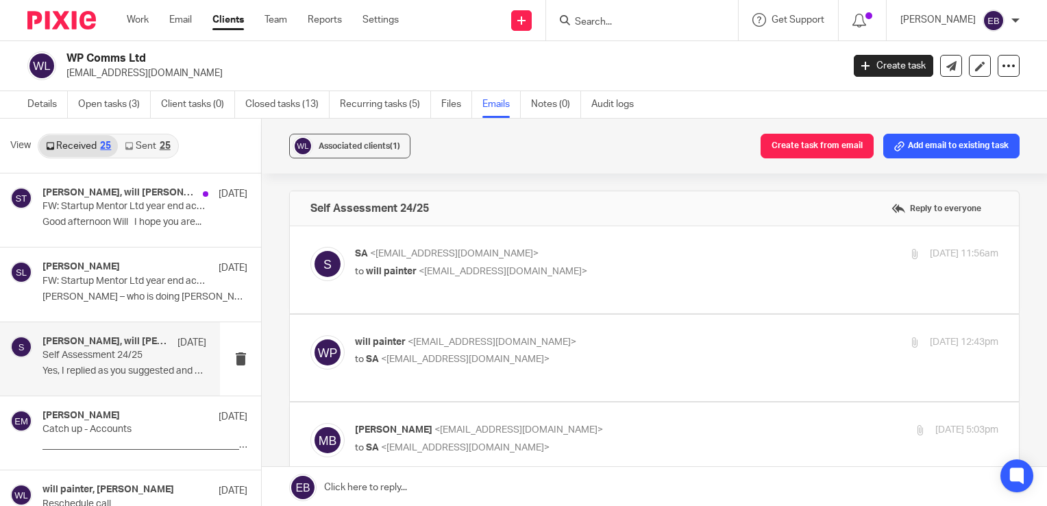
click at [621, 321] on label at bounding box center [654, 358] width 729 height 87
click at [310, 334] on input "checkbox" at bounding box center [310, 334] width 1 height 1
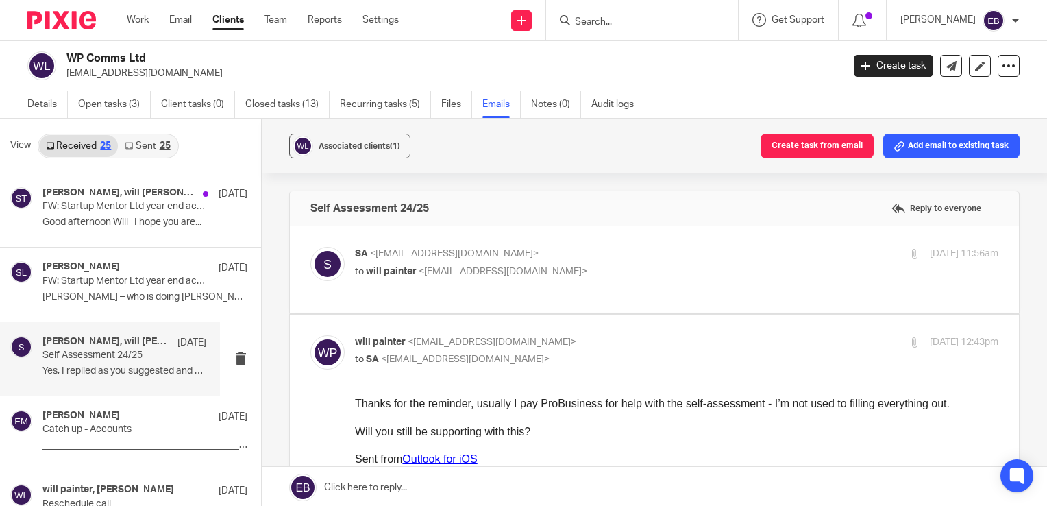
click at [310, 334] on input "checkbox" at bounding box center [310, 334] width 1 height 1
checkbox input "false"
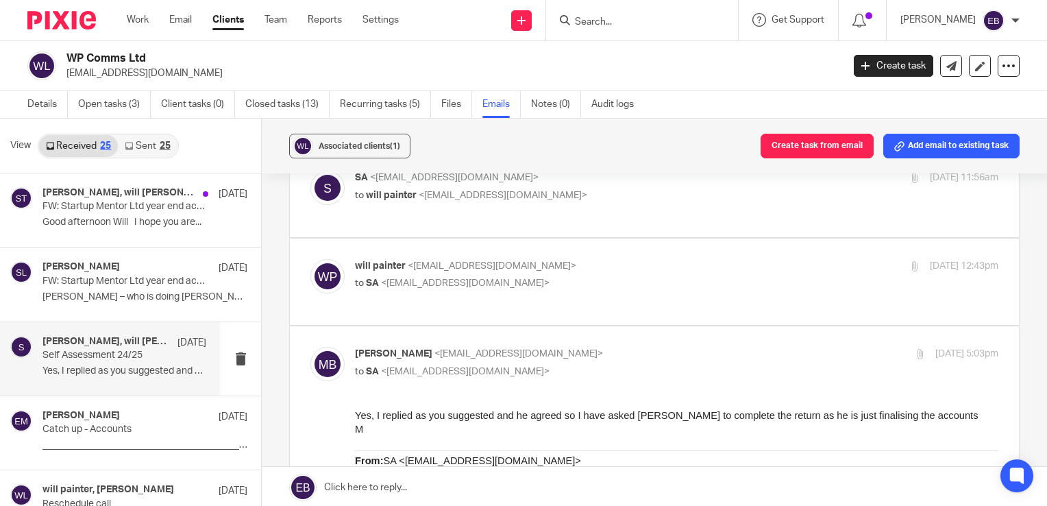
scroll to position [69, 0]
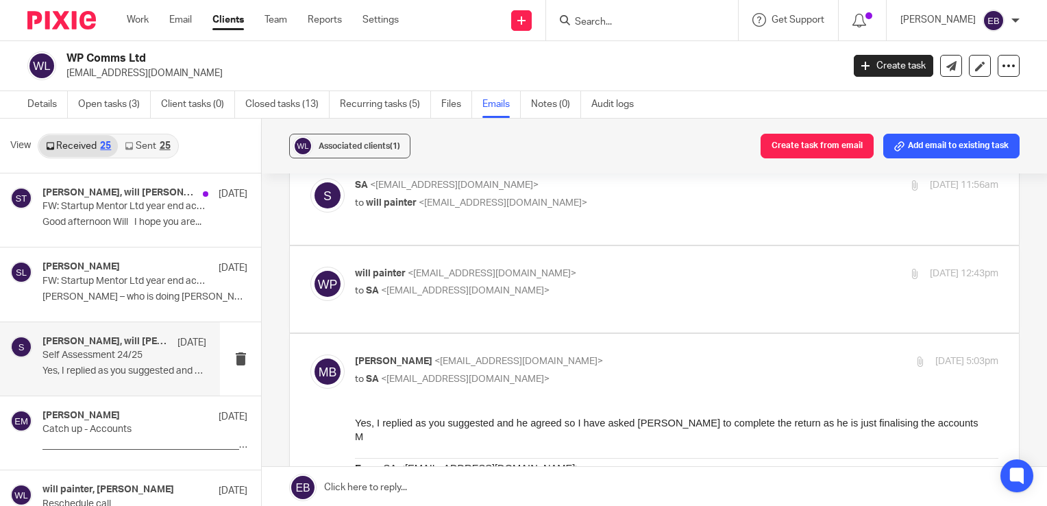
click at [310, 354] on input "checkbox" at bounding box center [310, 354] width 1 height 1
checkbox input "false"
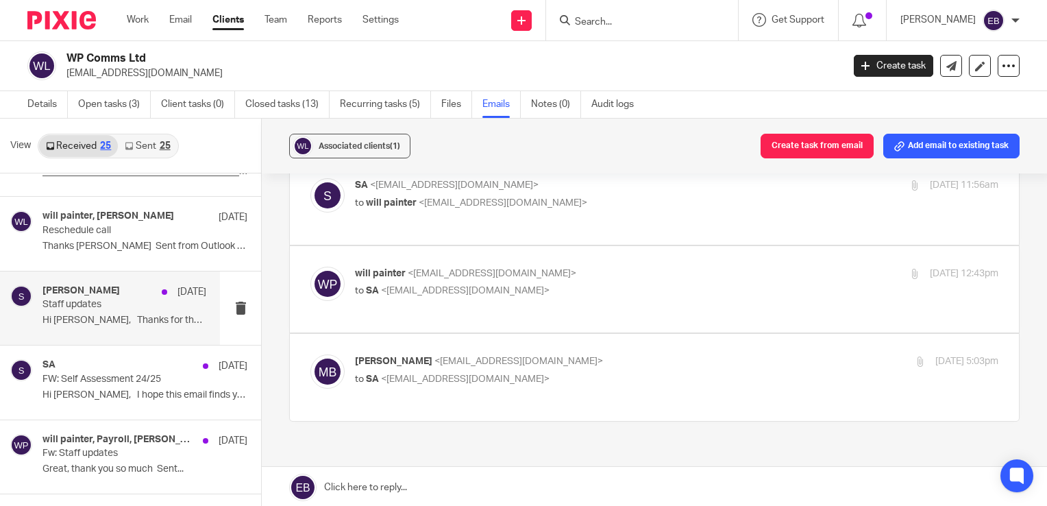
scroll to position [274, 0]
click at [124, 293] on div "sally 31 Jul" at bounding box center [124, 291] width 164 height 14
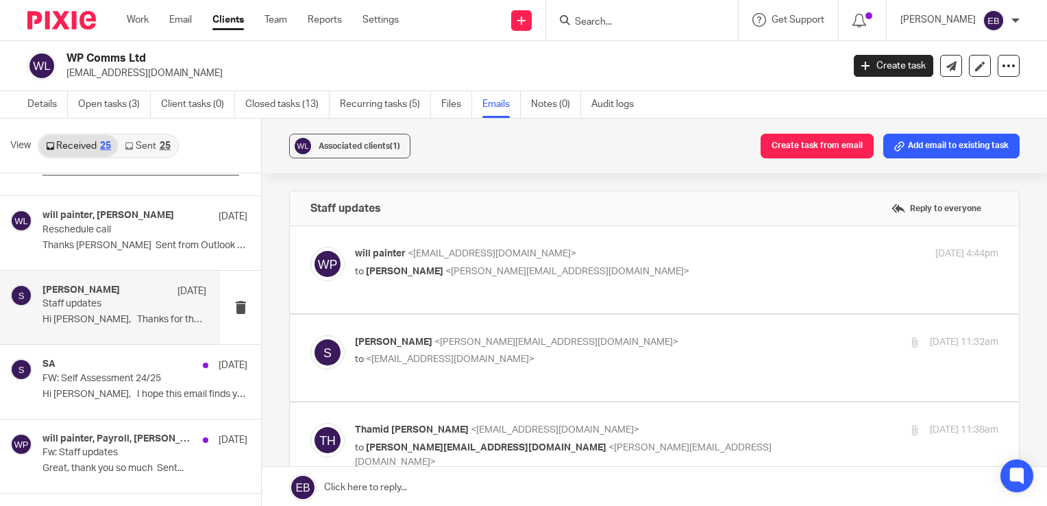
scroll to position [0, 0]
click at [614, 243] on label at bounding box center [654, 269] width 729 height 87
click at [310, 246] on input "checkbox" at bounding box center [310, 246] width 1 height 1
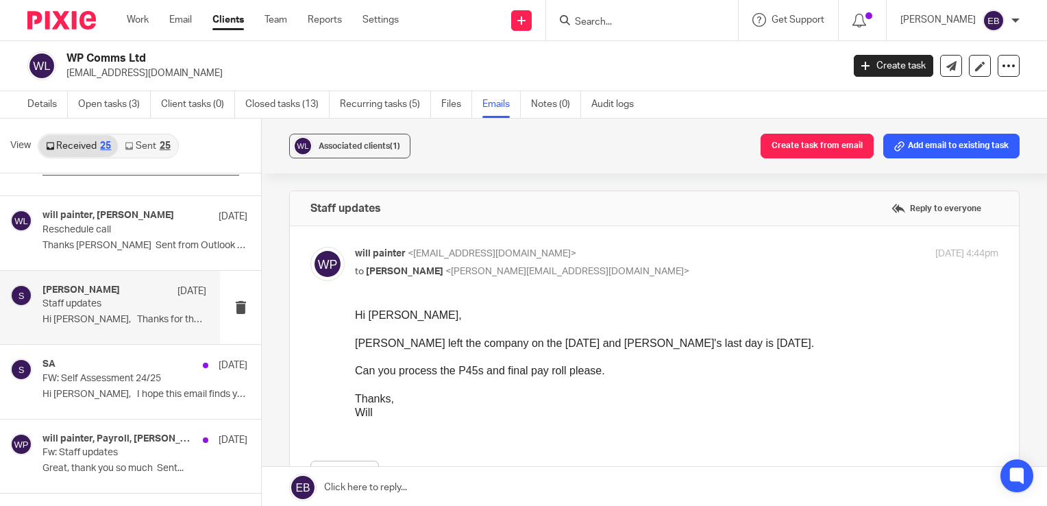
click at [618, 241] on label at bounding box center [654, 371] width 729 height 291
click at [310, 246] on input "checkbox" at bounding box center [310, 246] width 1 height 1
checkbox input "false"
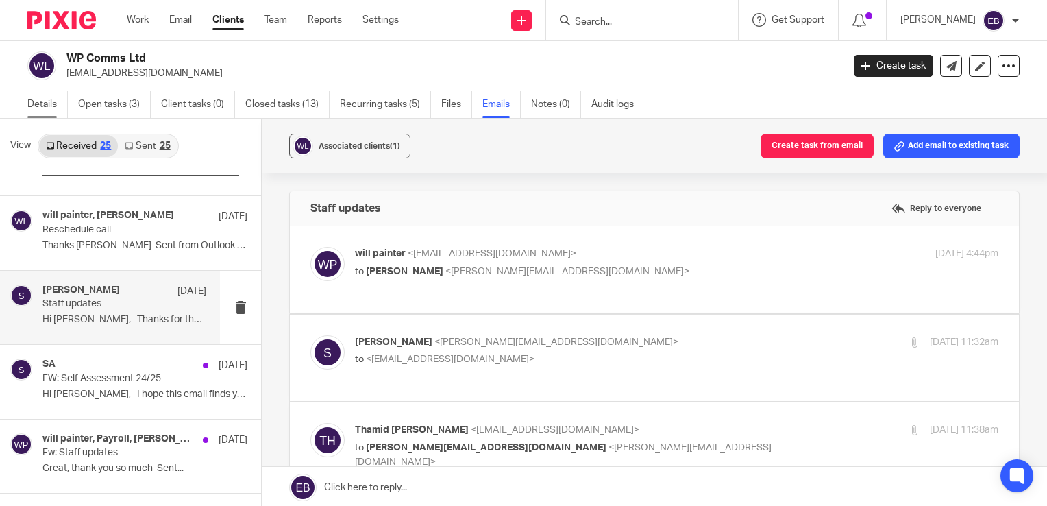
click at [57, 112] on link "Details" at bounding box center [47, 104] width 40 height 27
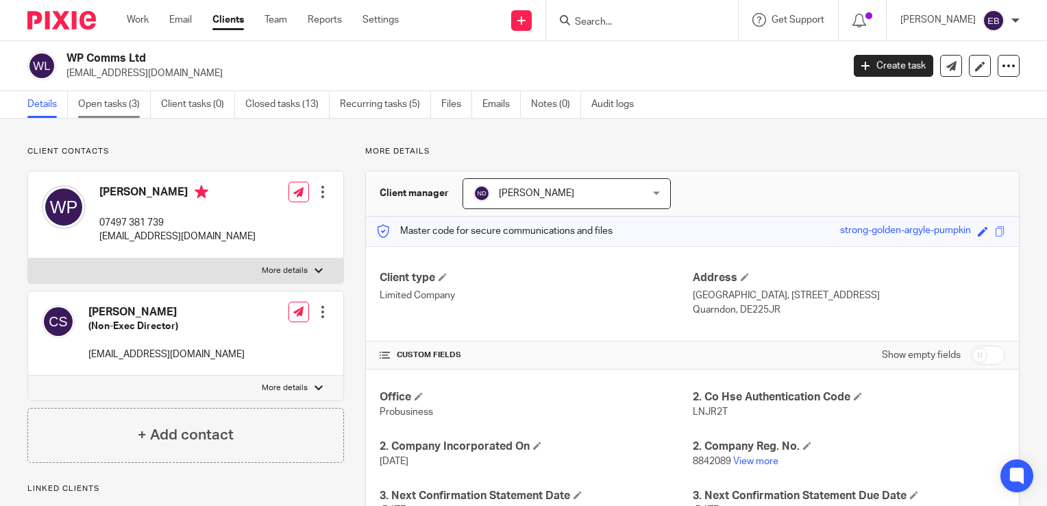
click at [110, 103] on link "Open tasks (3)" at bounding box center [114, 104] width 73 height 27
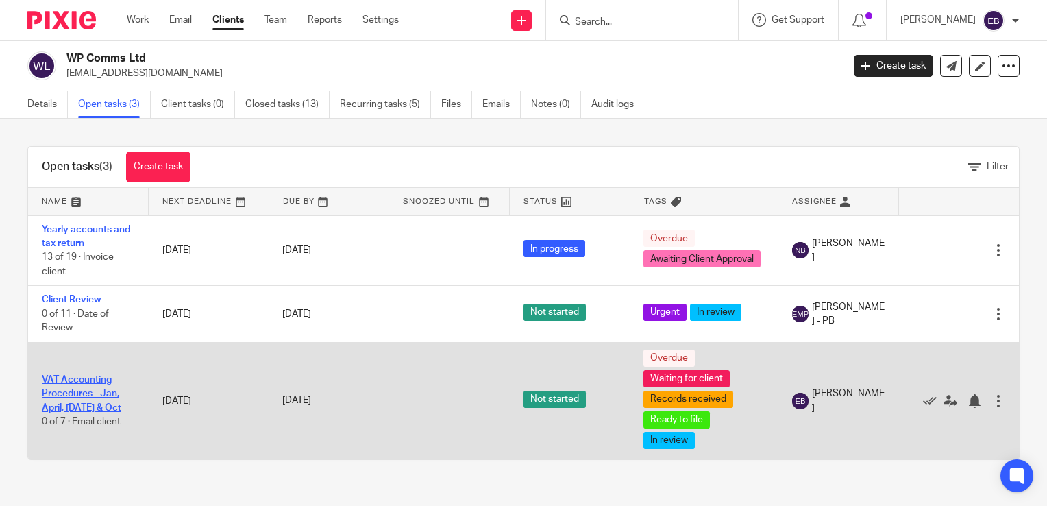
click at [85, 396] on link "VAT Accounting Procedures - Jan, April, [DATE] & Oct" at bounding box center [81, 394] width 79 height 38
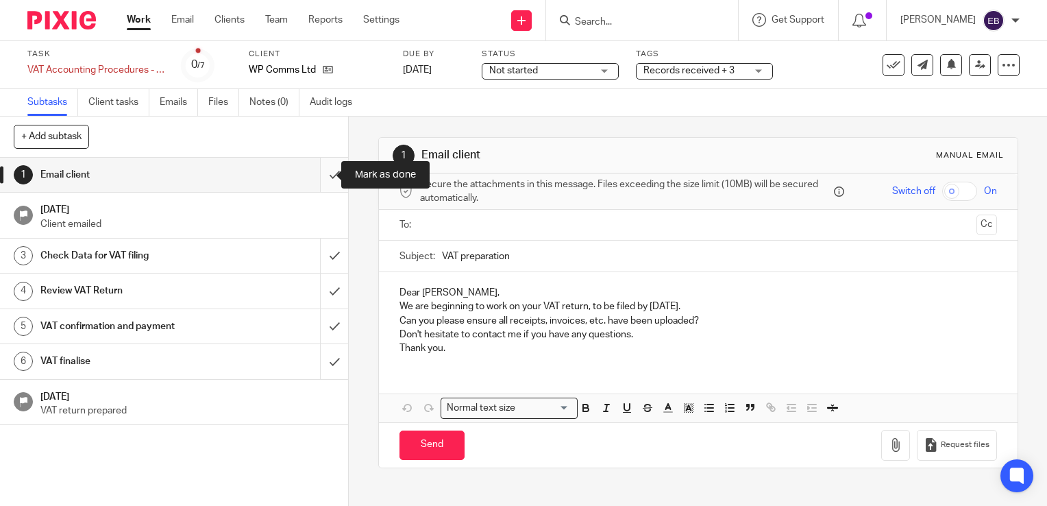
click at [312, 171] on input "submit" at bounding box center [174, 175] width 348 height 34
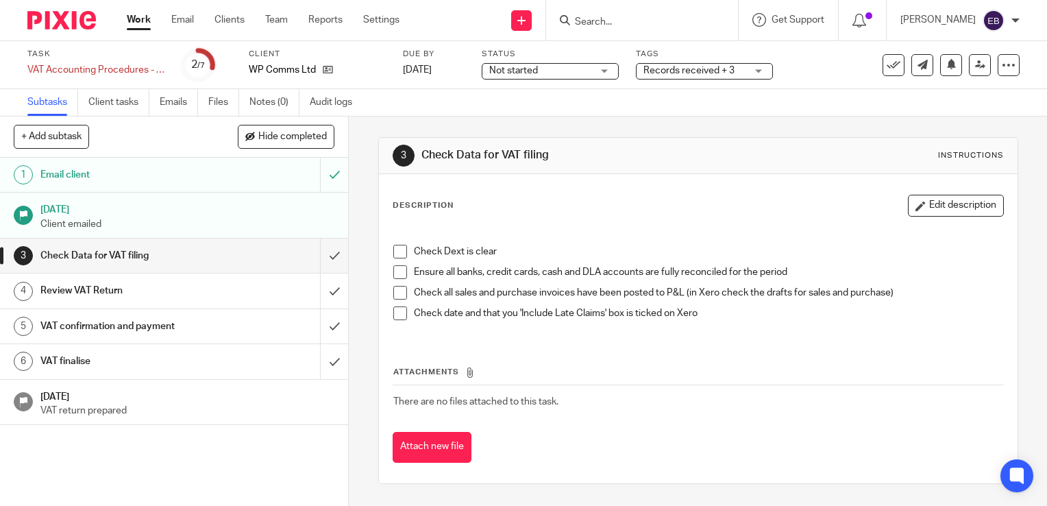
click at [654, 21] on input "Search" at bounding box center [635, 22] width 123 height 12
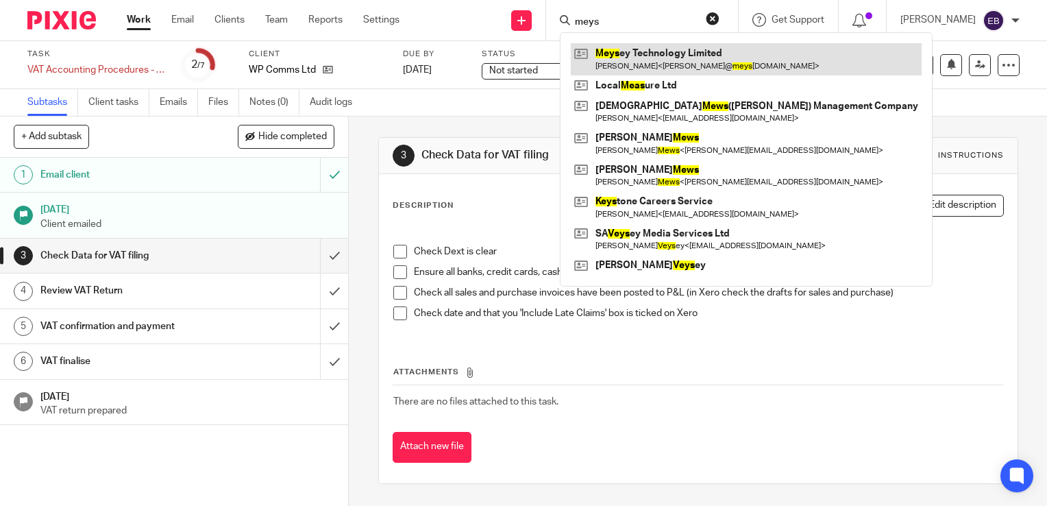
type input "meys"
click at [646, 55] on link at bounding box center [746, 59] width 351 height 32
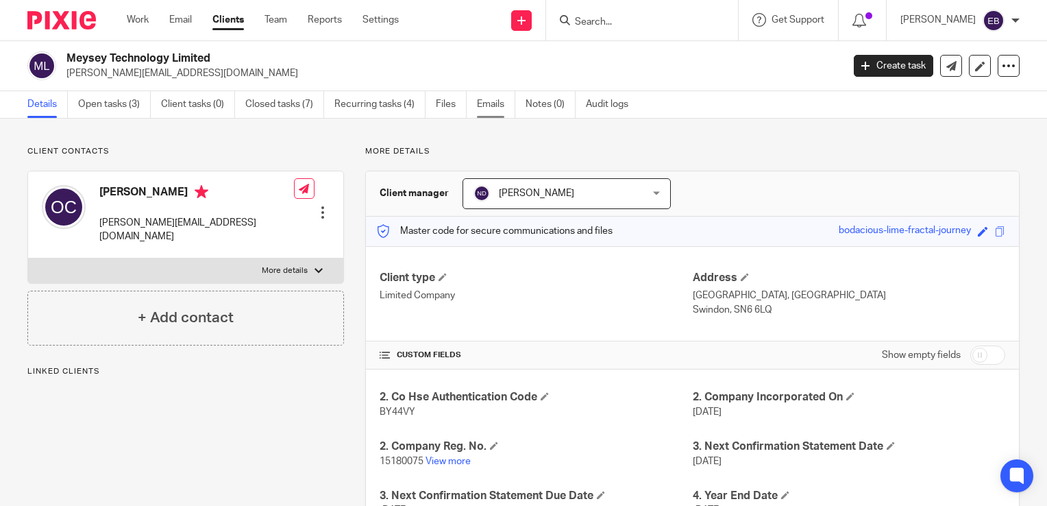
click at [493, 111] on link "Emails" at bounding box center [496, 104] width 38 height 27
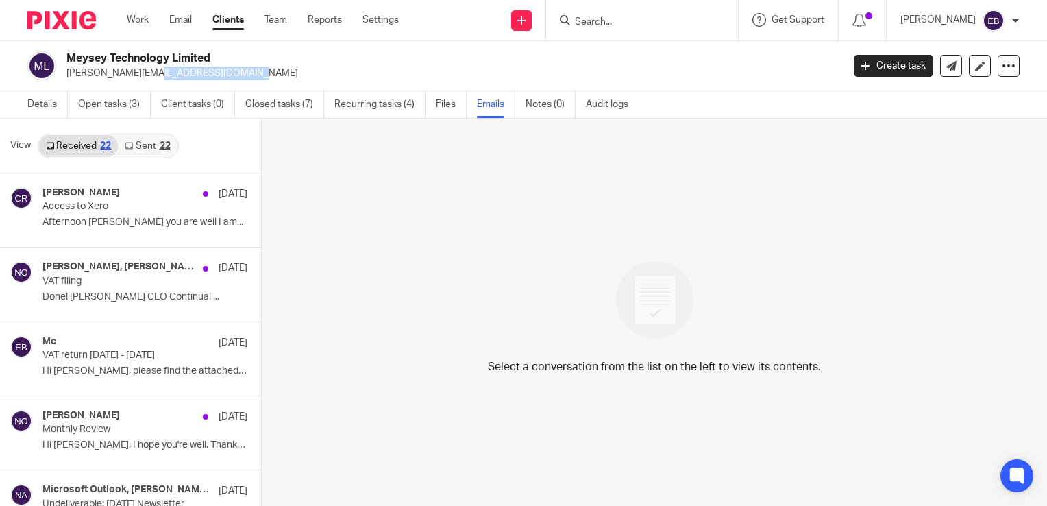
drag, startPoint x: 171, startPoint y: 78, endPoint x: 66, endPoint y: 71, distance: 104.4
click at [66, 71] on p "oliver@meysey.co.uk" at bounding box center [449, 73] width 767 height 14
copy p "oliver@meysey.co.uk"
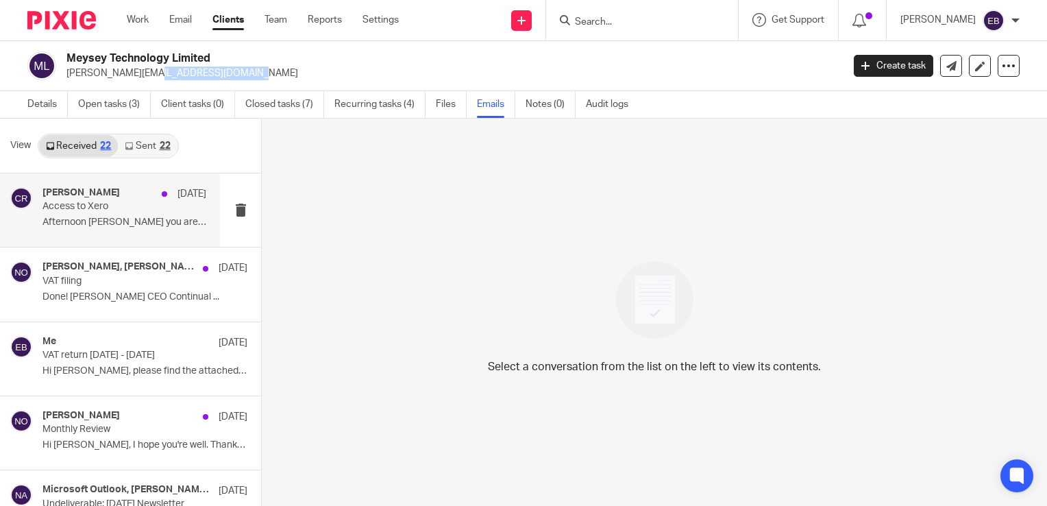
click at [119, 282] on p "VAT filing" at bounding box center [124, 281] width 164 height 12
click at [130, 221] on p "Afternoon Oliver Hope you are well I am..." at bounding box center [124, 223] width 164 height 12
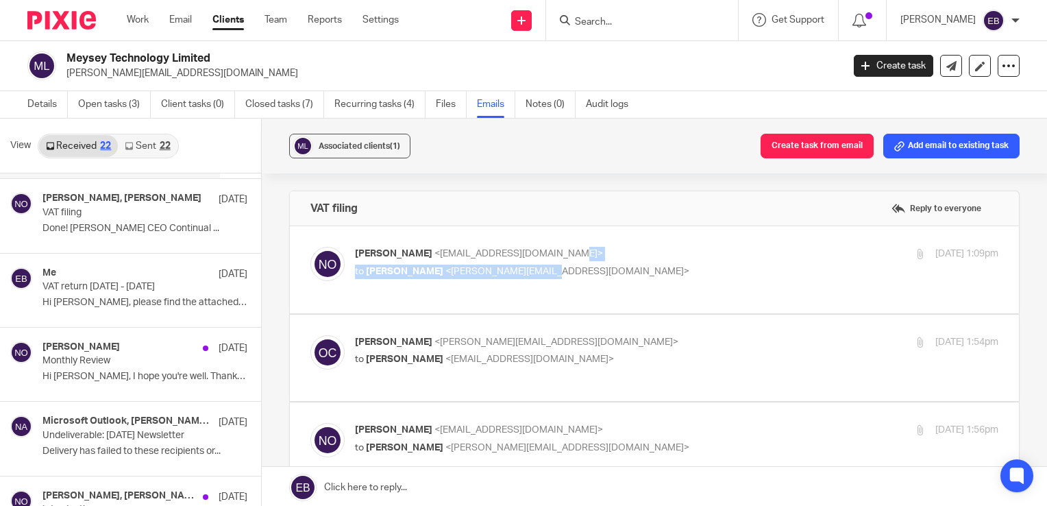
click at [592, 260] on div "Niall O'Driscoll <niall@odaccountants.co.uk> to Oliver Crofton <oliver@meysey.c…" at bounding box center [569, 263] width 429 height 32
click at [593, 256] on p "Niall O'Driscoll <niall@odaccountants.co.uk>" at bounding box center [569, 254] width 429 height 14
click at [567, 254] on p "Niall O'Driscoll <niall@odaccountants.co.uk>" at bounding box center [569, 254] width 429 height 14
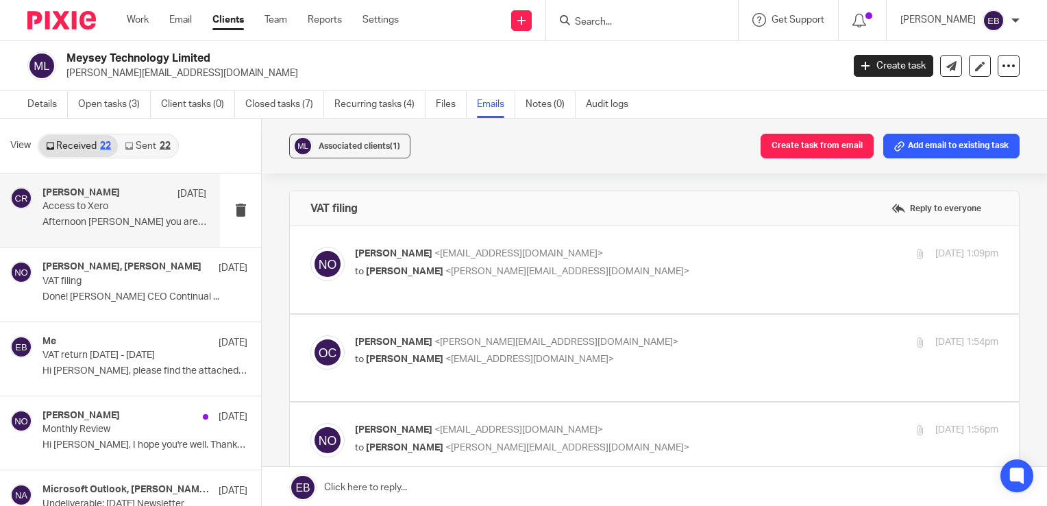
click at [592, 249] on p "Niall O'Driscoll <niall@odaccountants.co.uk>" at bounding box center [569, 254] width 429 height 14
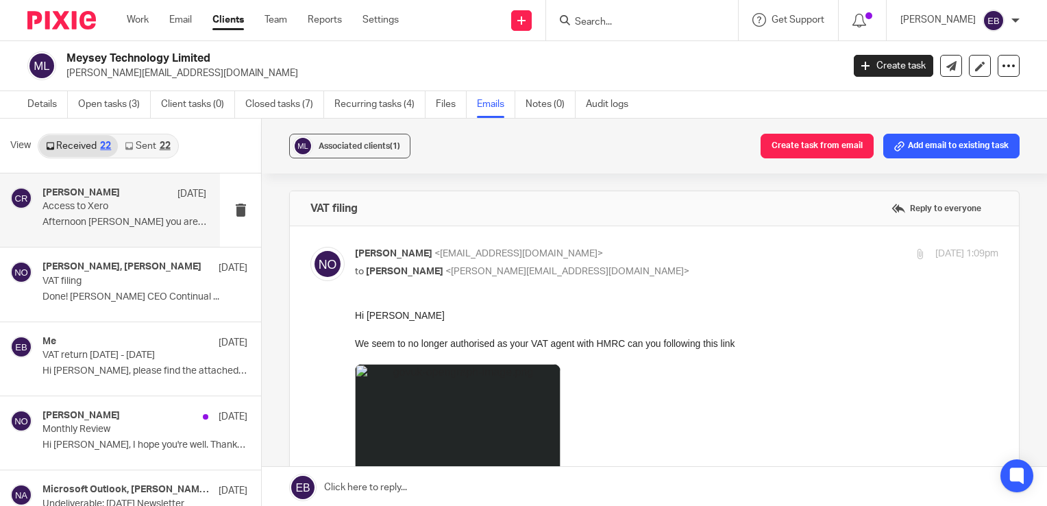
click at [594, 248] on p "Niall O'Driscoll <niall@odaccountants.co.uk>" at bounding box center [569, 254] width 429 height 14
checkbox input "false"
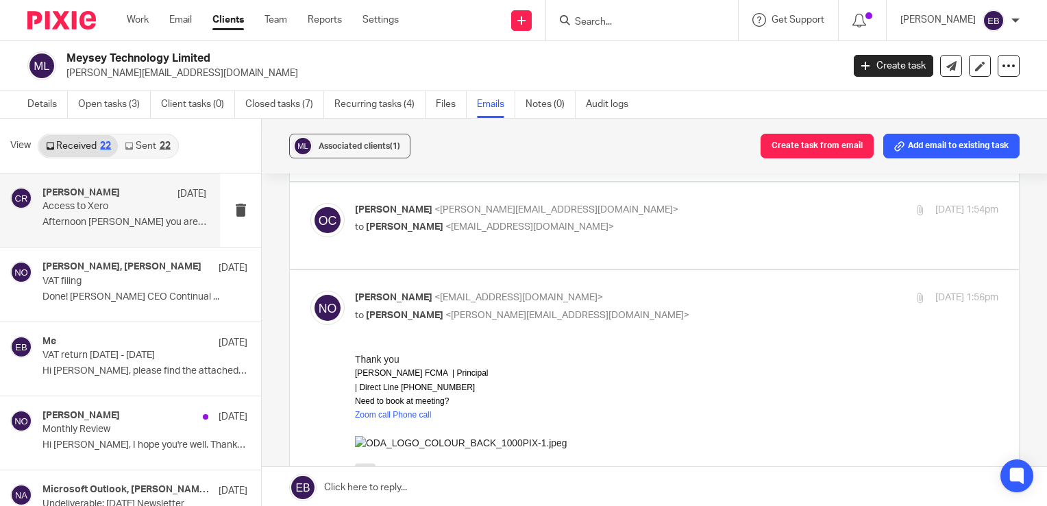
scroll to position [137, 0]
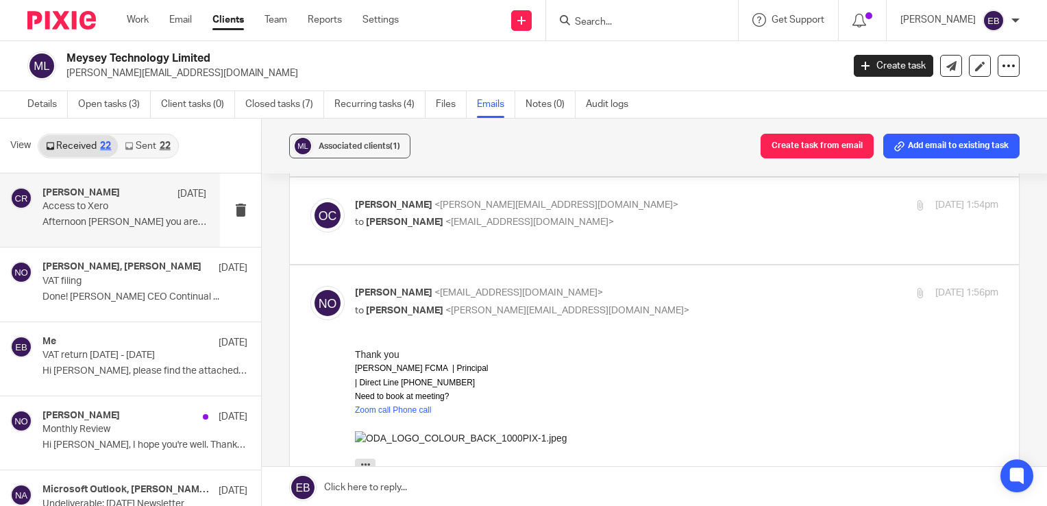
click at [611, 215] on p "to Niall O'Driscoll <niall@odaccountants.co.uk>" at bounding box center [569, 222] width 429 height 14
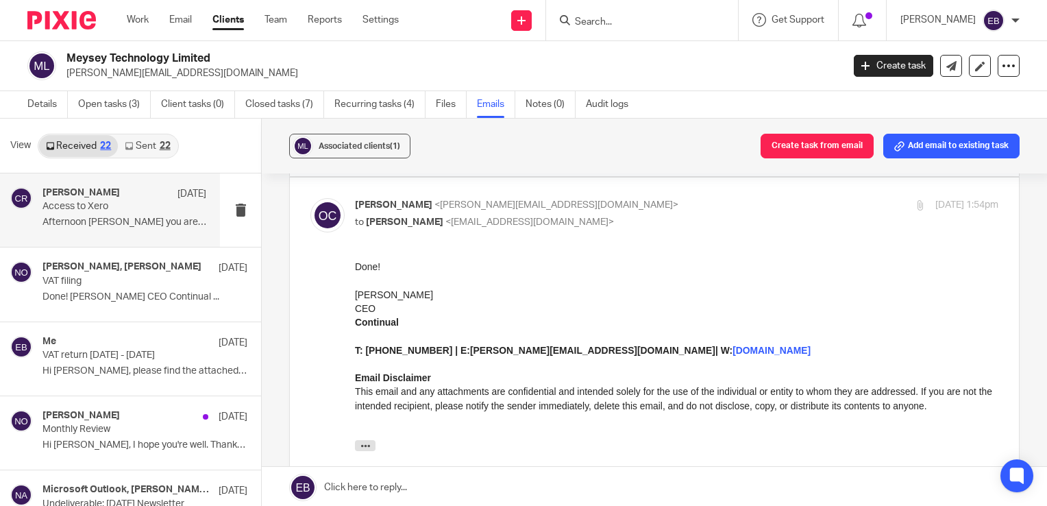
scroll to position [0, 0]
click at [619, 215] on p "to Niall O'Driscoll <niall@odaccountants.co.uk>" at bounding box center [569, 222] width 429 height 14
checkbox input "false"
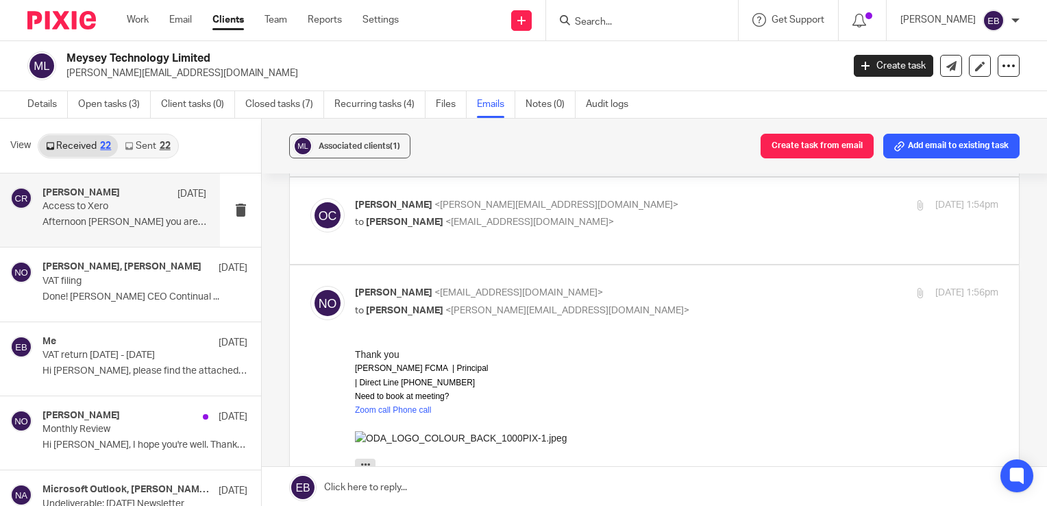
click at [622, 265] on label at bounding box center [654, 476] width 729 height 422
click at [310, 285] on input "checkbox" at bounding box center [310, 285] width 1 height 1
checkbox input "false"
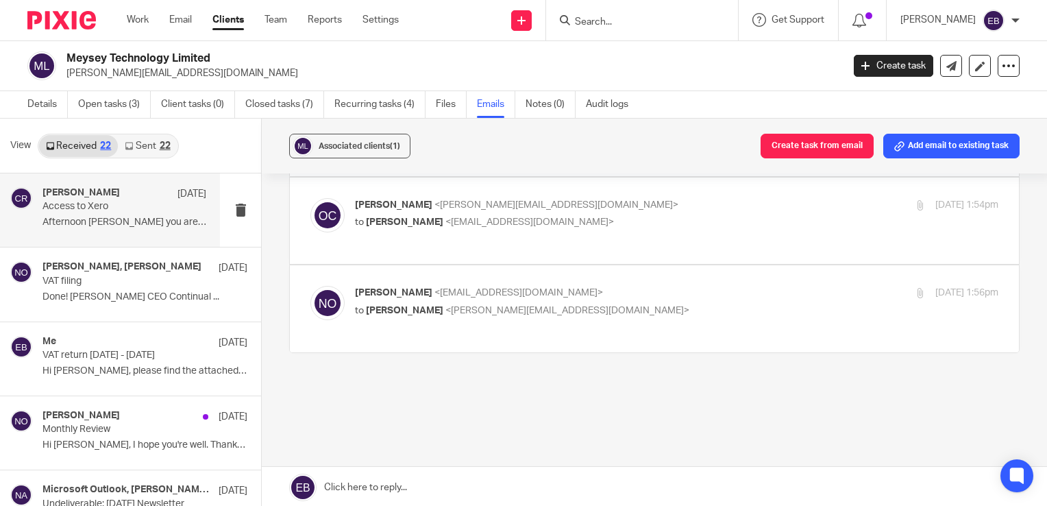
scroll to position [136, 0]
click at [60, 266] on h4 "Niall O'Driscoll, Oliver Crofton" at bounding box center [106, 267] width 128 height 12
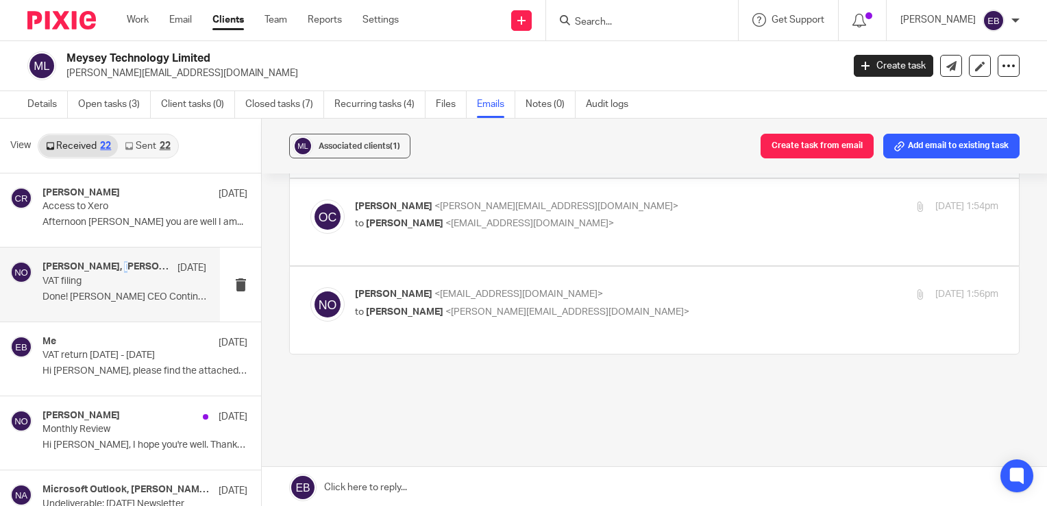
scroll to position [0, 0]
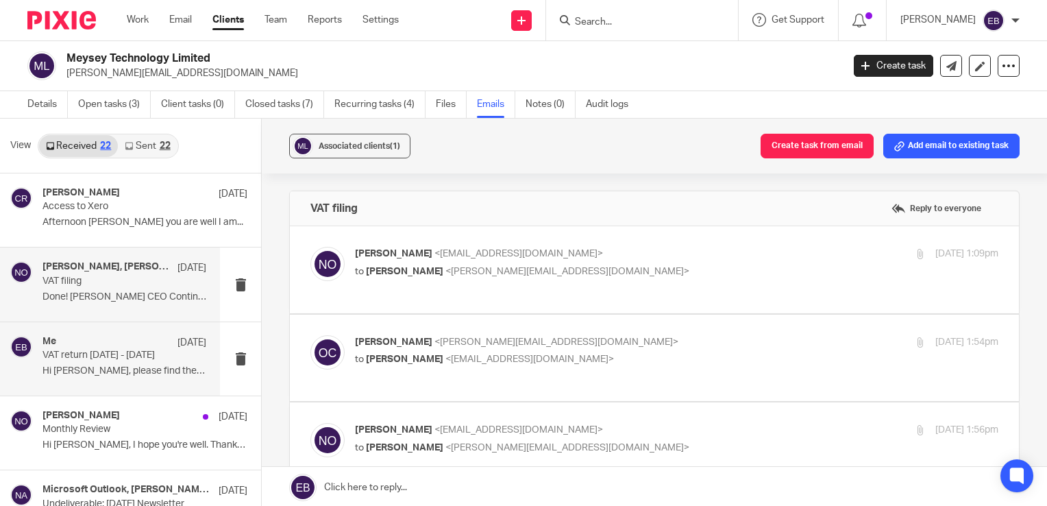
drag, startPoint x: 60, startPoint y: 266, endPoint x: 105, endPoint y: 359, distance: 103.3
click at [106, 360] on div "Me 27 May VAT return 01.02.25 - 30.04.25 Hi Emily, please find the attached ban…" at bounding box center [124, 359] width 164 height 46
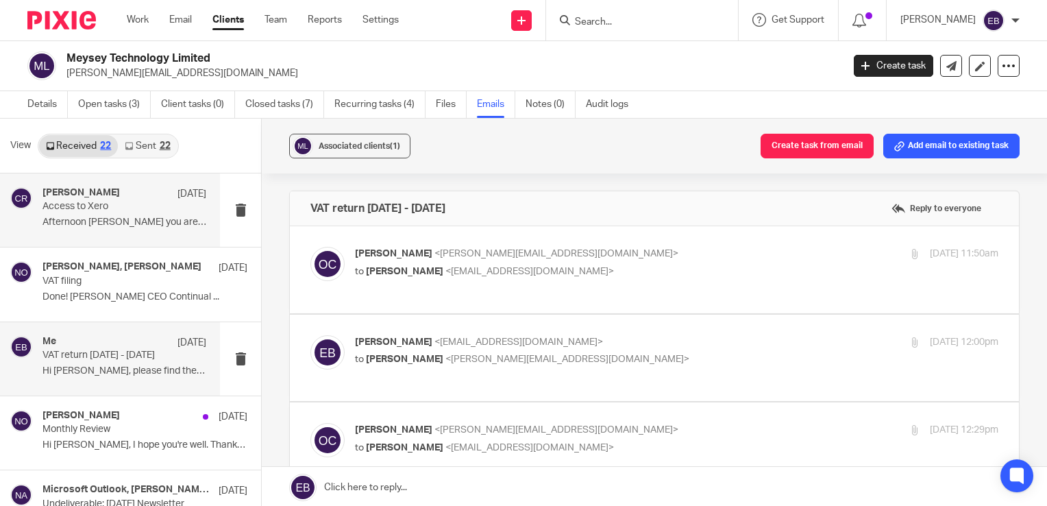
drag, startPoint x: 105, startPoint y: 359, endPoint x: 114, endPoint y: 200, distance: 159.2
click at [114, 200] on div "Charlene Robinson 30 Jun Access to Xero Afternoon Oliver Hope you are well I am…" at bounding box center [124, 210] width 164 height 46
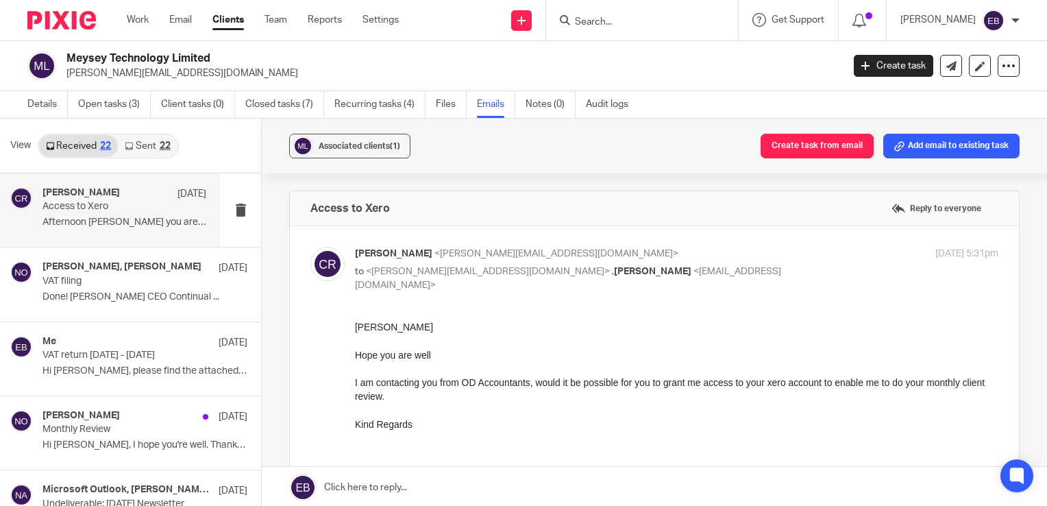
click at [694, 254] on p "Charlene Robinson <charlene@odaccountants.co.uk>" at bounding box center [569, 254] width 429 height 14
checkbox input "false"
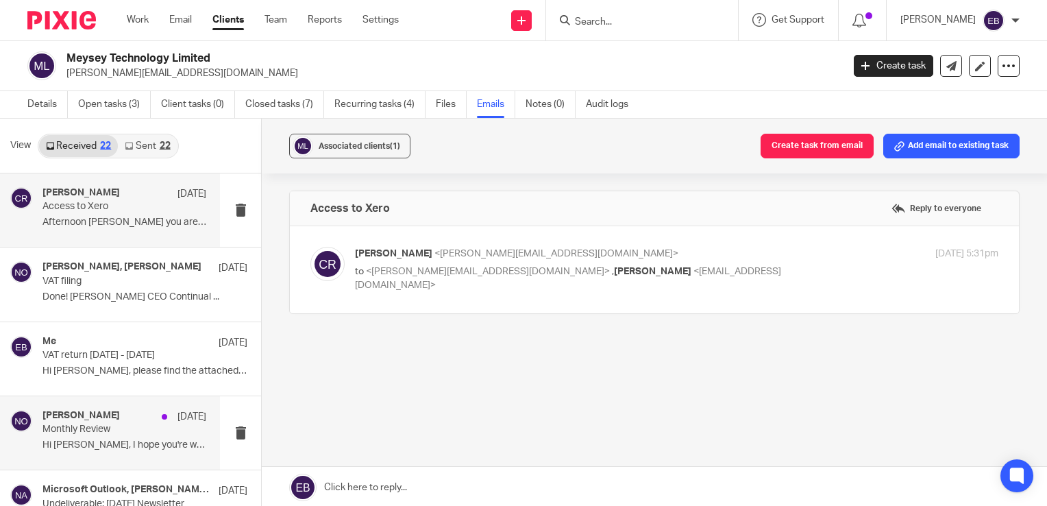
click at [135, 432] on p "Monthly Review" at bounding box center [107, 430] width 131 height 12
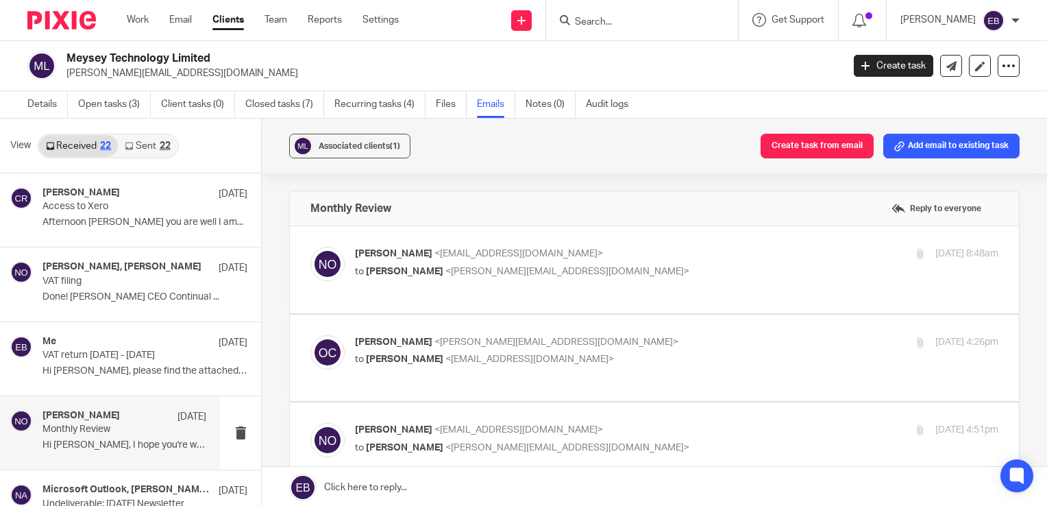
click at [634, 243] on label at bounding box center [654, 269] width 729 height 87
click at [310, 246] on input "checkbox" at bounding box center [310, 246] width 1 height 1
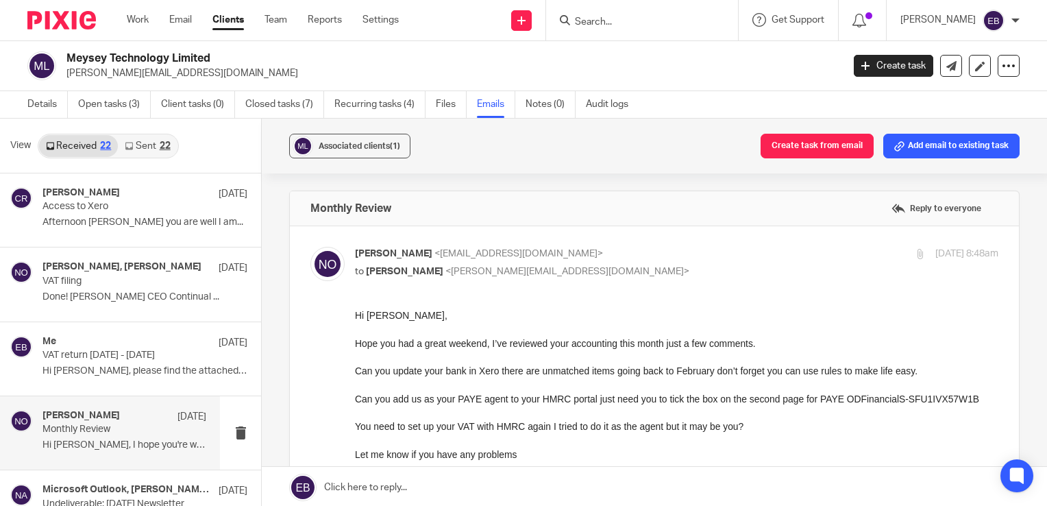
click at [637, 253] on p "Niall O'Driscoll <niall@odaccountants.co.uk>" at bounding box center [569, 254] width 429 height 14
checkbox input "false"
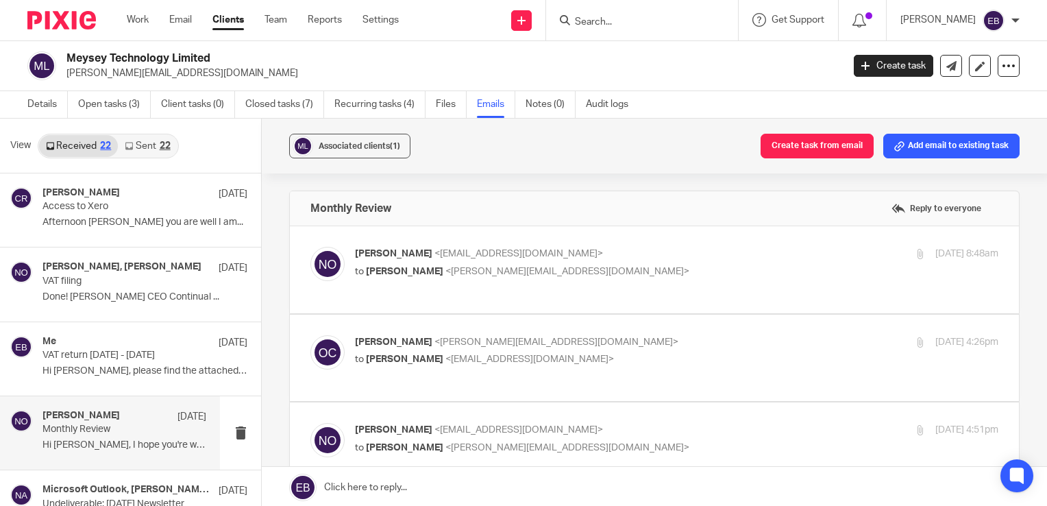
click at [690, 335] on p "Oliver Crofton <oliver.crofton@usecontinual.com>" at bounding box center [569, 342] width 429 height 14
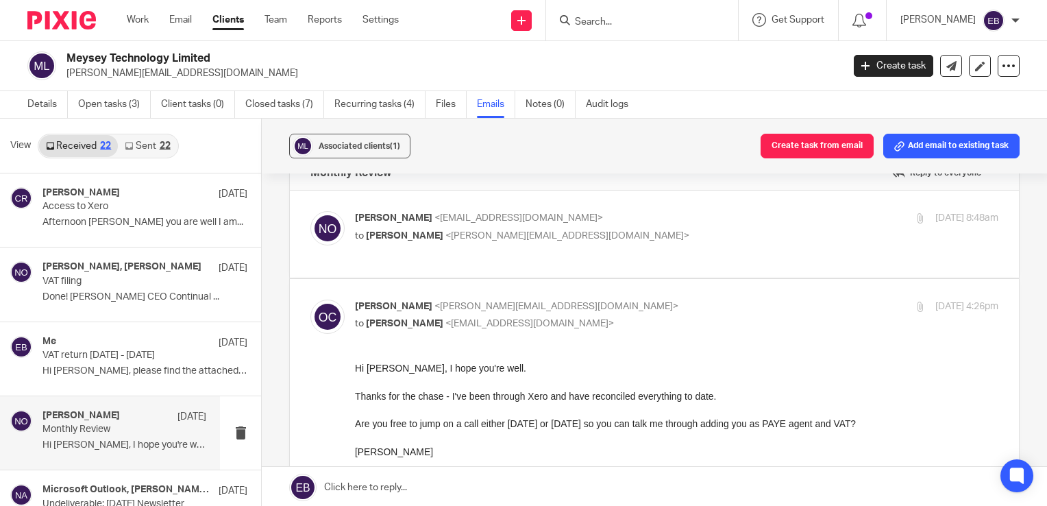
scroll to position [69, 0]
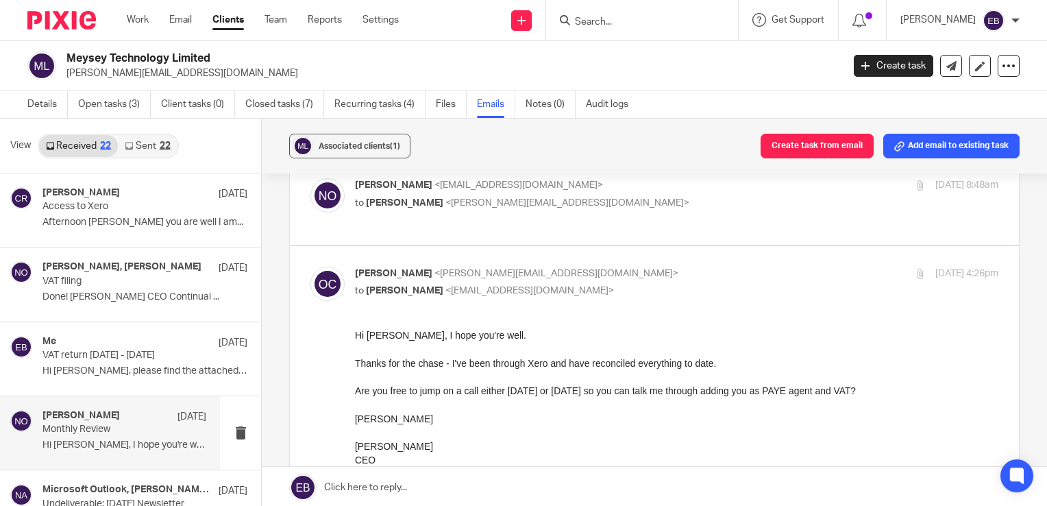
click at [649, 284] on p "to Niall O'Driscoll <niall@odaccountants.co.uk>" at bounding box center [569, 291] width 429 height 14
checkbox input "false"
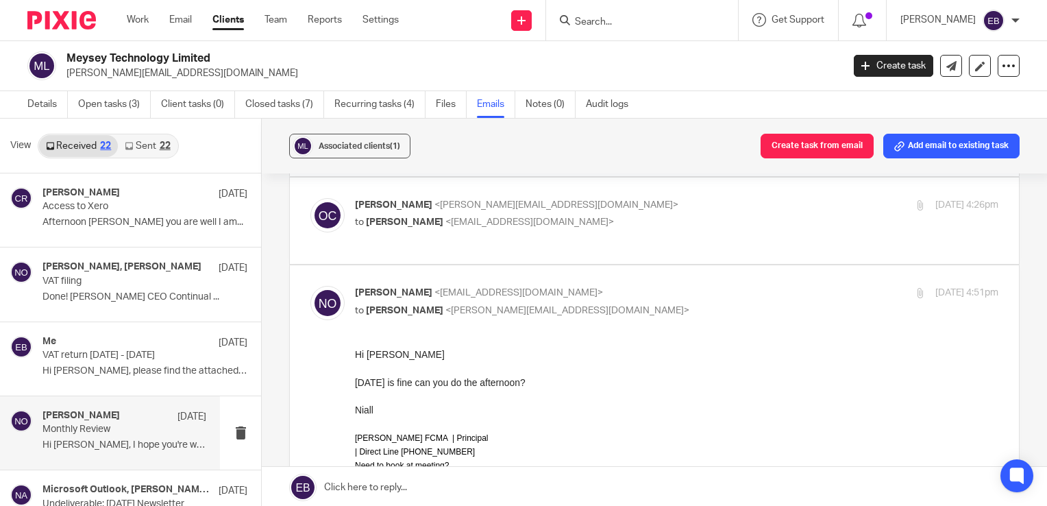
click at [648, 304] on p "to Oliver Crofton <oliver.crofton@usecontinual.com>" at bounding box center [569, 311] width 429 height 14
checkbox input "false"
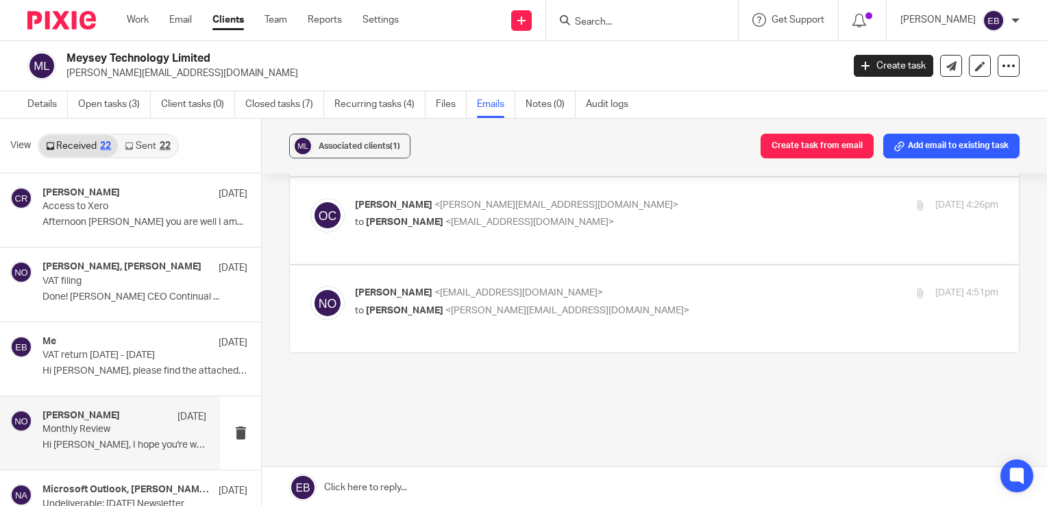
scroll to position [136, 0]
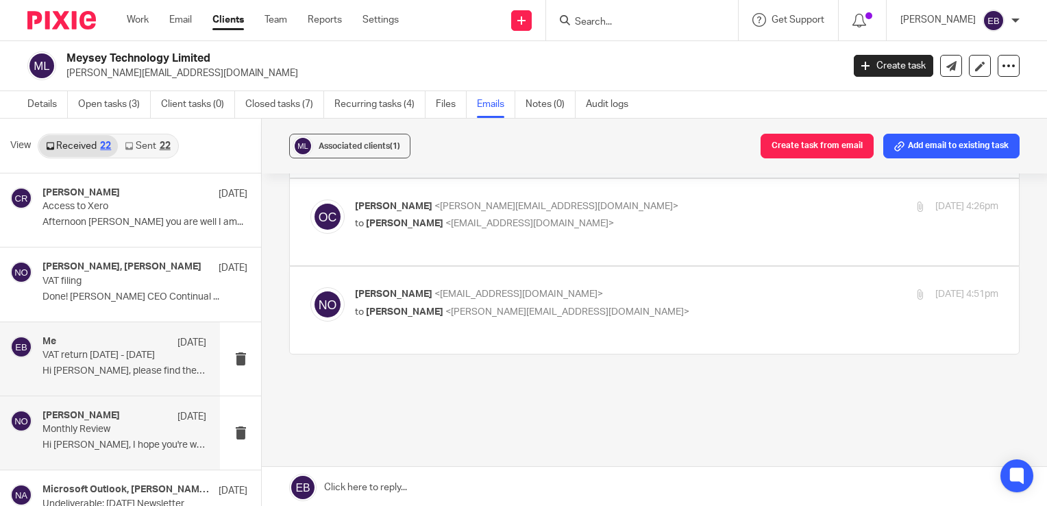
click at [125, 371] on p "Hi Emily, please find the attached bank..." at bounding box center [124, 371] width 164 height 12
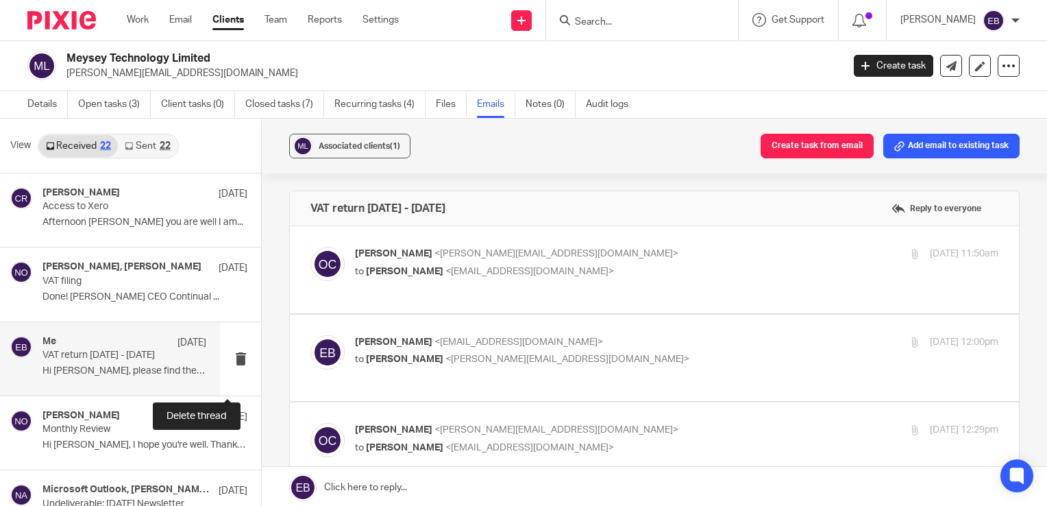
scroll to position [0, 0]
click at [609, 267] on p "to Emily Belcher <emilybelcher@probusinessuk.com>" at bounding box center [569, 272] width 429 height 14
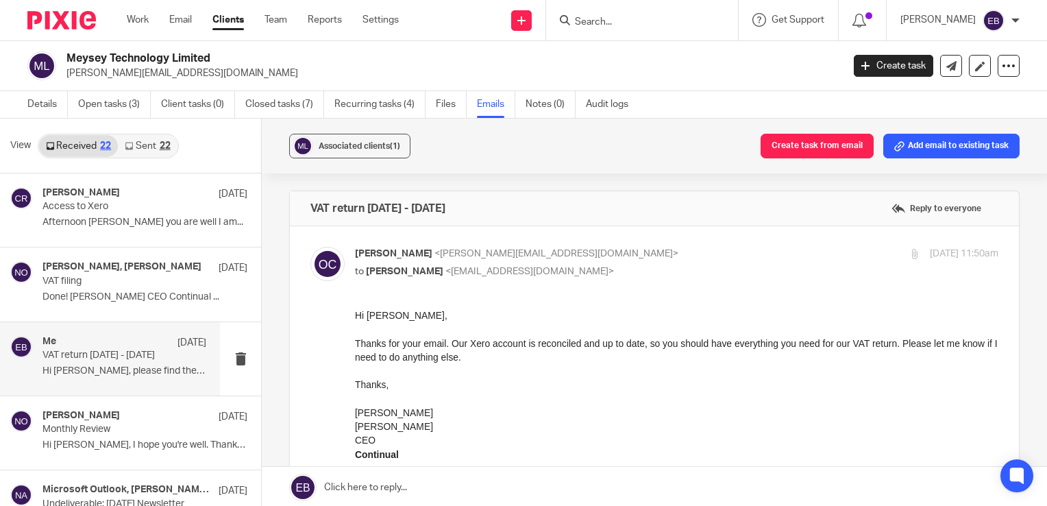
click at [636, 259] on p "Oliver Crofton <oliver.crofton@usecontinual.com>" at bounding box center [569, 254] width 429 height 14
checkbox input "false"
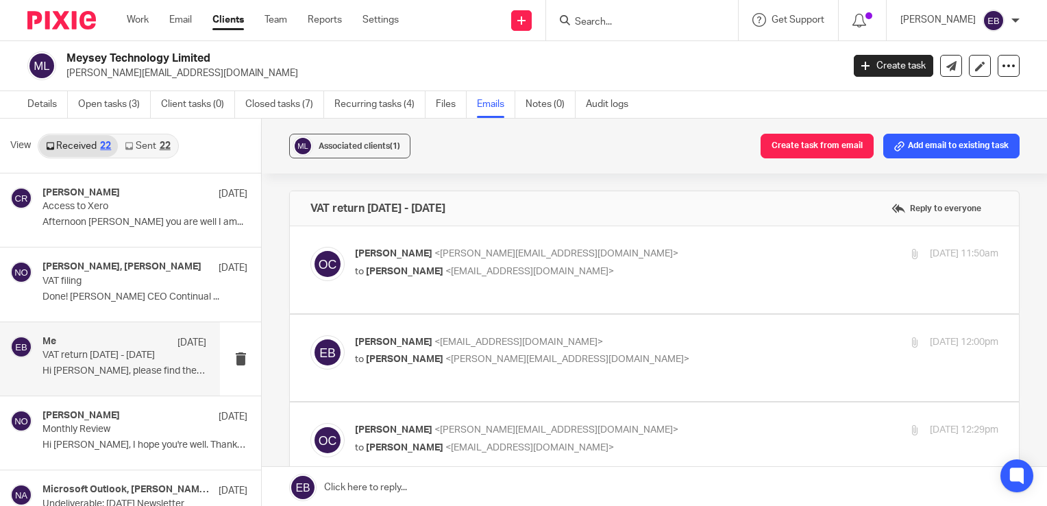
click at [630, 345] on p "Emily Belcher <emilybelcher@probusinessuk.com>" at bounding box center [569, 342] width 429 height 14
checkbox input "true"
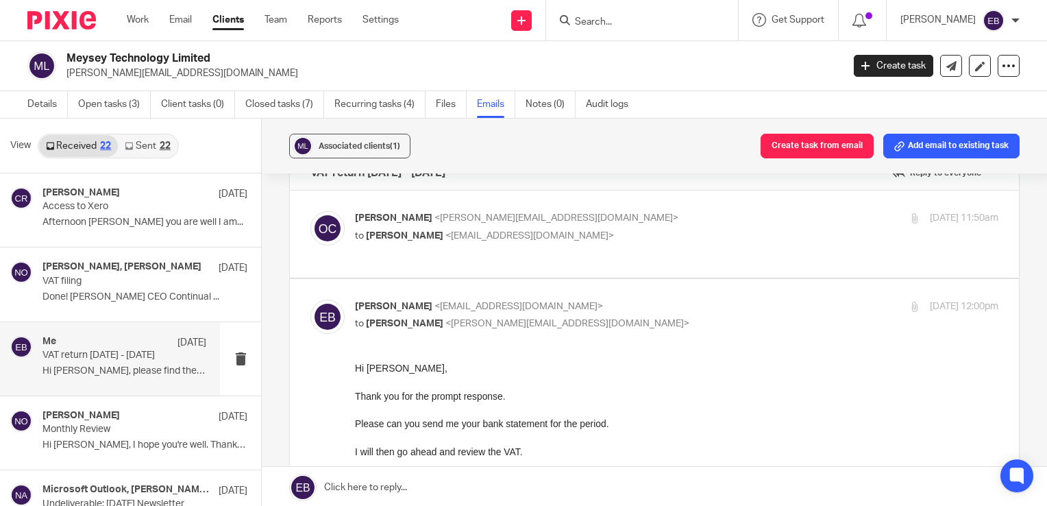
scroll to position [69, 0]
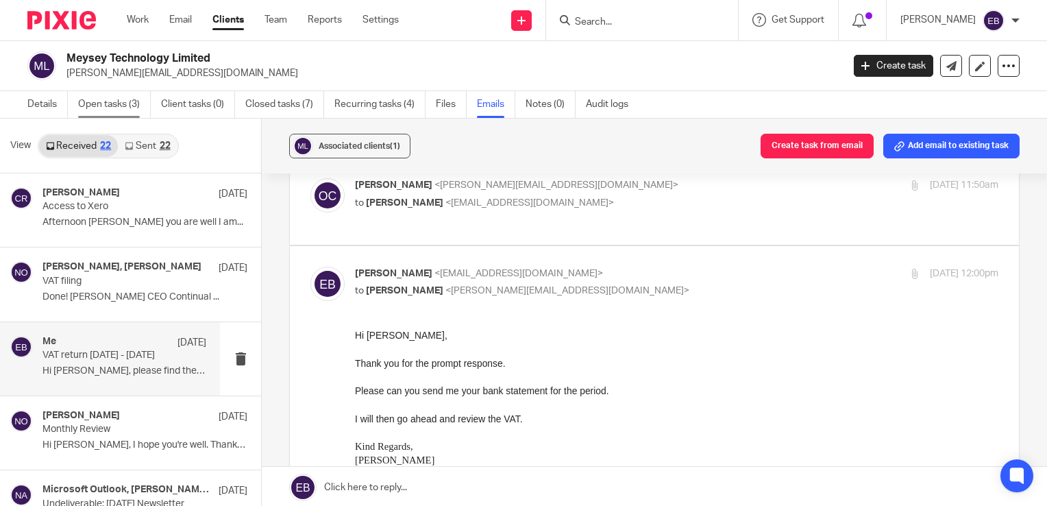
click at [116, 107] on link "Open tasks (3)" at bounding box center [114, 104] width 73 height 27
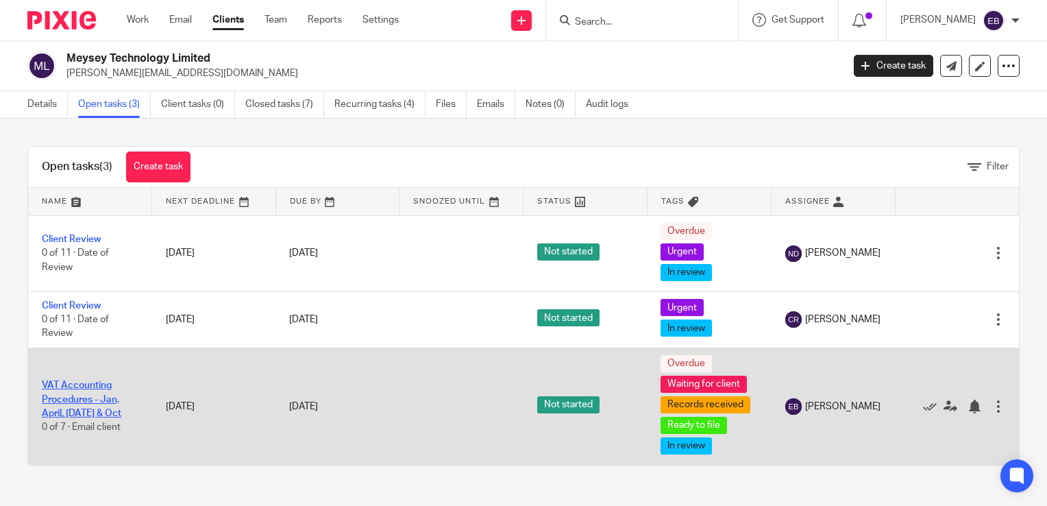
click at [67, 396] on link "VAT Accounting Procedures - Jan, April, [DATE] & Oct" at bounding box center [81, 399] width 79 height 38
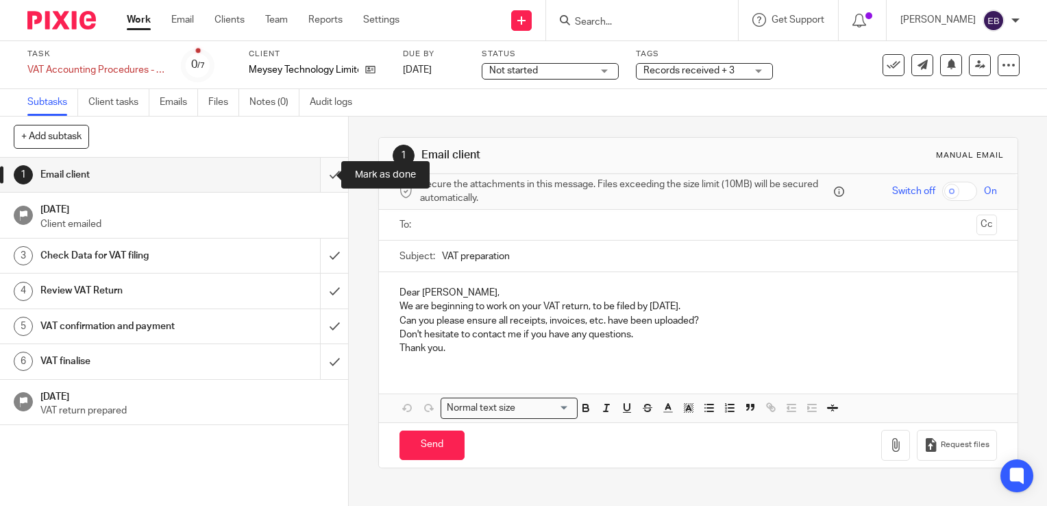
click at [322, 180] on input "submit" at bounding box center [174, 175] width 348 height 34
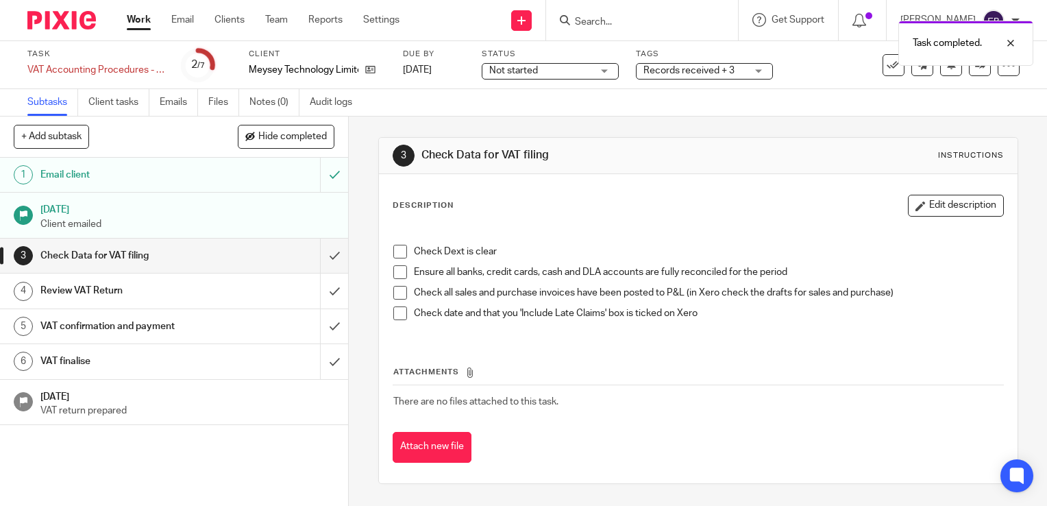
click at [133, 19] on link "Work" at bounding box center [139, 20] width 24 height 14
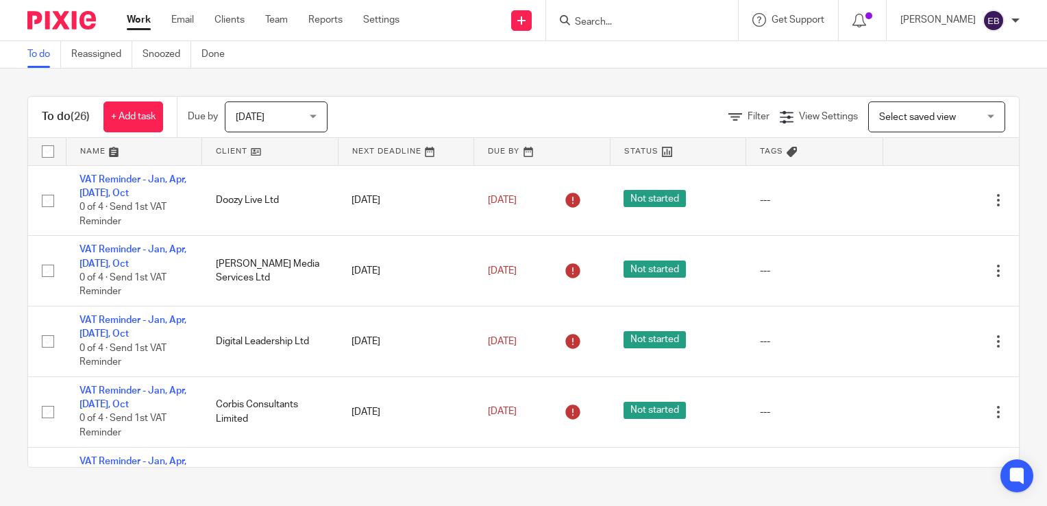
click at [677, 21] on input "Search" at bounding box center [635, 22] width 123 height 12
click at [618, 21] on input "Search" at bounding box center [635, 22] width 123 height 12
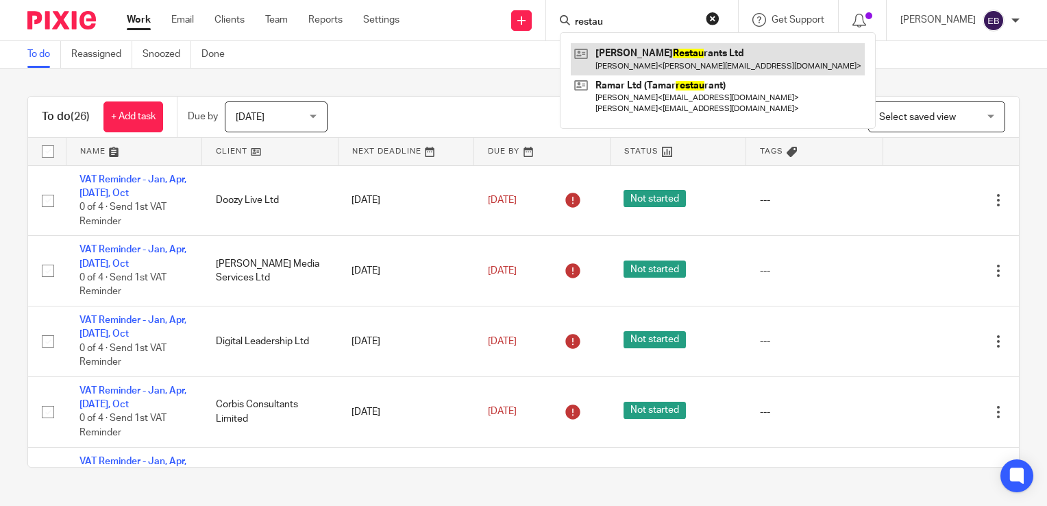
type input "restau"
click at [633, 49] on link at bounding box center [718, 59] width 294 height 32
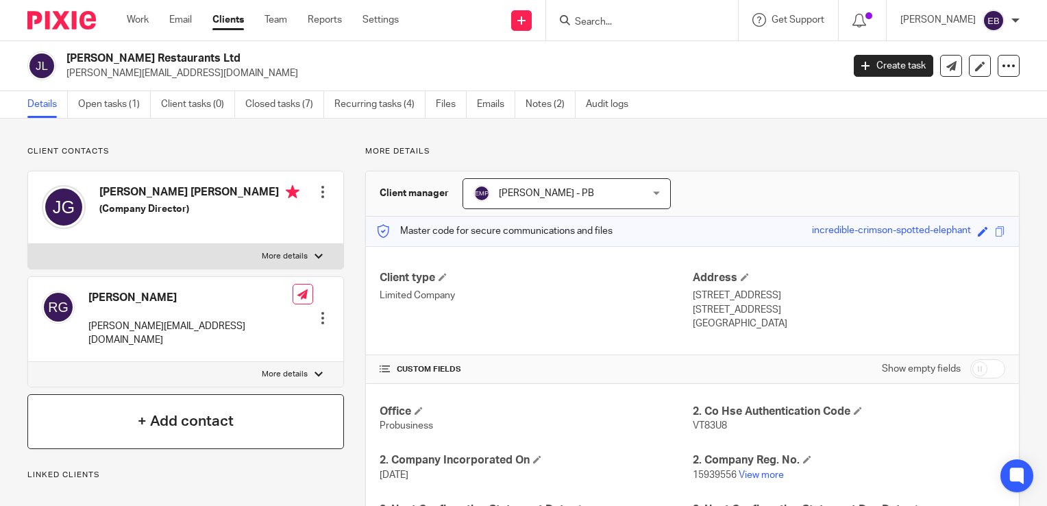
click at [225, 410] on h4 "+ Add contact" at bounding box center [186, 420] width 96 height 21
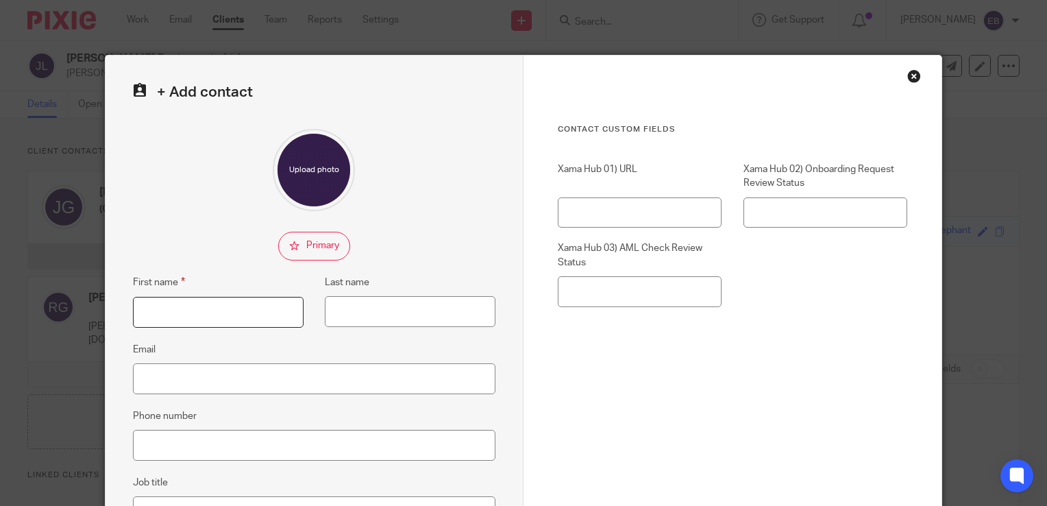
drag, startPoint x: 177, startPoint y: 319, endPoint x: 203, endPoint y: 251, distance: 73.1
click at [177, 319] on input "First name" at bounding box center [218, 312] width 171 height 31
type input "[PERSON_NAME]"
click at [365, 303] on input "Last name" at bounding box center [410, 311] width 171 height 31
type input "Woodhead"
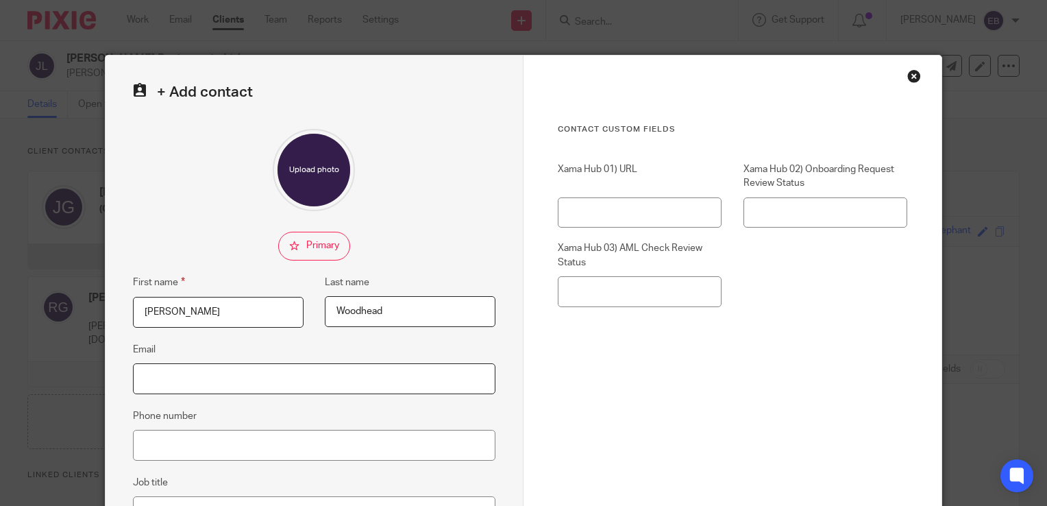
click at [321, 375] on input "Email" at bounding box center [314, 378] width 363 height 31
paste input "[PERSON_NAME][EMAIL_ADDRESS][DOMAIN_NAME]"
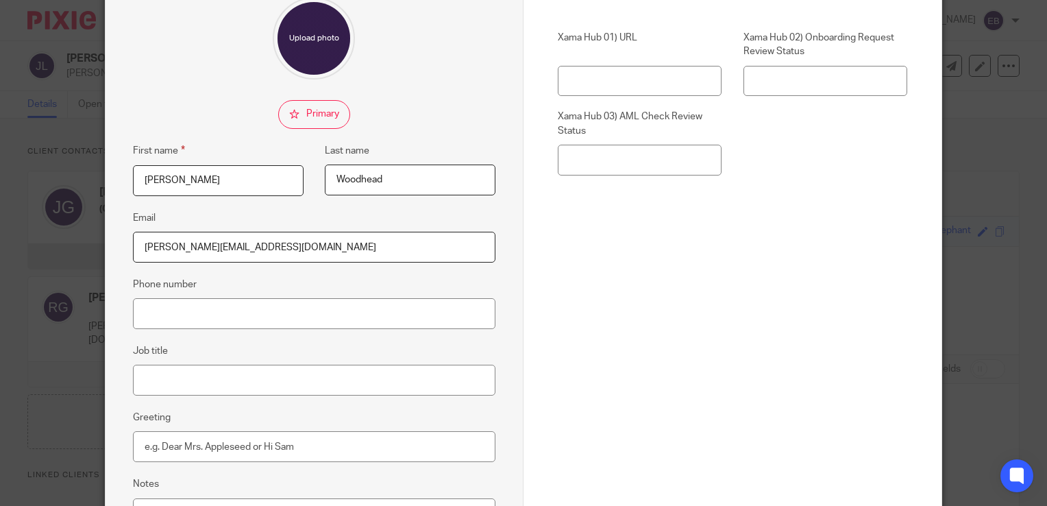
scroll to position [206, 0]
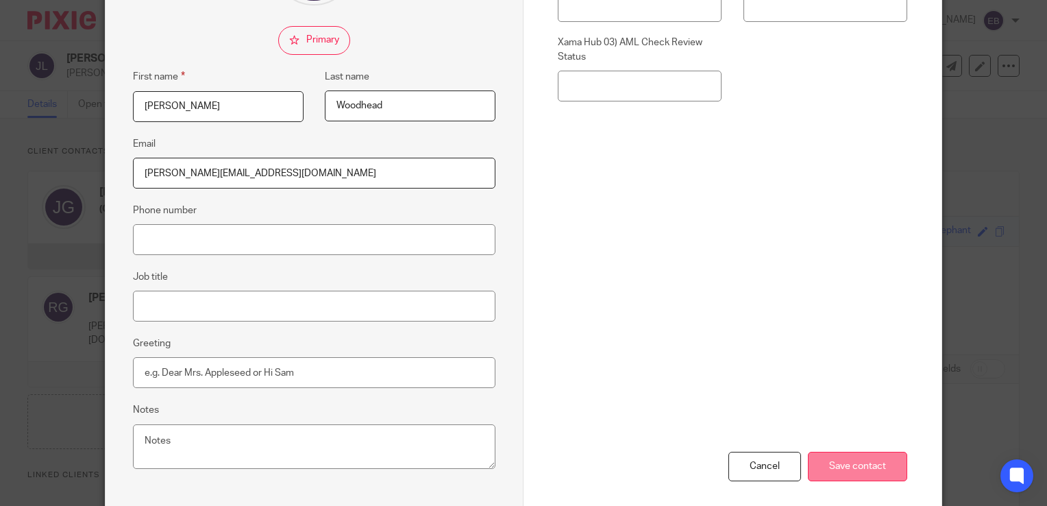
type input "[PERSON_NAME][EMAIL_ADDRESS][DOMAIN_NAME]"
click at [847, 468] on input "Save contact" at bounding box center [857, 466] width 99 height 29
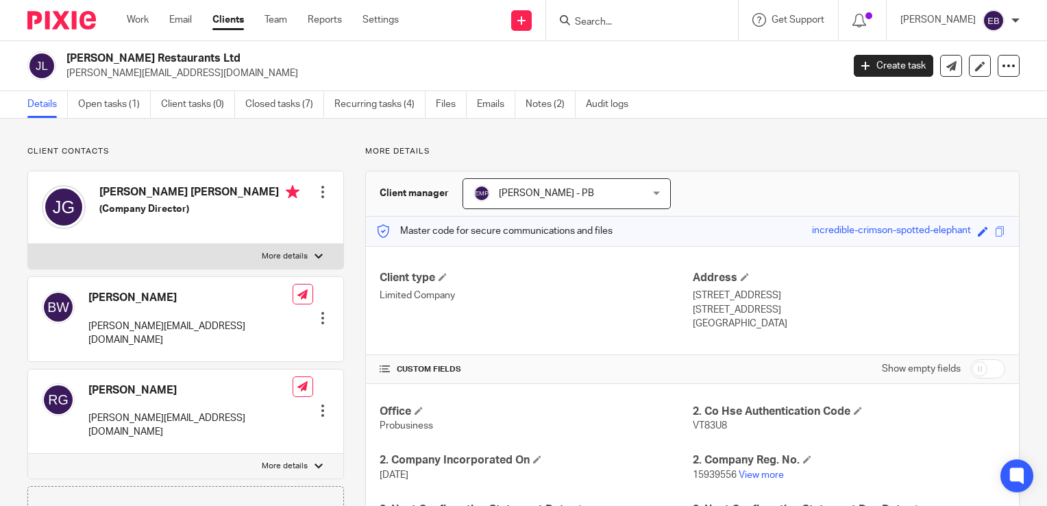
click at [631, 22] on input "Search" at bounding box center [635, 22] width 123 height 12
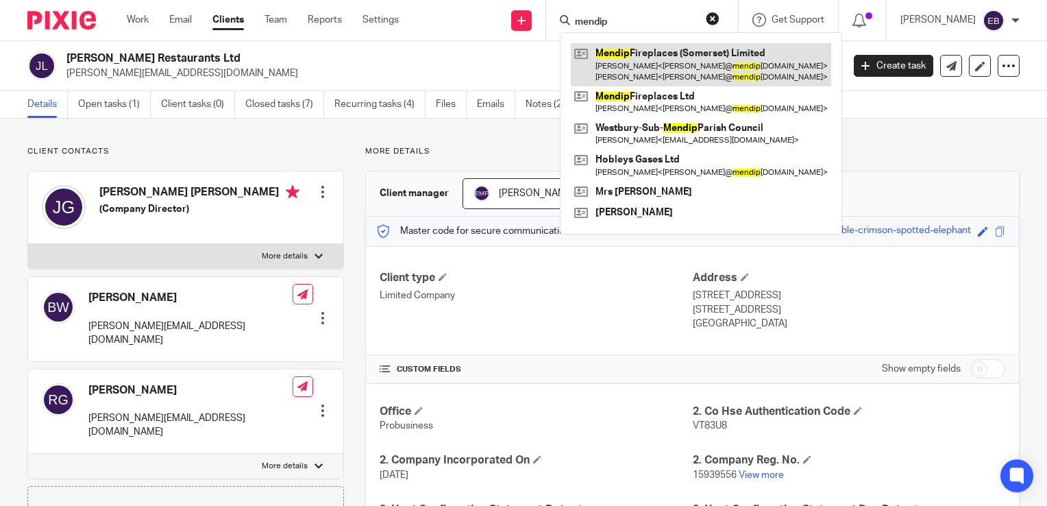
type input "mendip"
click at [674, 67] on link at bounding box center [701, 64] width 260 height 42
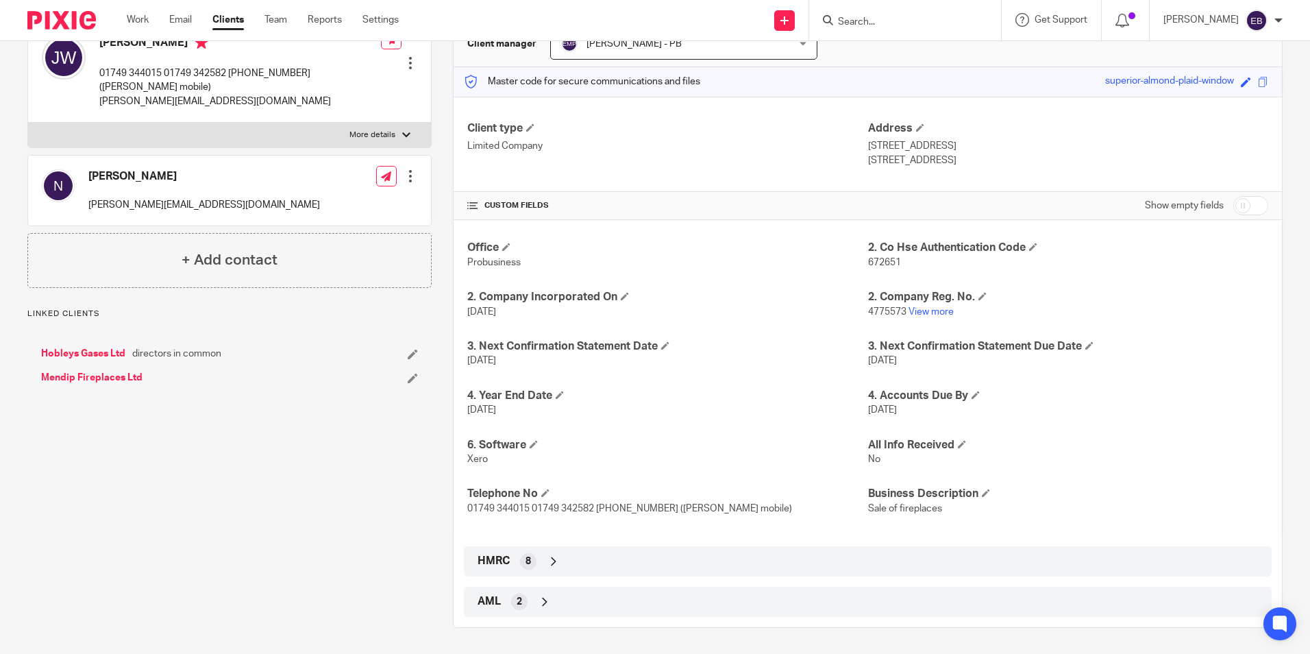
scroll to position [151, 0]
click at [526, 551] on div "HMRC 8" at bounding box center [867, 559] width 787 height 23
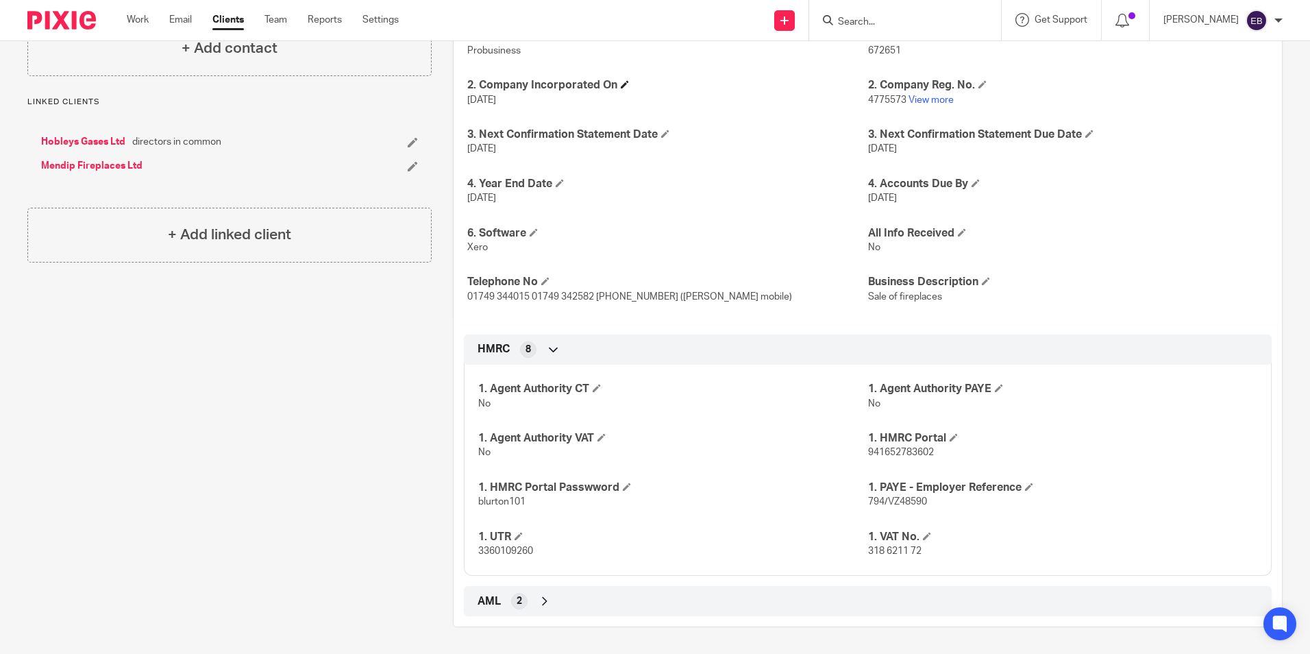
scroll to position [362, 0]
drag, startPoint x: 931, startPoint y: 448, endPoint x: 861, endPoint y: 456, distance: 70.3
click at [868, 456] on p "941652783602" at bounding box center [1062, 452] width 389 height 14
copy span "941652783602"
drag, startPoint x: 530, startPoint y: 502, endPoint x: 474, endPoint y: 501, distance: 56.2
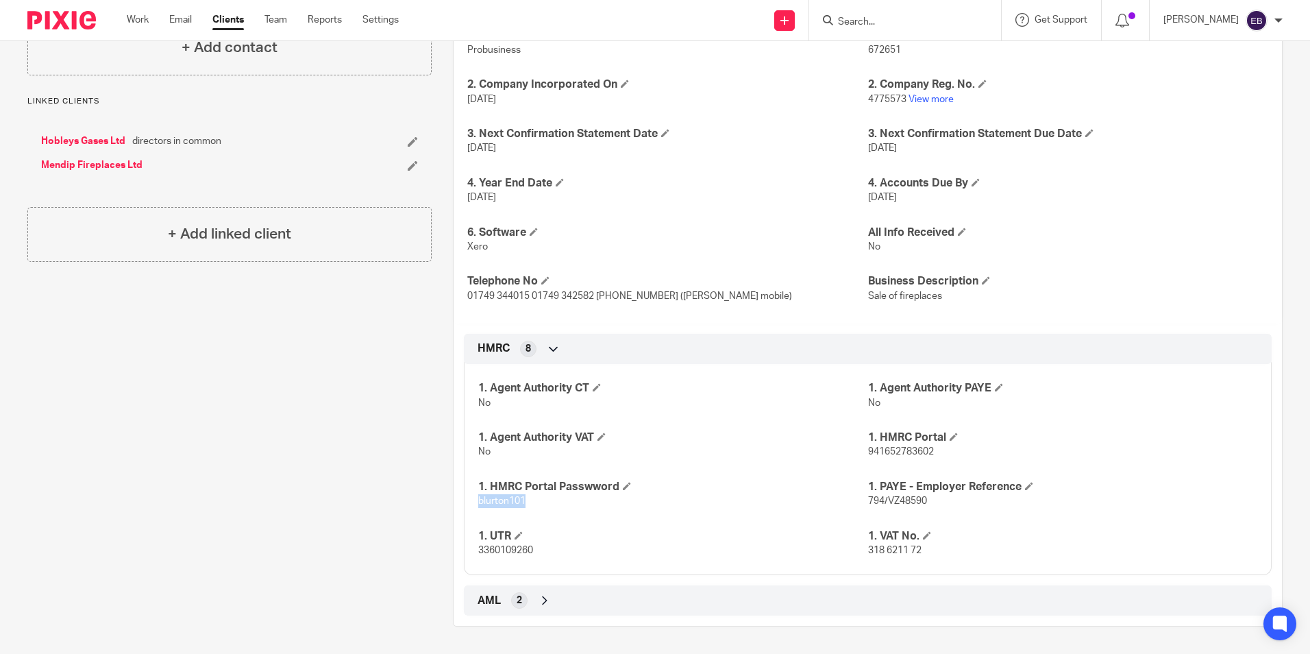
click at [474, 501] on div "1. Agent Authority CT No 1. Agent Authority PAYE No 1. Agent Authority VAT No 1…" at bounding box center [868, 464] width 808 height 221
copy span "blurton101"
drag, startPoint x: 934, startPoint y: 452, endPoint x: 859, endPoint y: 454, distance: 74.7
click at [868, 453] on p "941652783602" at bounding box center [1062, 452] width 389 height 14
copy span "941652783602"
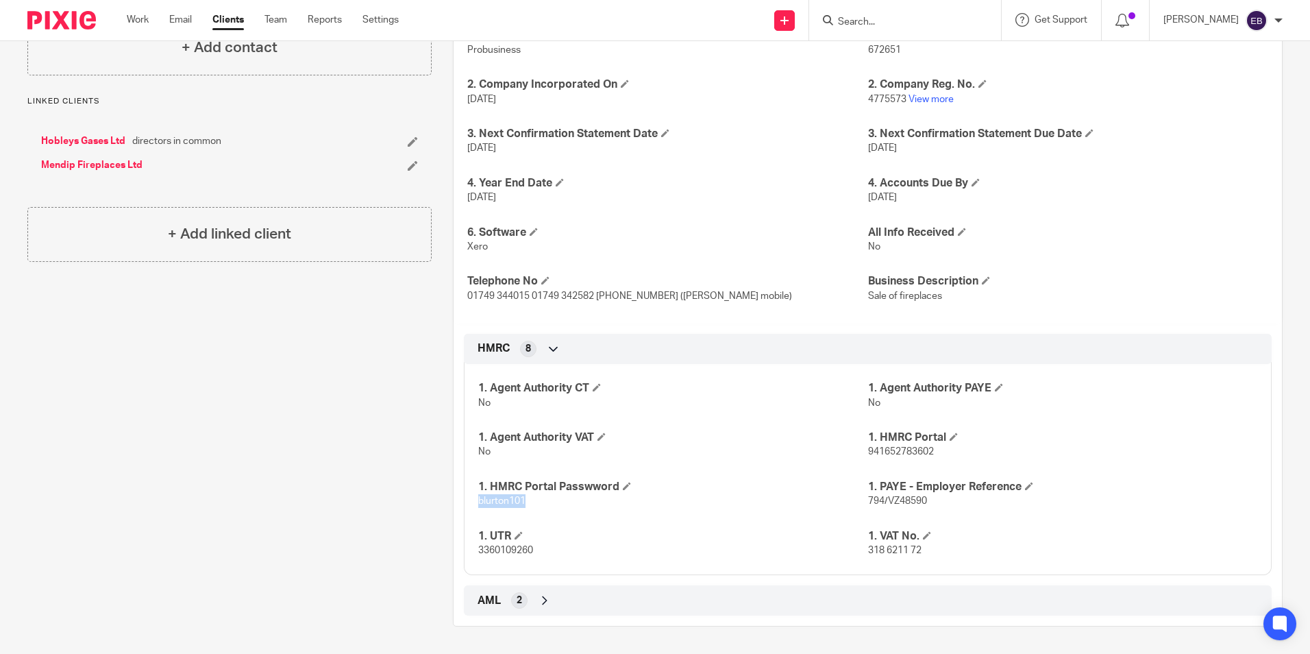
drag, startPoint x: 521, startPoint y: 495, endPoint x: 490, endPoint y: 465, distance: 43.1
click at [472, 504] on div "1. Agent Authority CT No 1. Agent Authority PAYE No 1. Agent Authority VAT No 1…" at bounding box center [868, 464] width 808 height 221
copy span "blurton101"
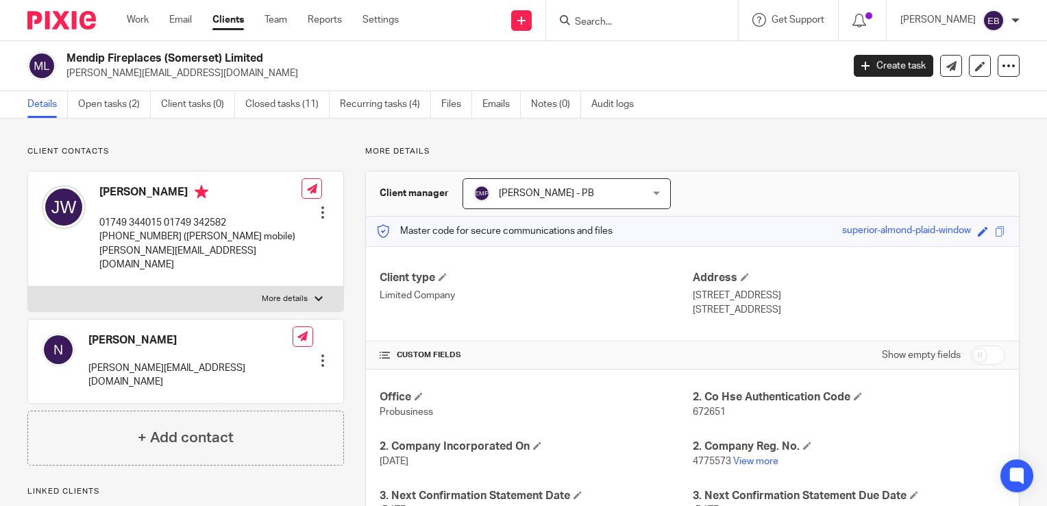
click at [625, 16] on input "Search" at bounding box center [635, 22] width 123 height 12
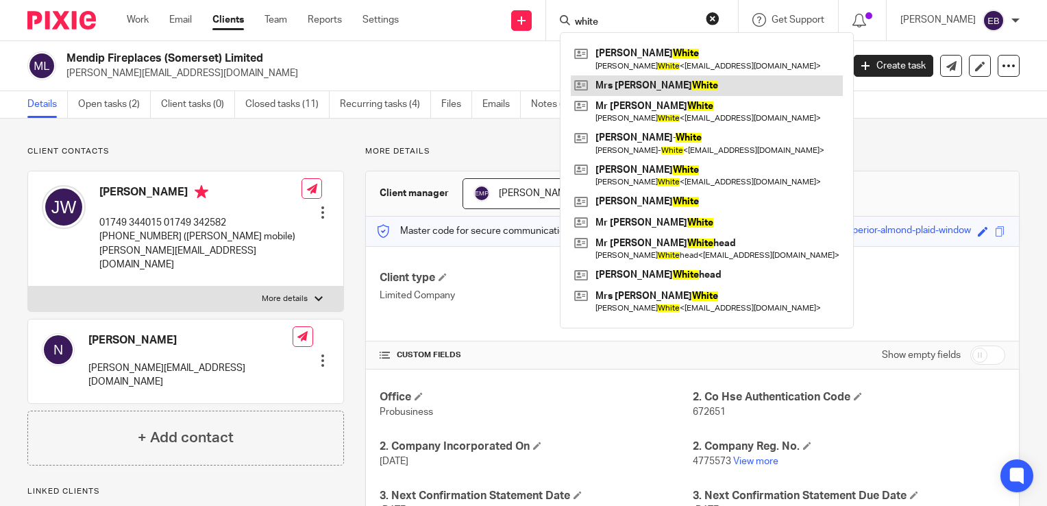
type input "white"
click at [655, 86] on link at bounding box center [707, 85] width 272 height 21
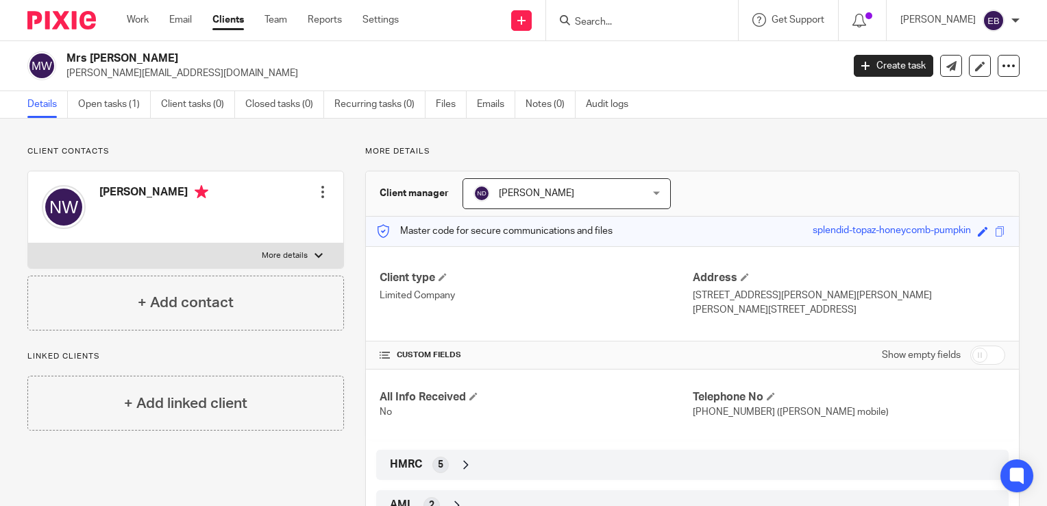
drag, startPoint x: 219, startPoint y: 74, endPoint x: 66, endPoint y: 78, distance: 153.6
click at [66, 78] on div "Mrs [PERSON_NAME] [PERSON_NAME][EMAIL_ADDRESS][DOMAIN_NAME]" at bounding box center [430, 65] width 806 height 29
copy p "[PERSON_NAME][EMAIL_ADDRESS][DOMAIN_NAME]"
click at [318, 189] on div at bounding box center [323, 192] width 14 height 14
click at [237, 219] on link "Edit contact" at bounding box center [258, 222] width 131 height 20
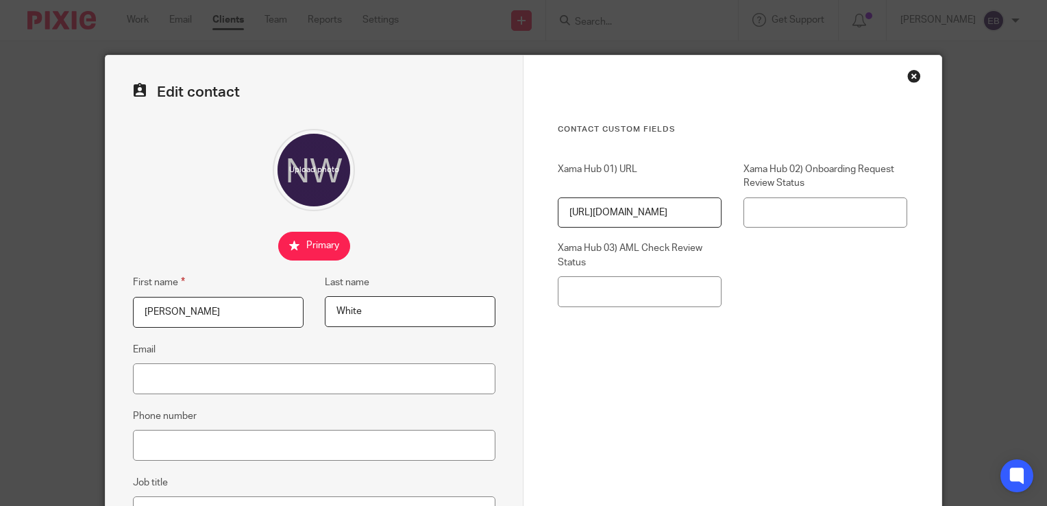
scroll to position [69, 0]
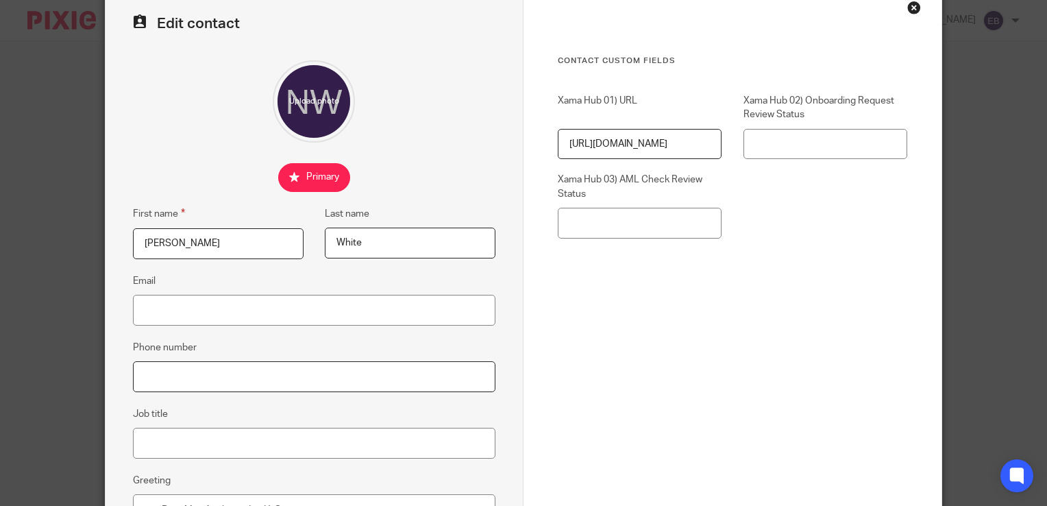
click at [239, 369] on input "Phone number" at bounding box center [314, 376] width 363 height 31
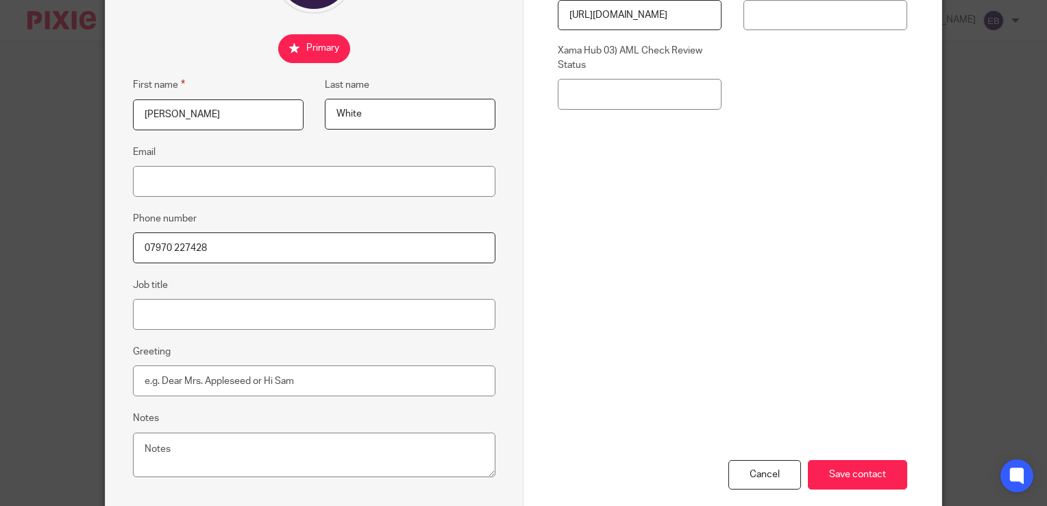
scroll to position [206, 0]
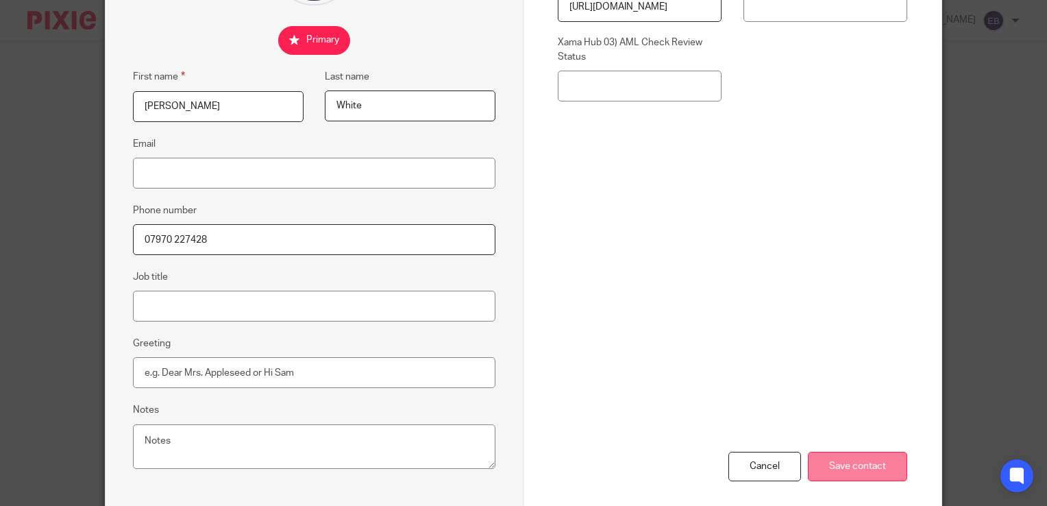
type input "07970 227428"
click at [855, 473] on input "Save contact" at bounding box center [857, 466] width 99 height 29
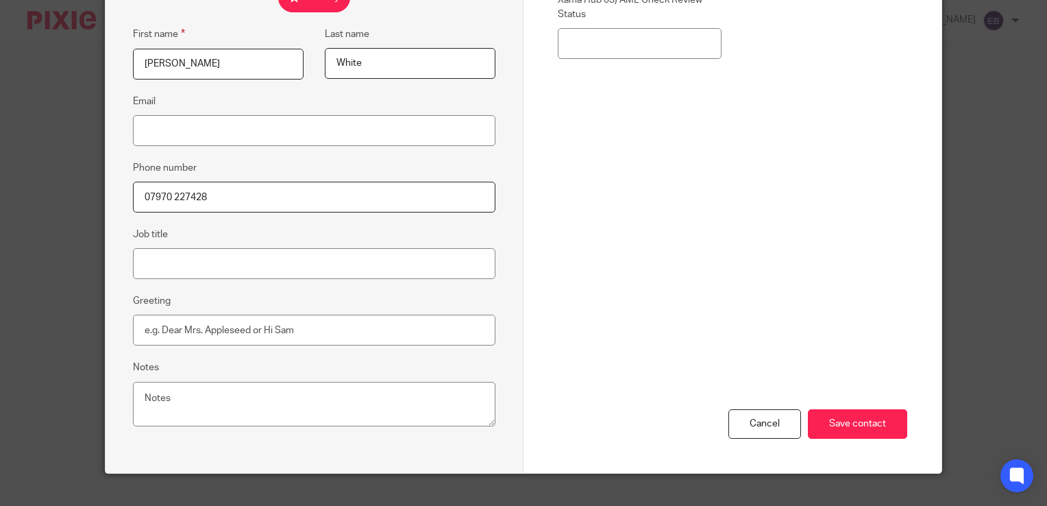
scroll to position [269, 0]
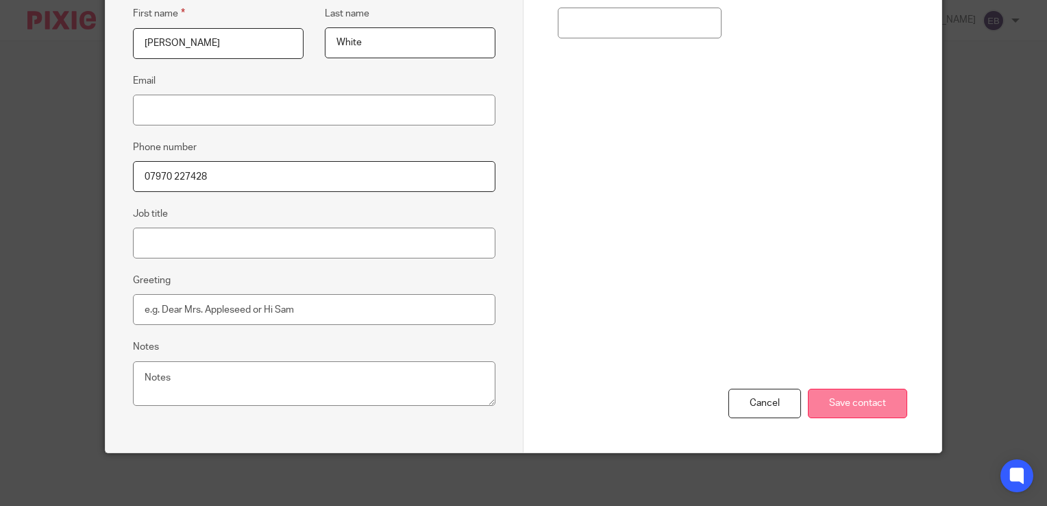
click at [844, 396] on input "Save contact" at bounding box center [857, 403] width 99 height 29
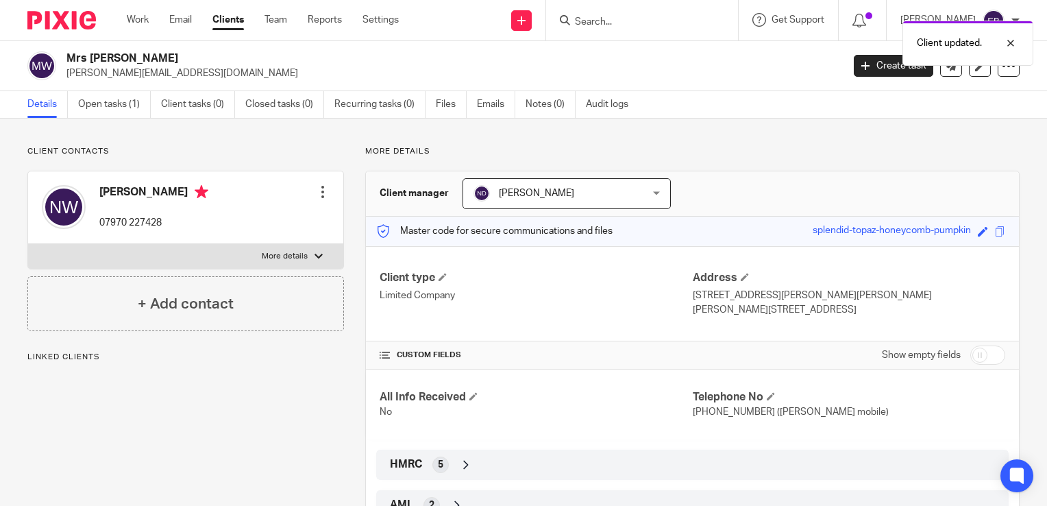
click at [507, 139] on div "Client contacts [PERSON_NAME] 07970 227428 Edit contact Create client from cont…" at bounding box center [523, 339] width 1047 height 440
